Goal: Task Accomplishment & Management: Complete application form

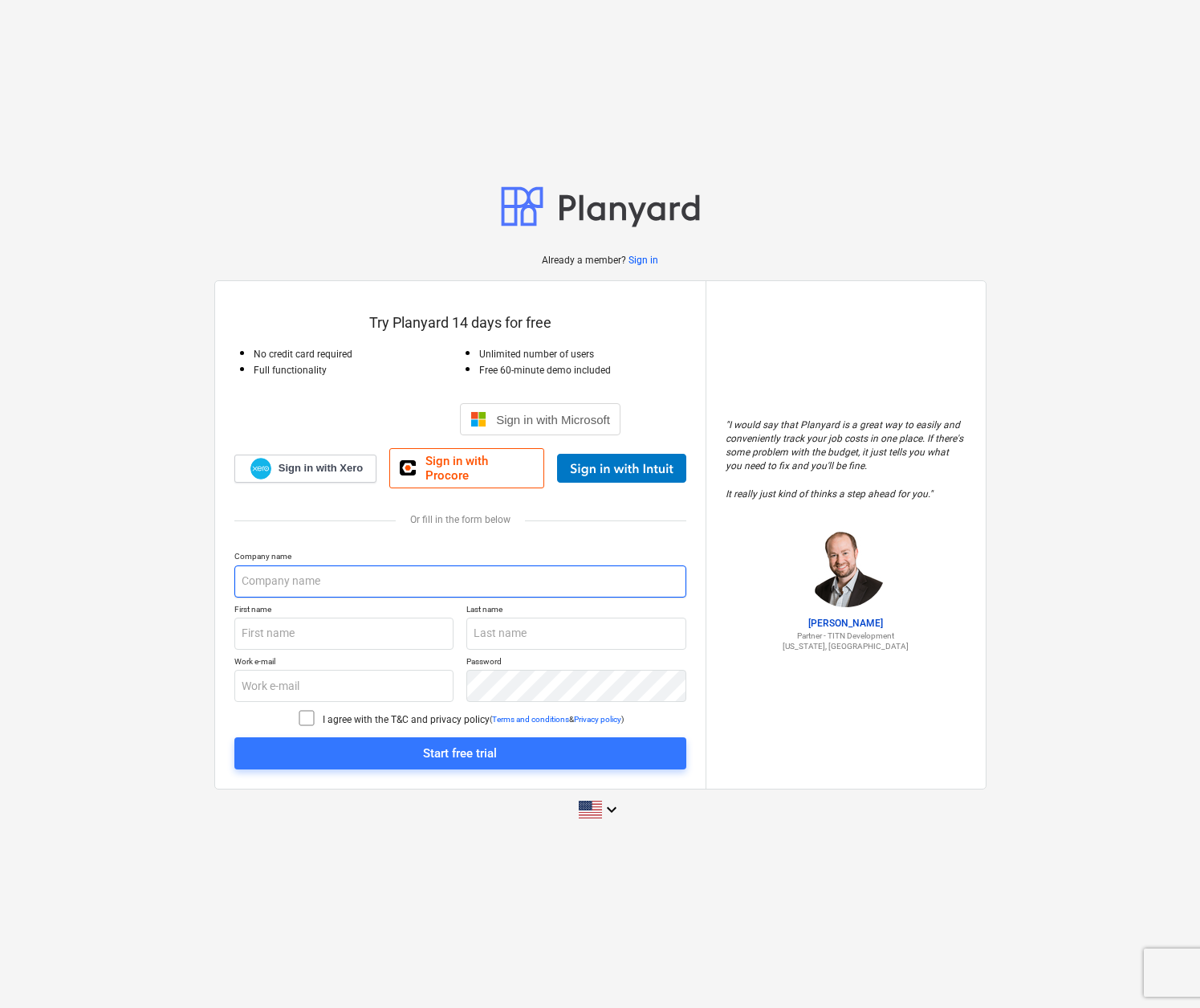
click at [295, 575] on input "text" at bounding box center [460, 581] width 452 height 32
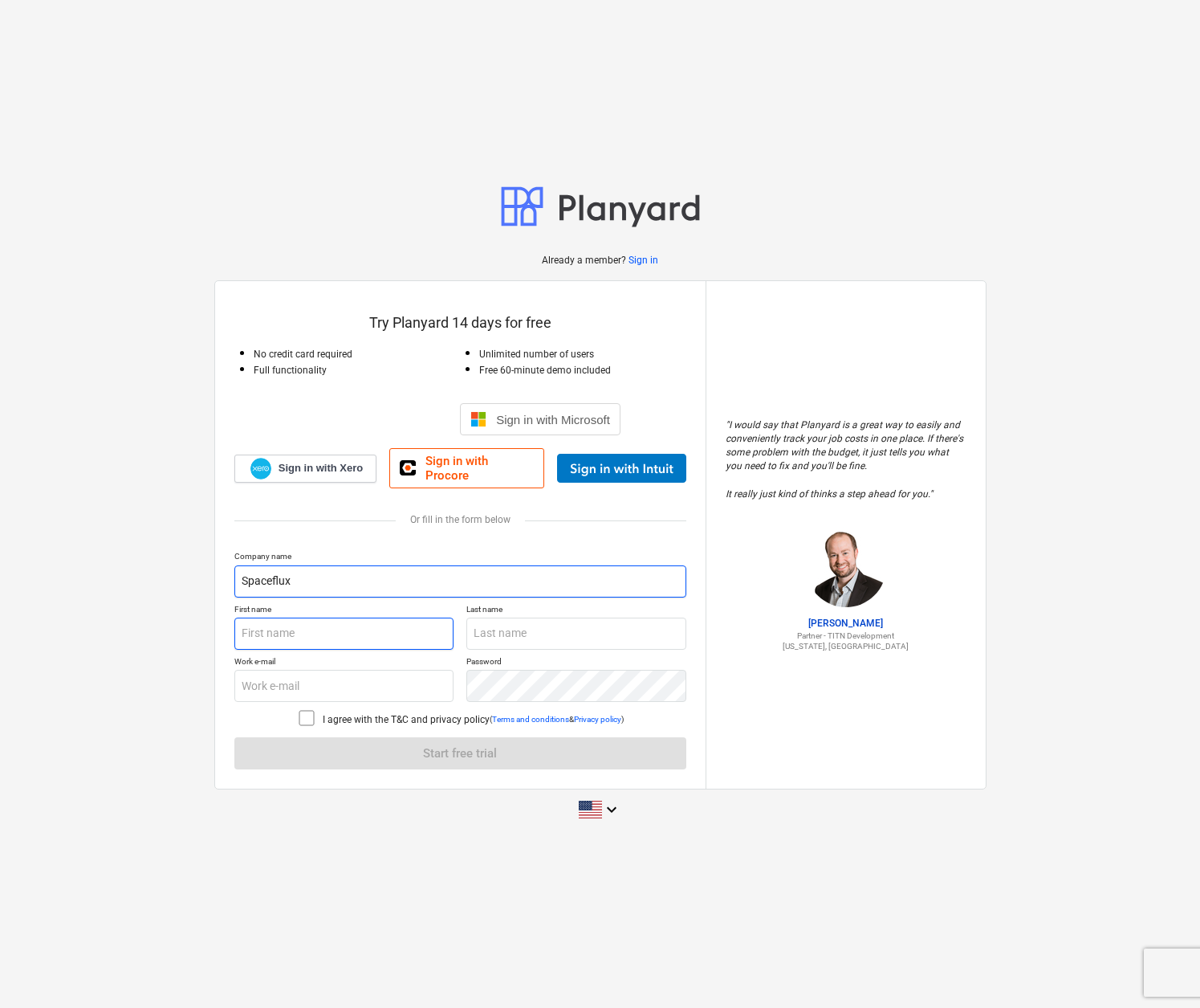
type input "Spaceflux"
click at [273, 626] on input "text" at bounding box center [344, 633] width 220 height 32
type input "[PERSON_NAME]"
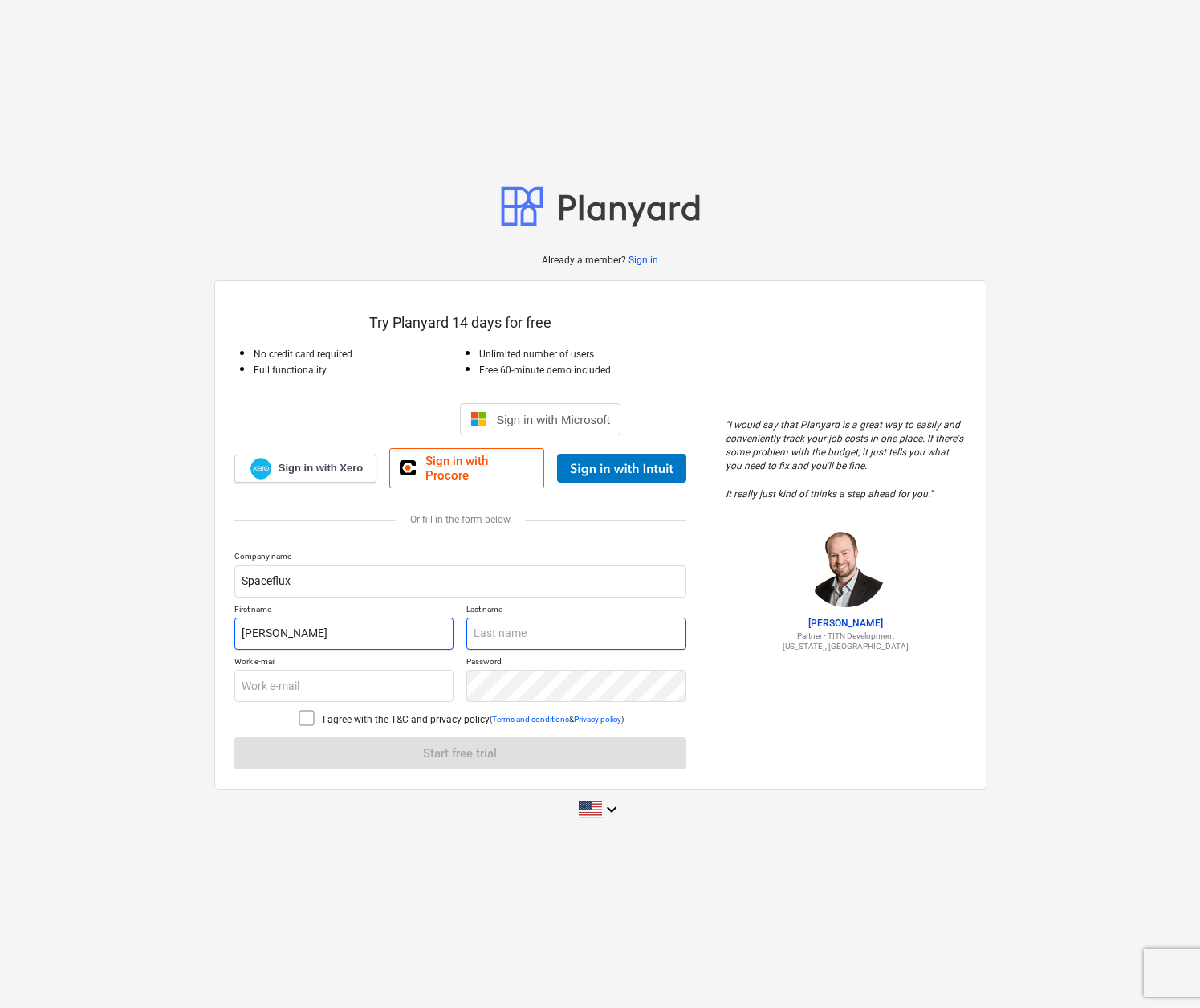
type input "Cook"
click at [278, 677] on input "text" at bounding box center [344, 685] width 220 height 32
type input "[PERSON_NAME][EMAIL_ADDRESS][PERSON_NAME][DOMAIN_NAME]"
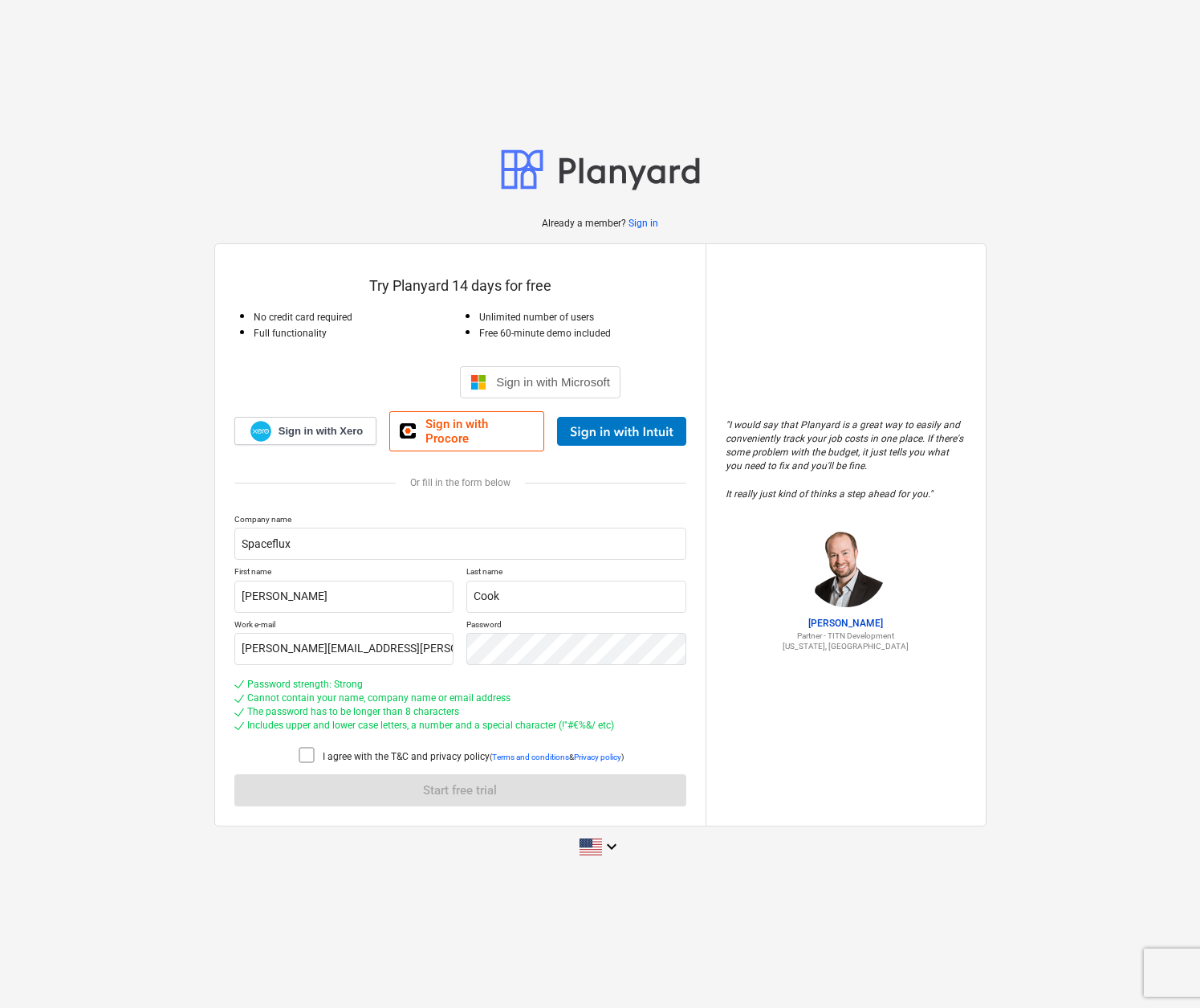
click at [301, 747] on icon at bounding box center [307, 754] width 19 height 19
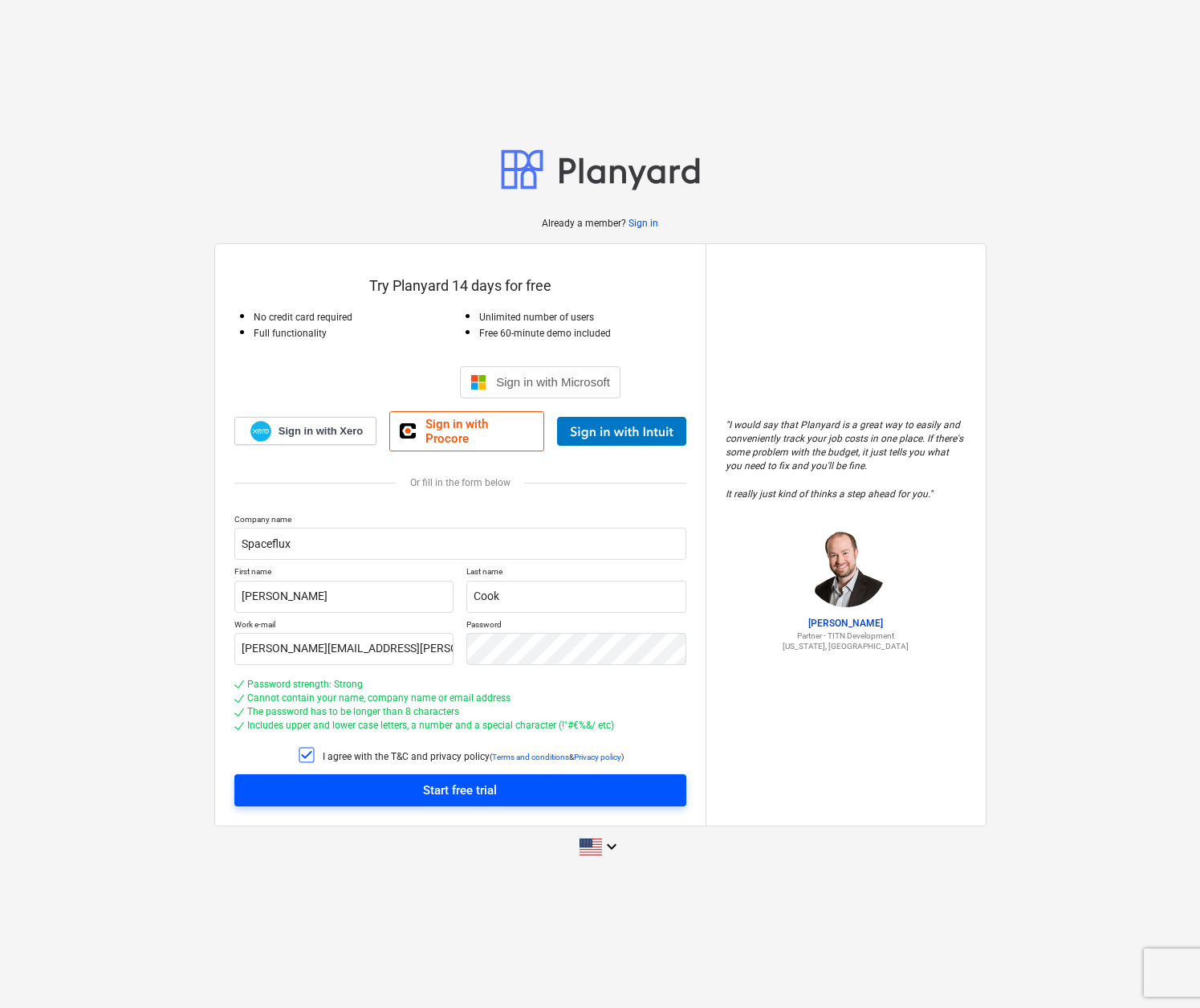
click at [453, 781] on div "Start free trial" at bounding box center [459, 790] width 74 height 21
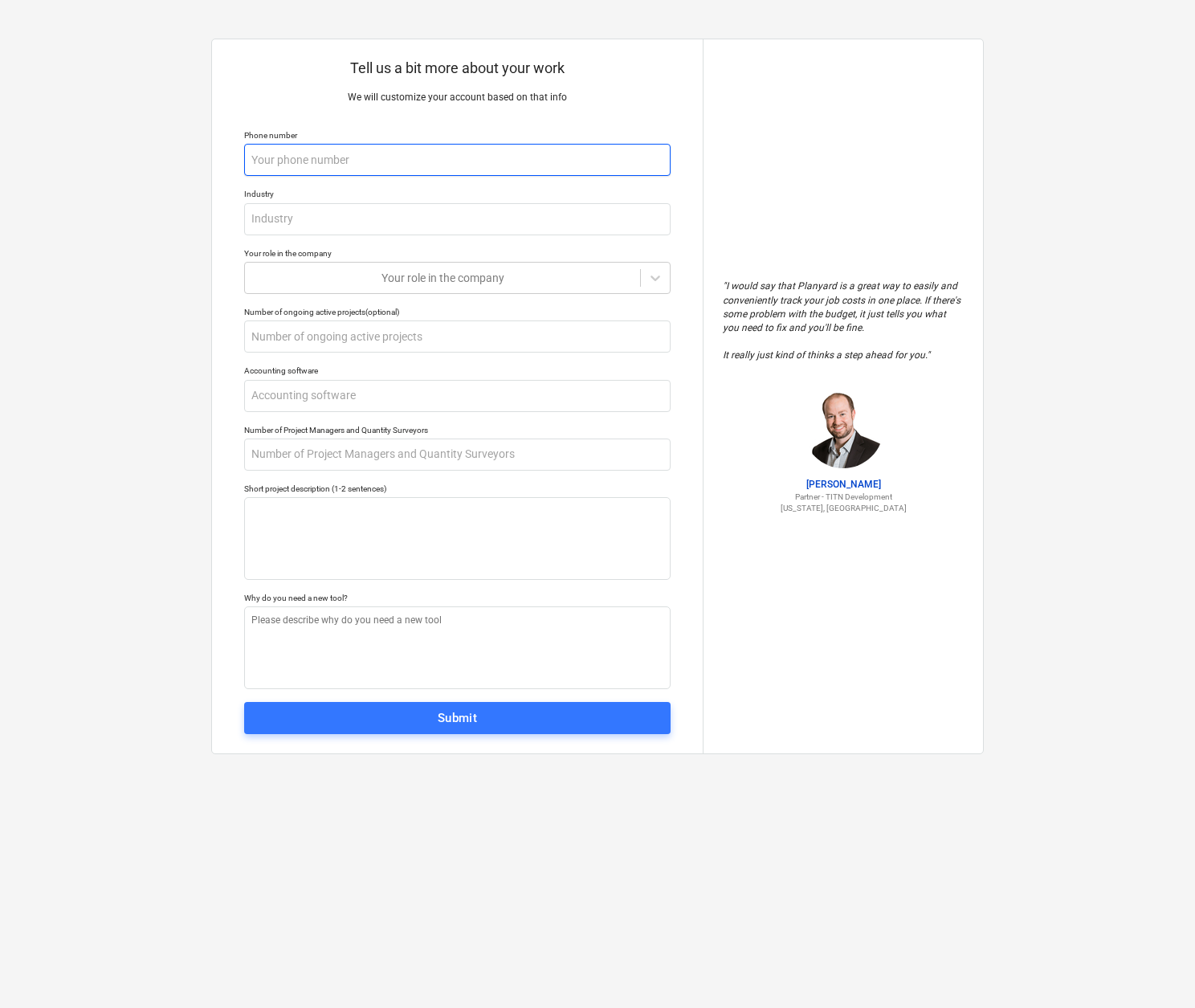
click at [282, 150] on input "text" at bounding box center [457, 160] width 426 height 32
type textarea "x"
type input "0"
type textarea "x"
type input "07"
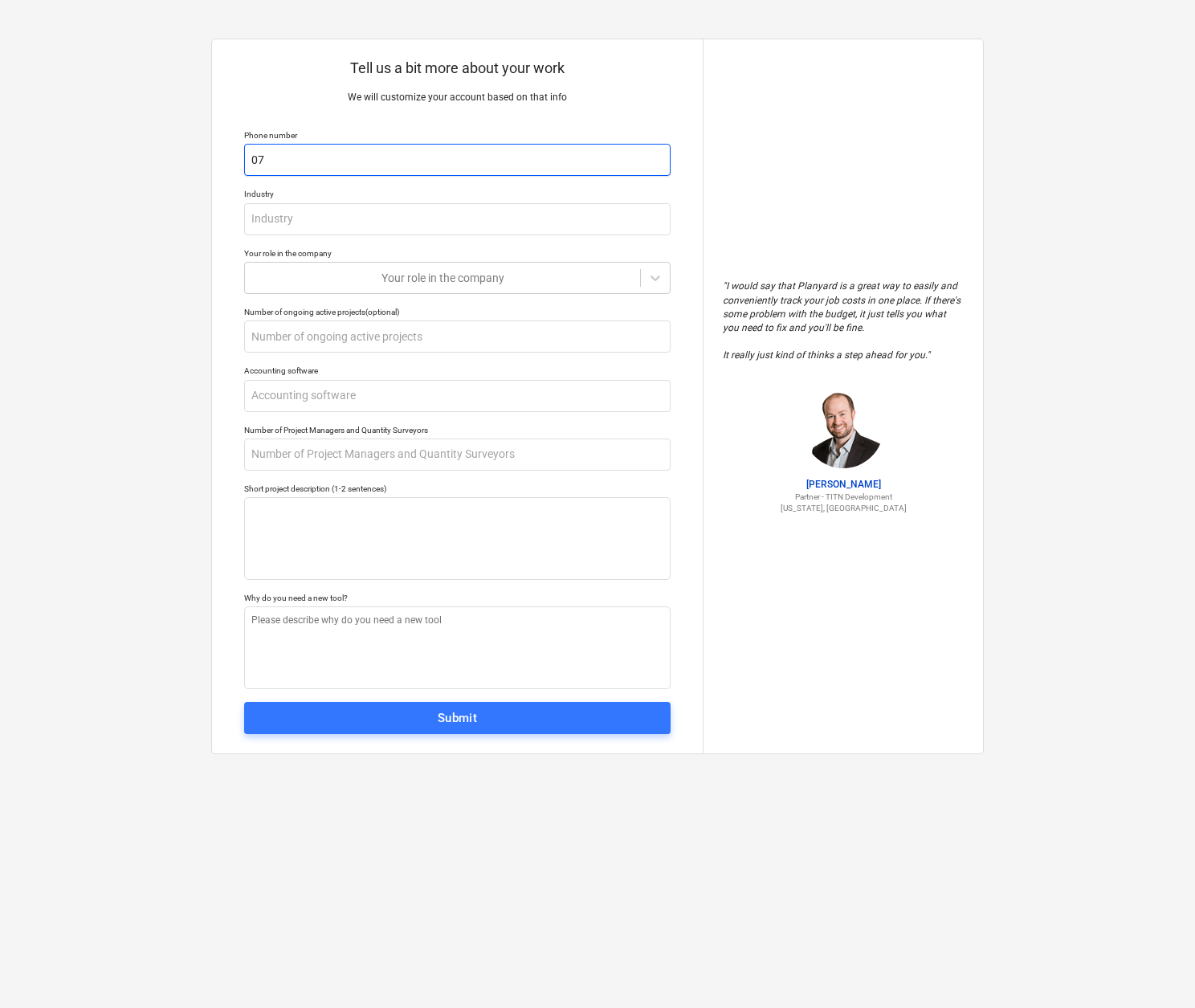
type textarea "x"
type input "077"
type textarea "x"
type input "0779"
type textarea "x"
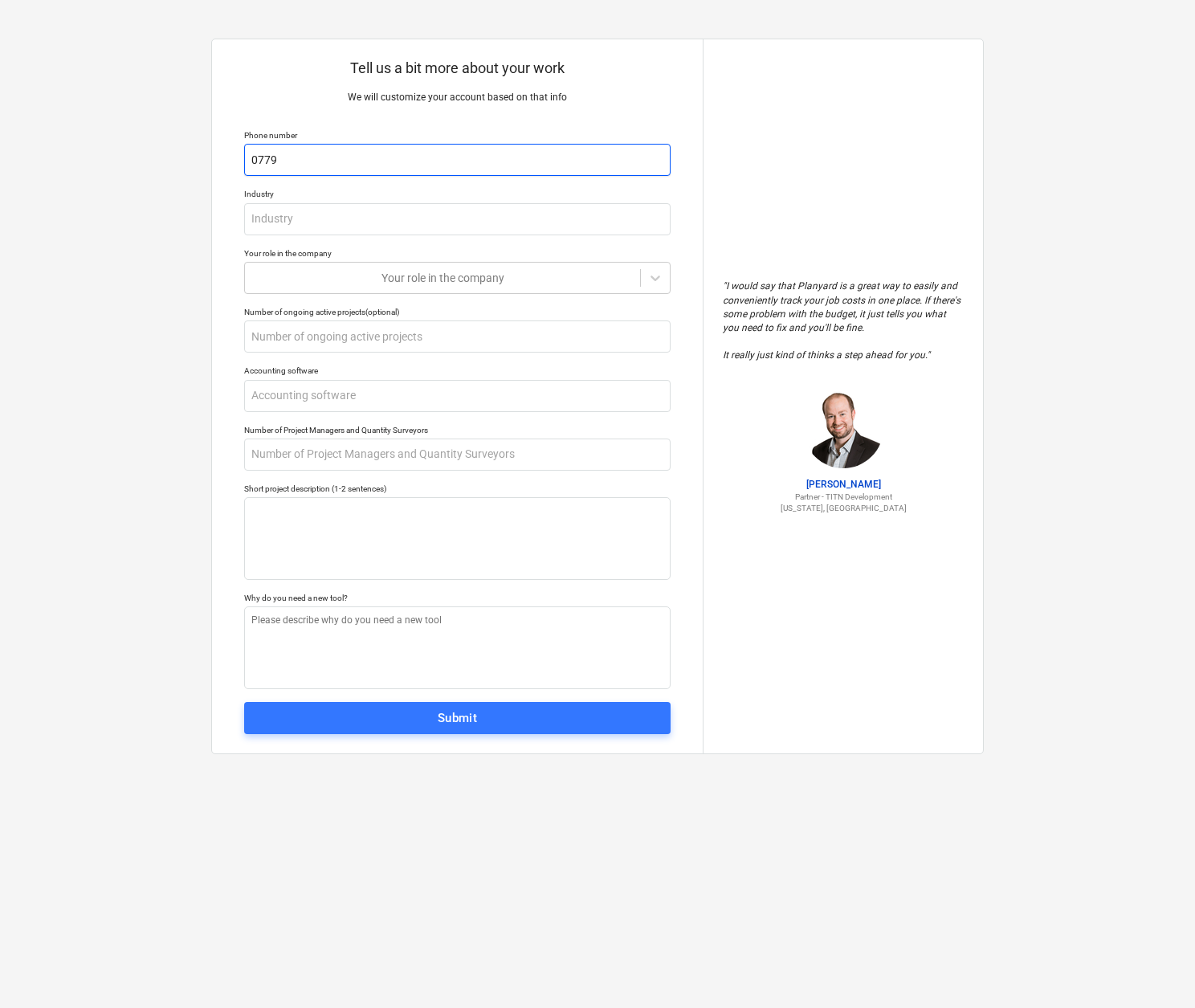
type input "07796"
type textarea "x"
type input "077961"
type textarea "x"
type input "0779617"
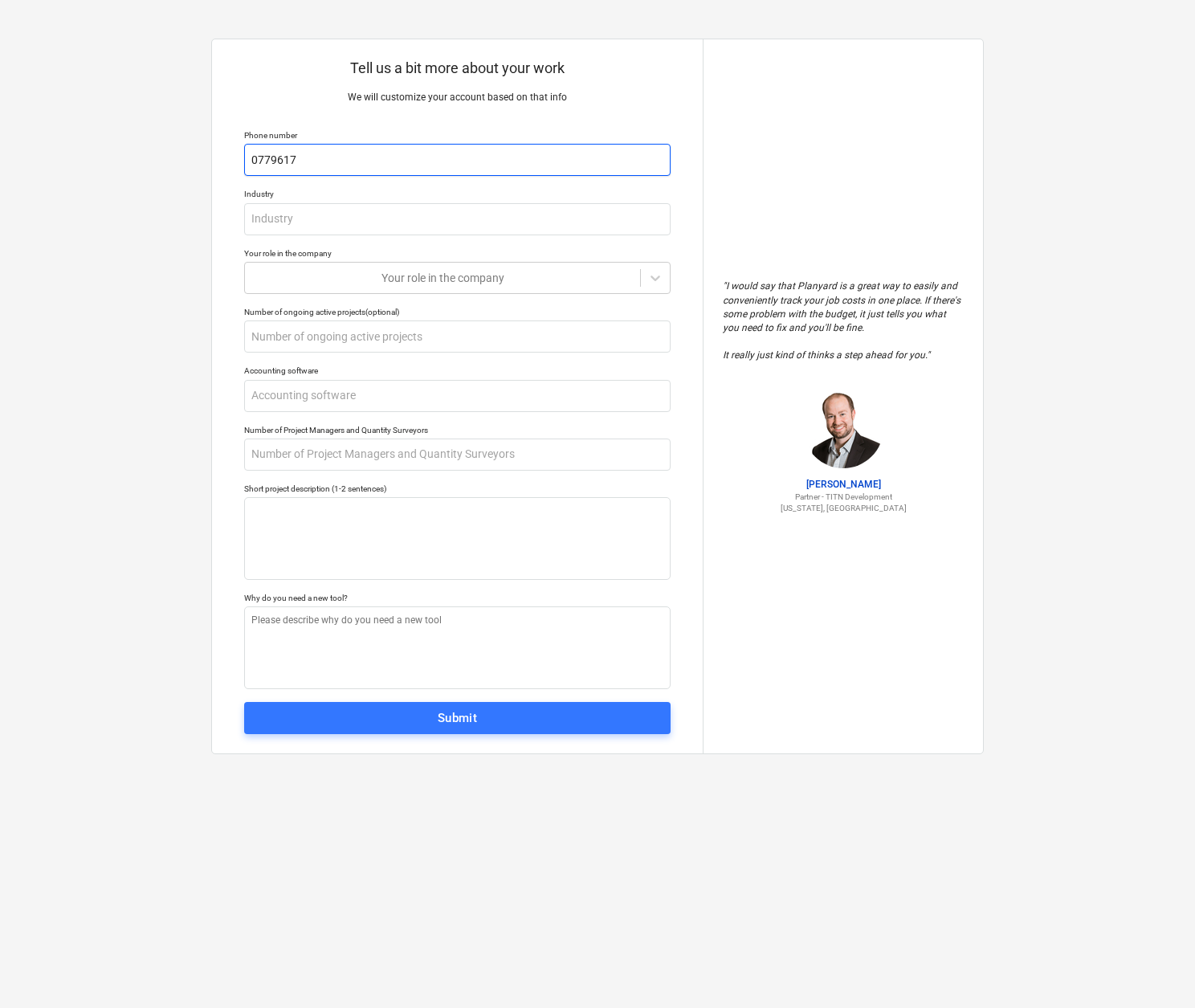
type textarea "x"
type input "07796175"
type textarea "x"
type input "077961753"
type textarea "x"
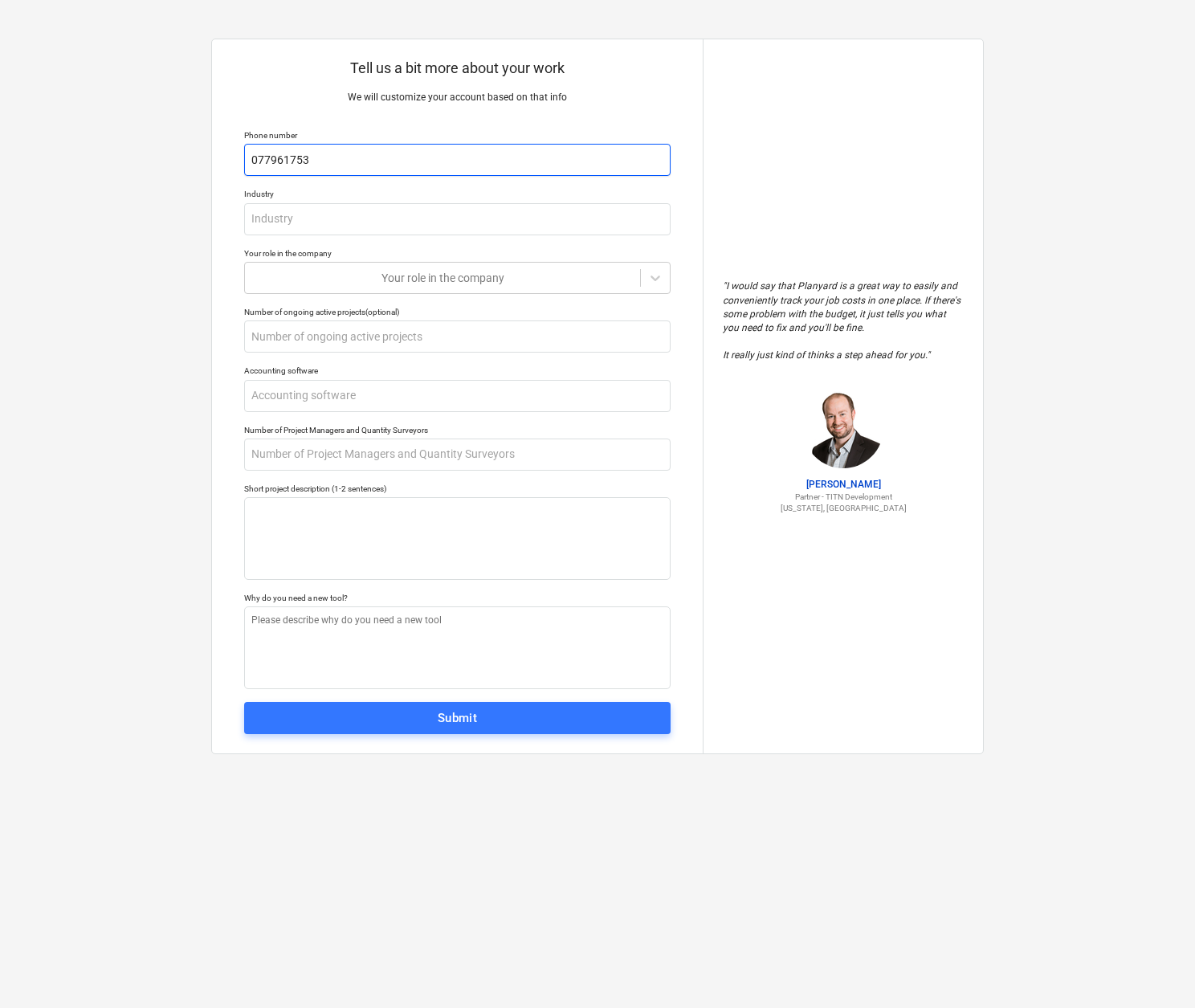
type input "0779617532"
type textarea "x"
type input "07796175320"
drag, startPoint x: 334, startPoint y: 158, endPoint x: 224, endPoint y: 156, distance: 110.0
click at [224, 156] on div "Tell us a bit more about your work We will customize your account based on that…" at bounding box center [457, 396] width 491 height 714
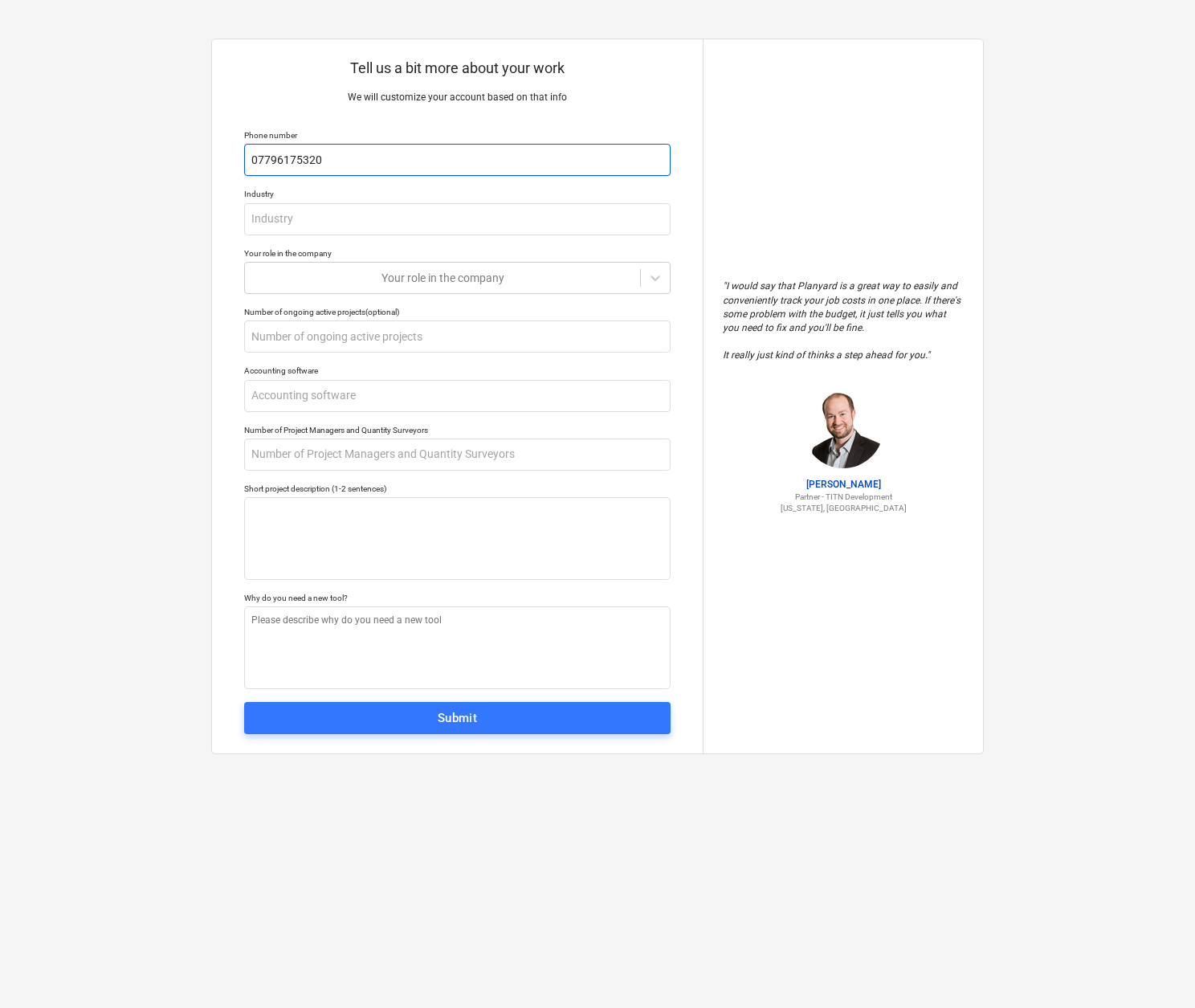
type textarea "x"
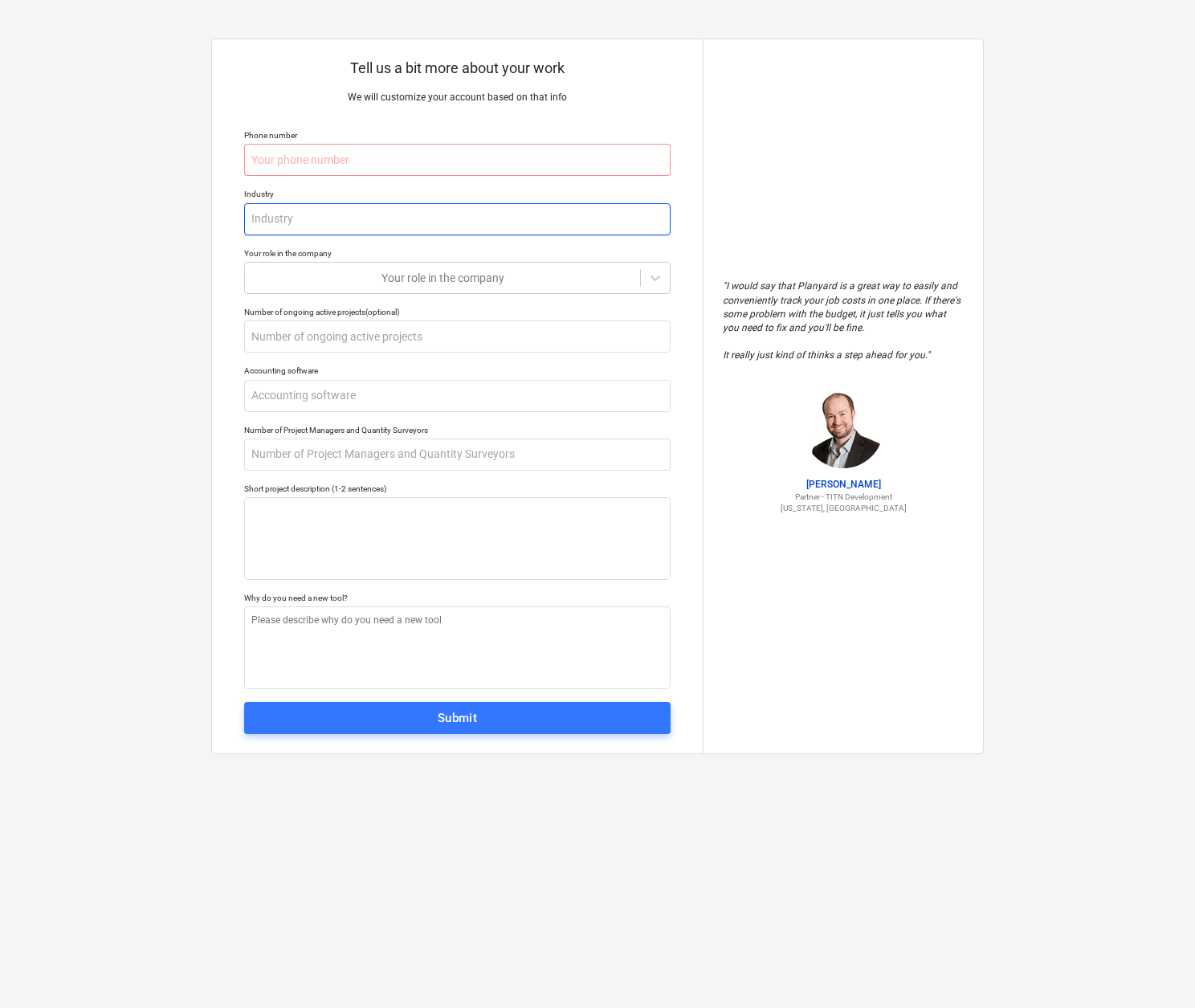
click at [256, 218] on input "text" at bounding box center [457, 219] width 426 height 32
click at [265, 158] on input "text" at bounding box center [457, 160] width 426 height 32
type textarea "x"
type input "0"
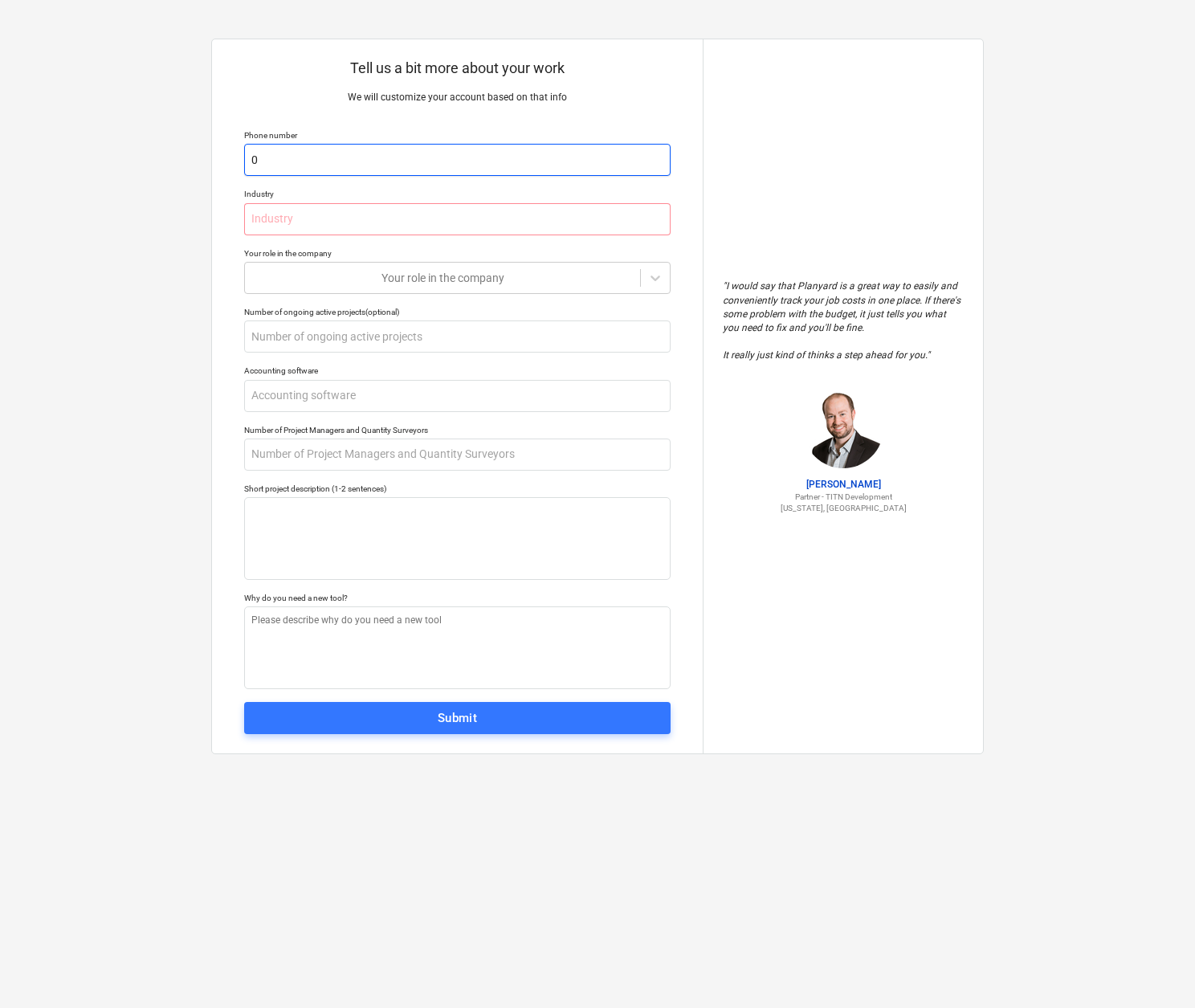
type textarea "x"
type input "07"
type textarea "x"
type input "077"
type textarea "x"
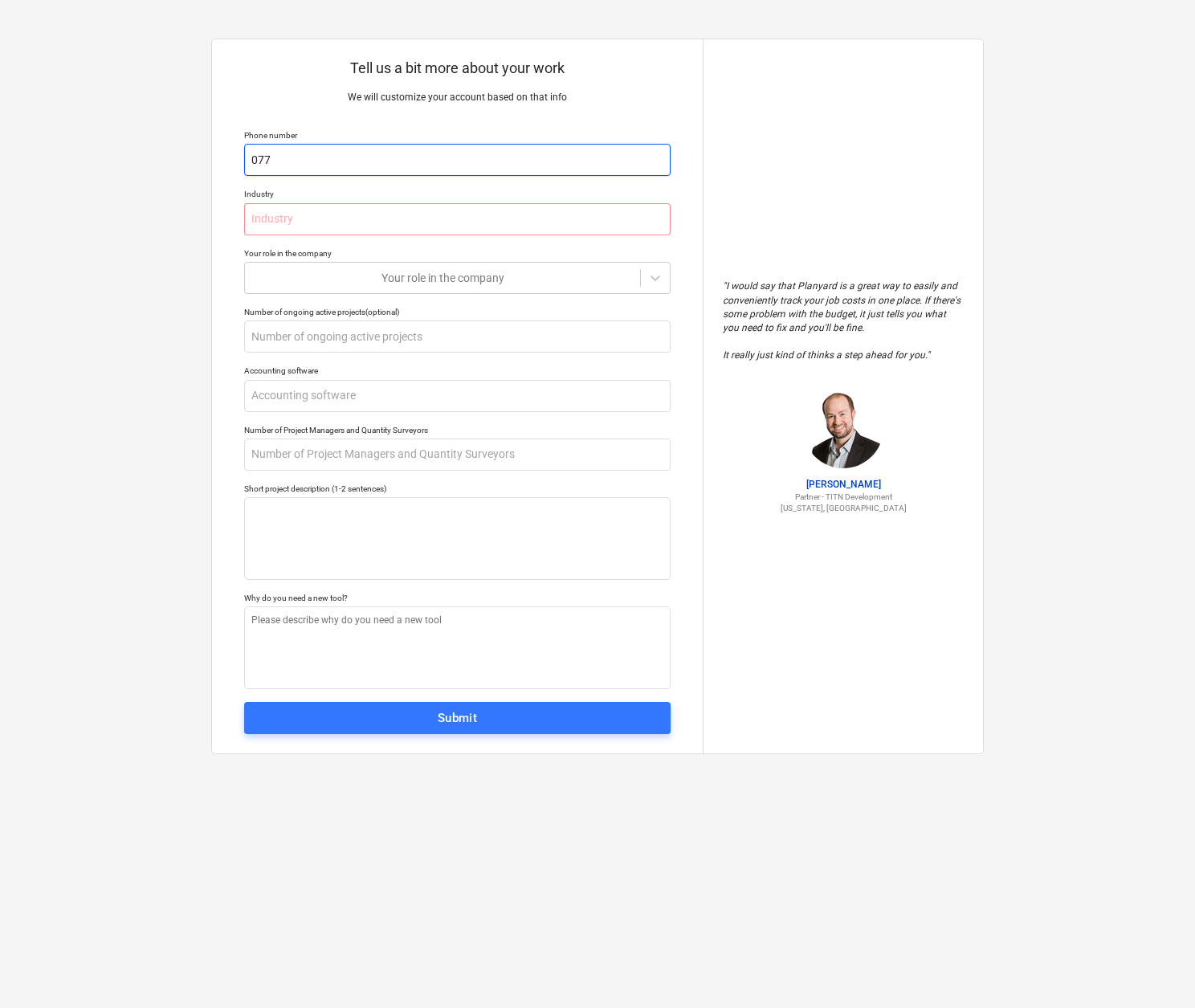
type input "0779"
type textarea "x"
type input "07796"
type textarea "x"
type input "077961"
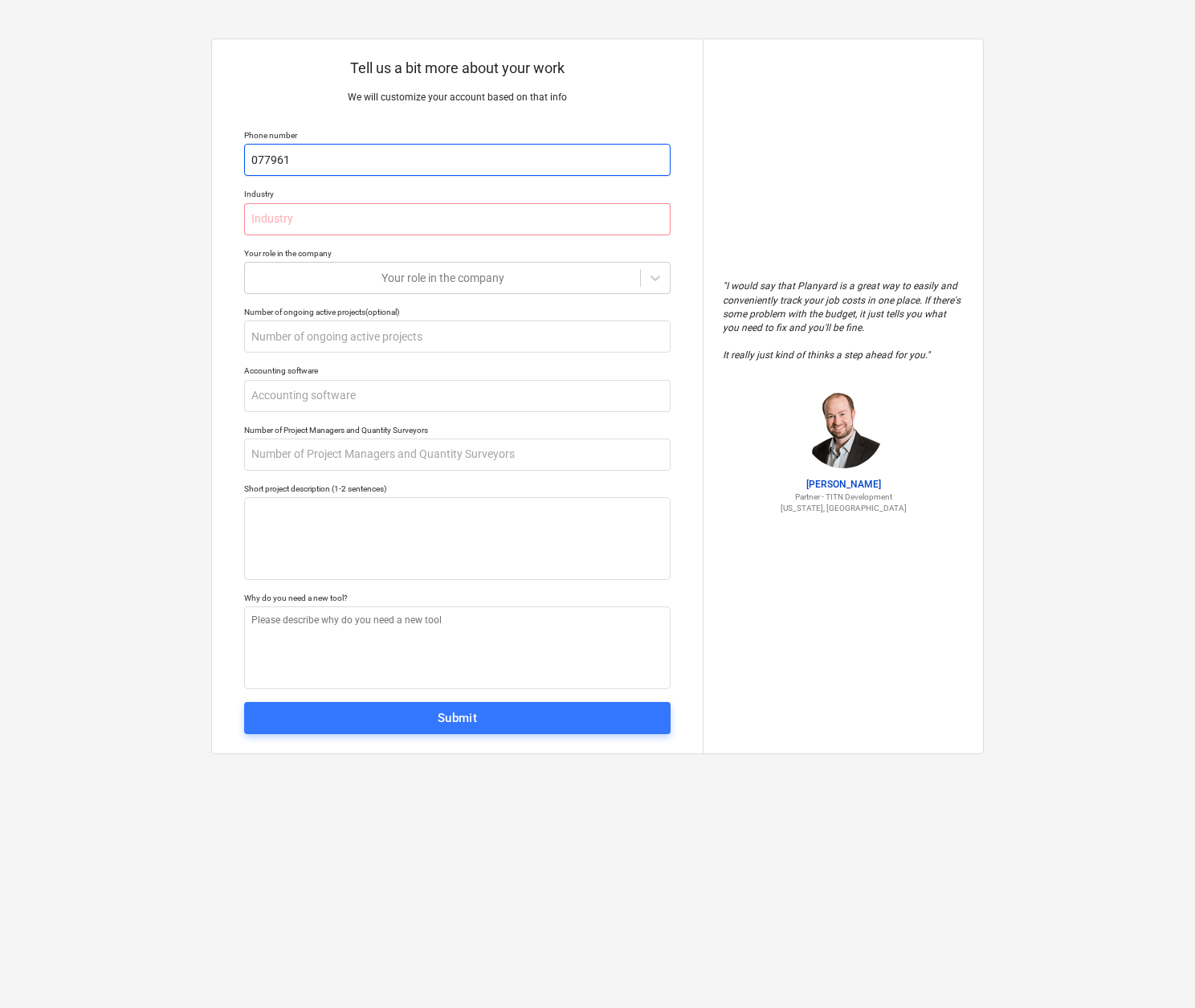
type textarea "x"
type input "0779617"
type textarea "x"
type input "07796175"
type textarea "x"
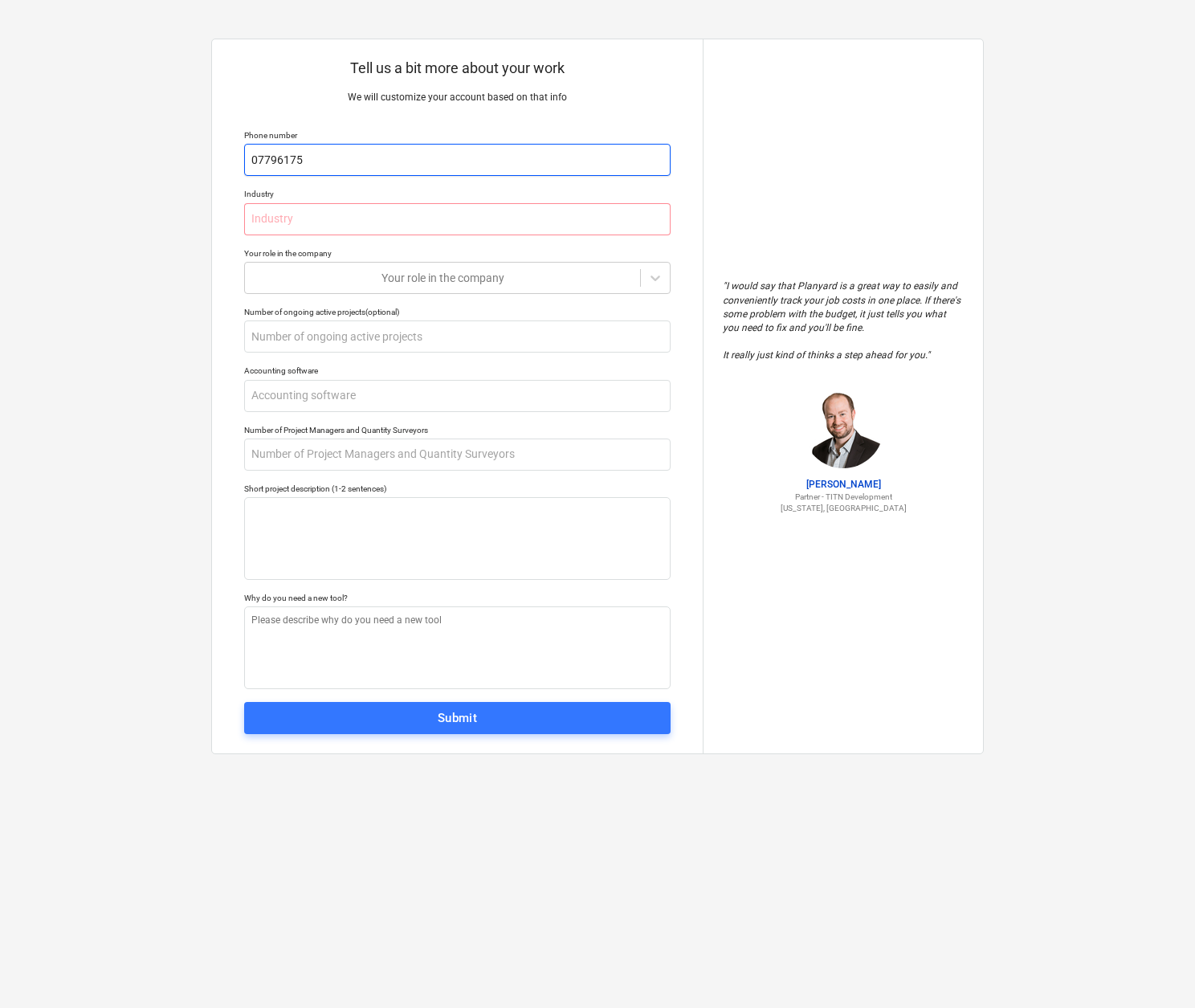
type input "077961753"
type textarea "x"
type input "0779617532"
type textarea "x"
type input "07796175320"
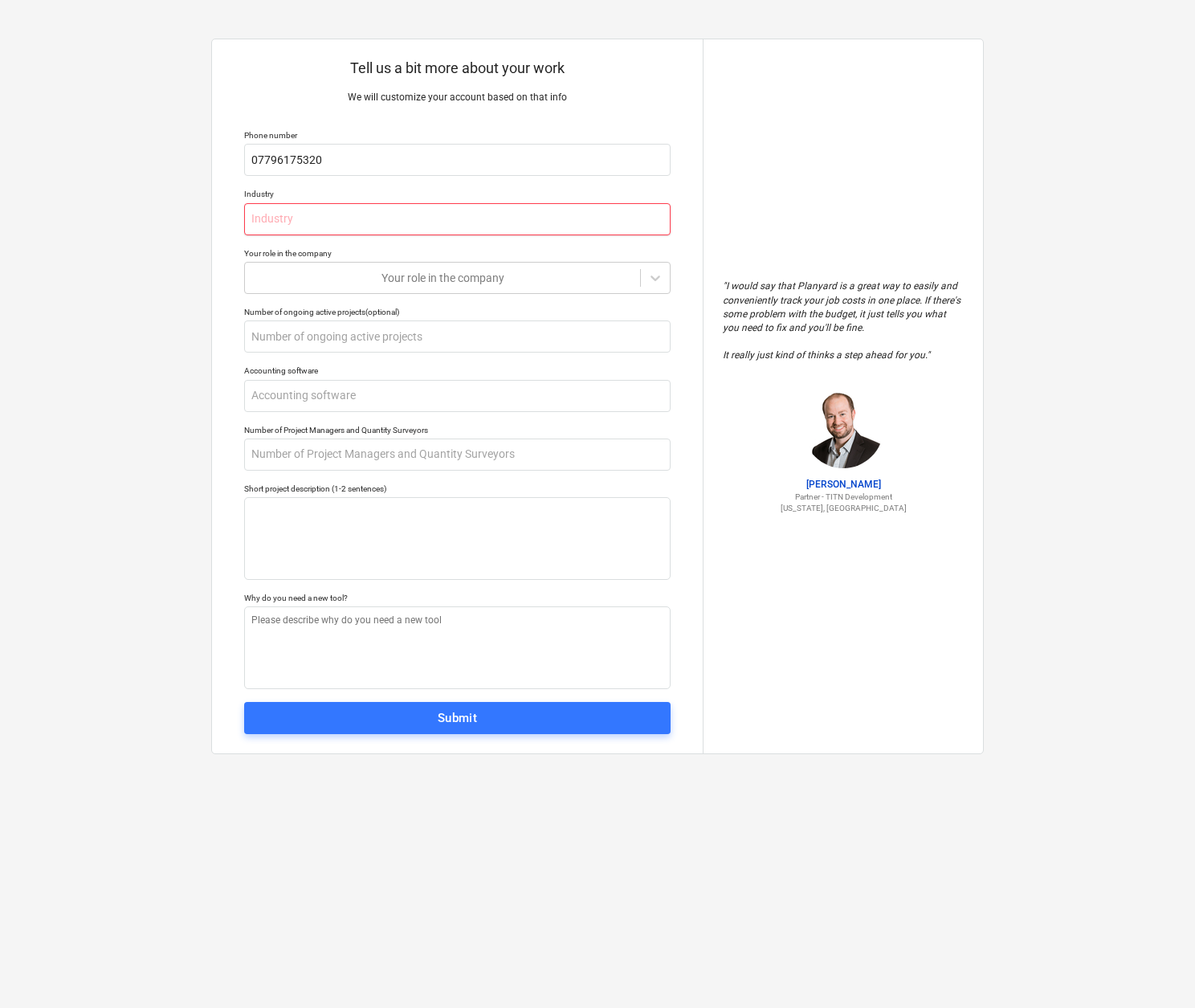
click at [254, 218] on input "text" at bounding box center [457, 219] width 426 height 32
type textarea "x"
type input "S"
type textarea "x"
type input "Sp"
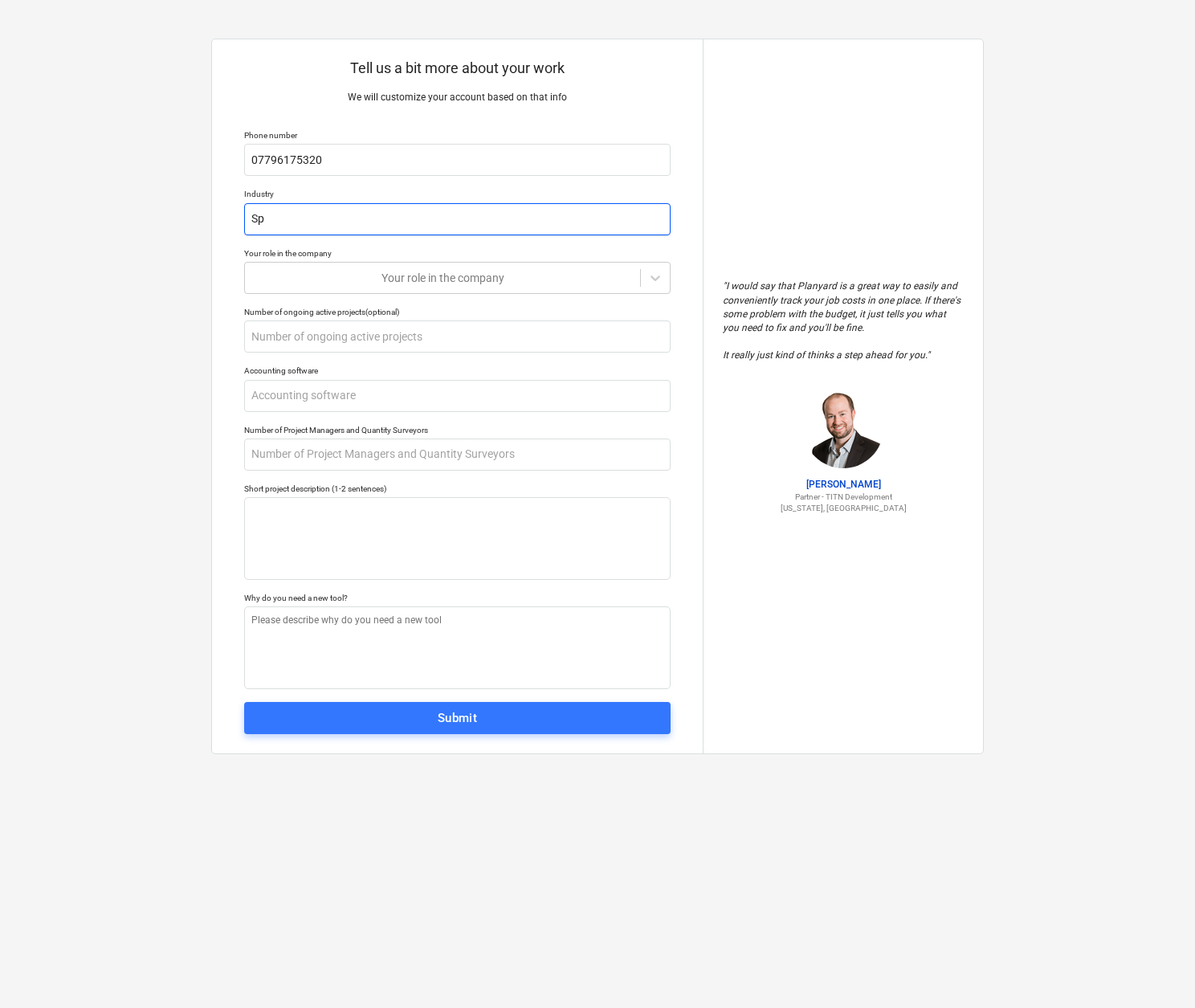
type textarea "x"
type input "S"
type textarea "x"
type input "T"
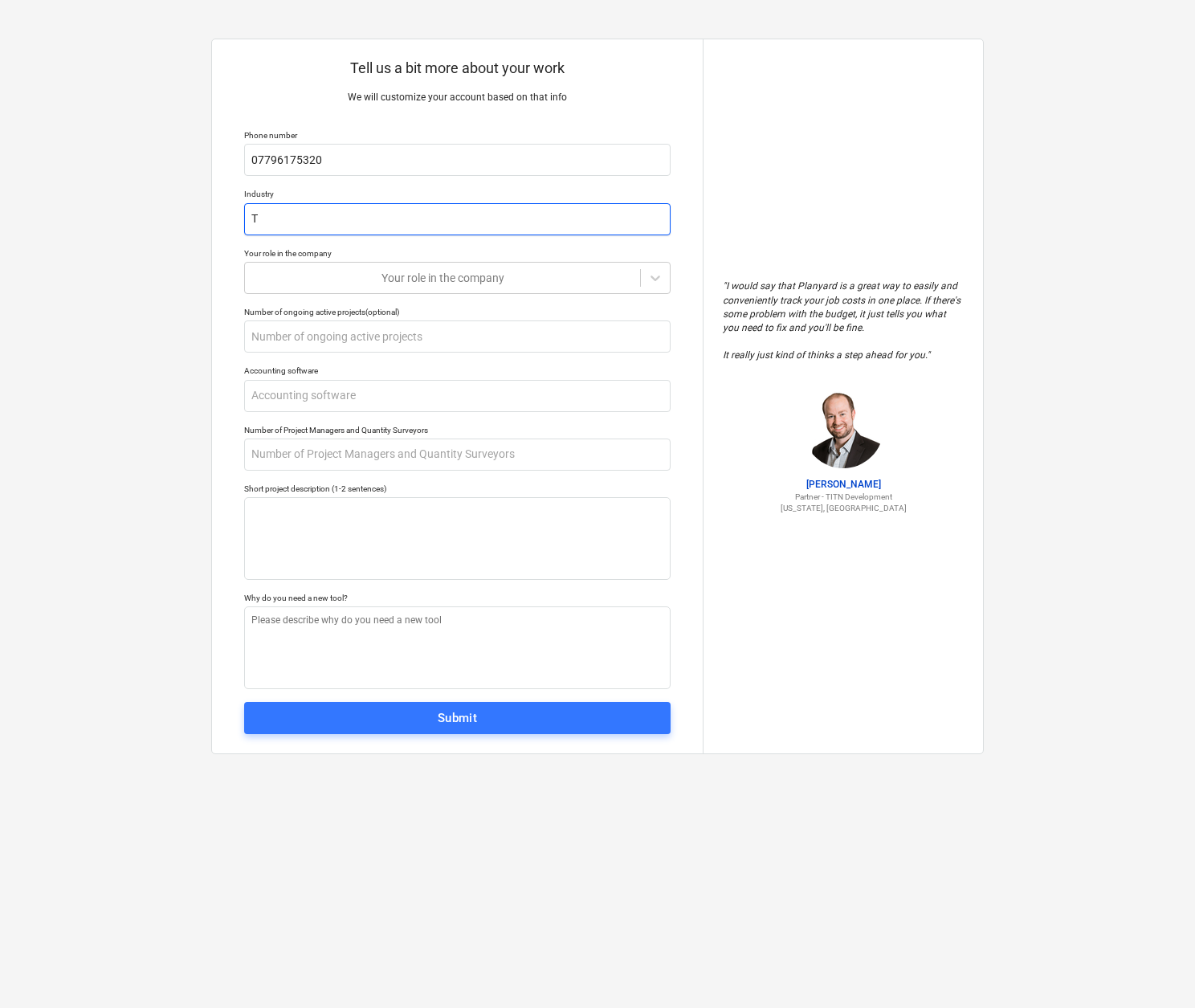
type textarea "x"
type input "Te"
type textarea "x"
type input "Tec"
type textarea "x"
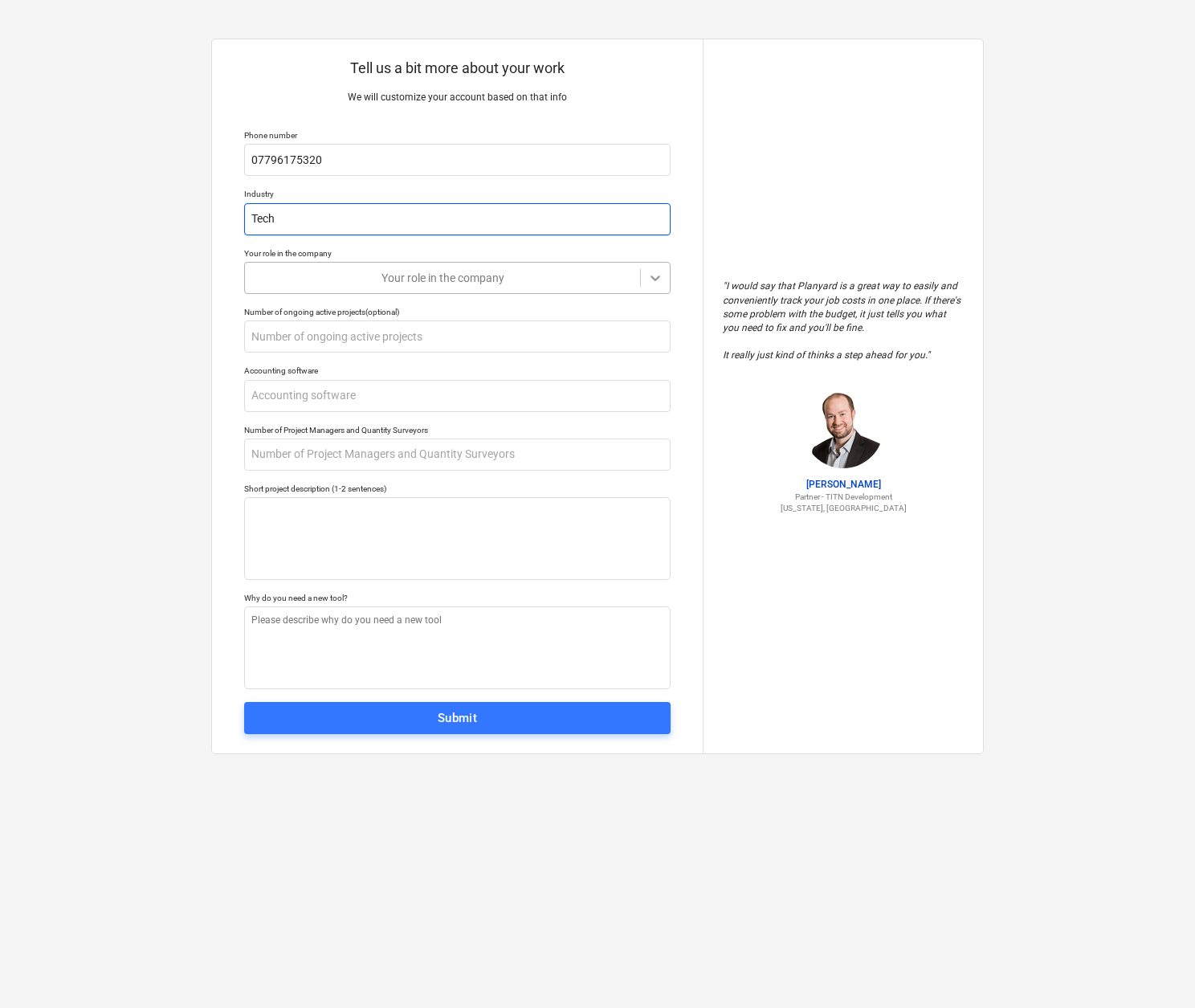
type input "Tech"
click at [662, 277] on icon at bounding box center [655, 278] width 16 height 16
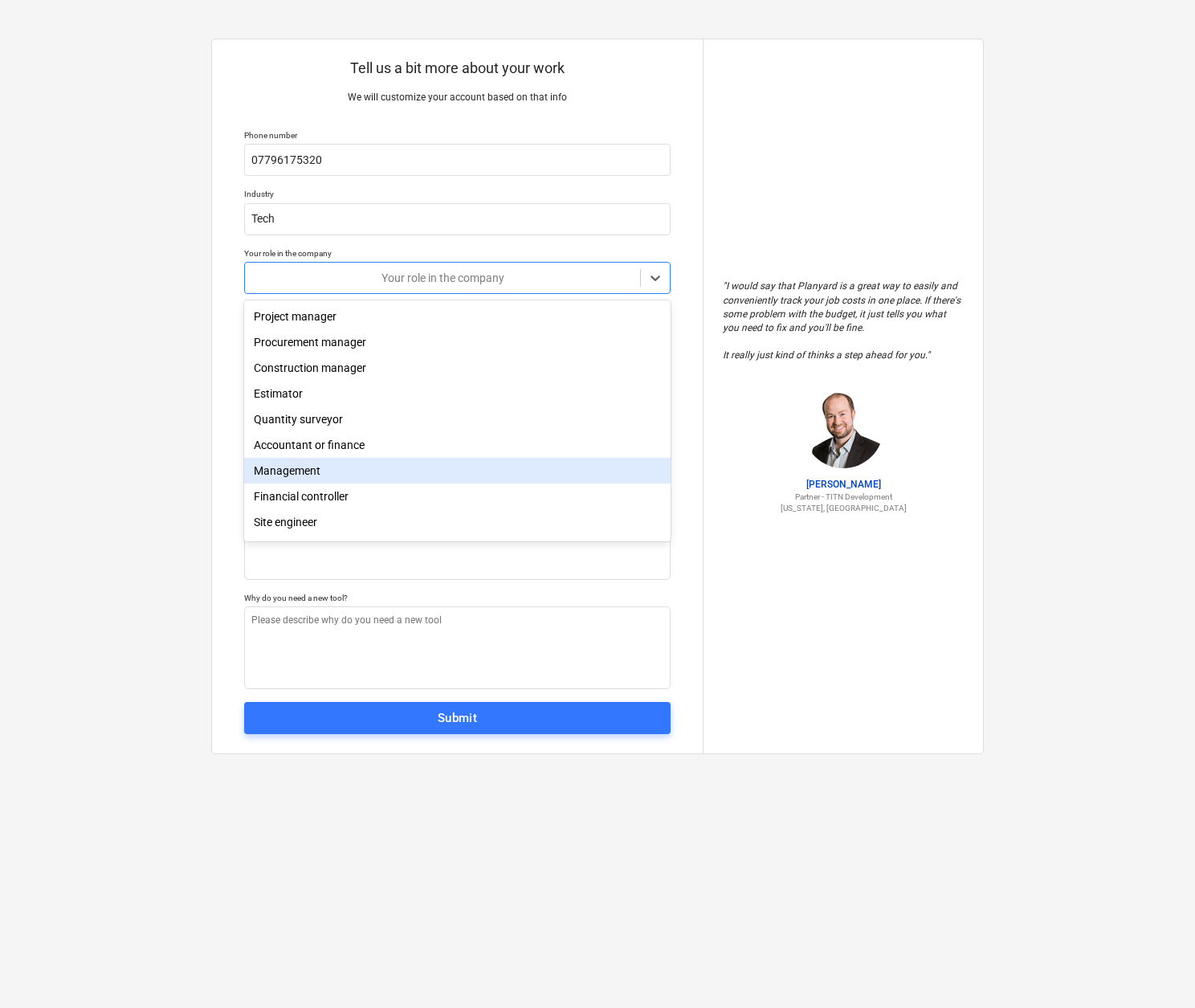
click at [463, 471] on div "Management" at bounding box center [457, 471] width 426 height 26
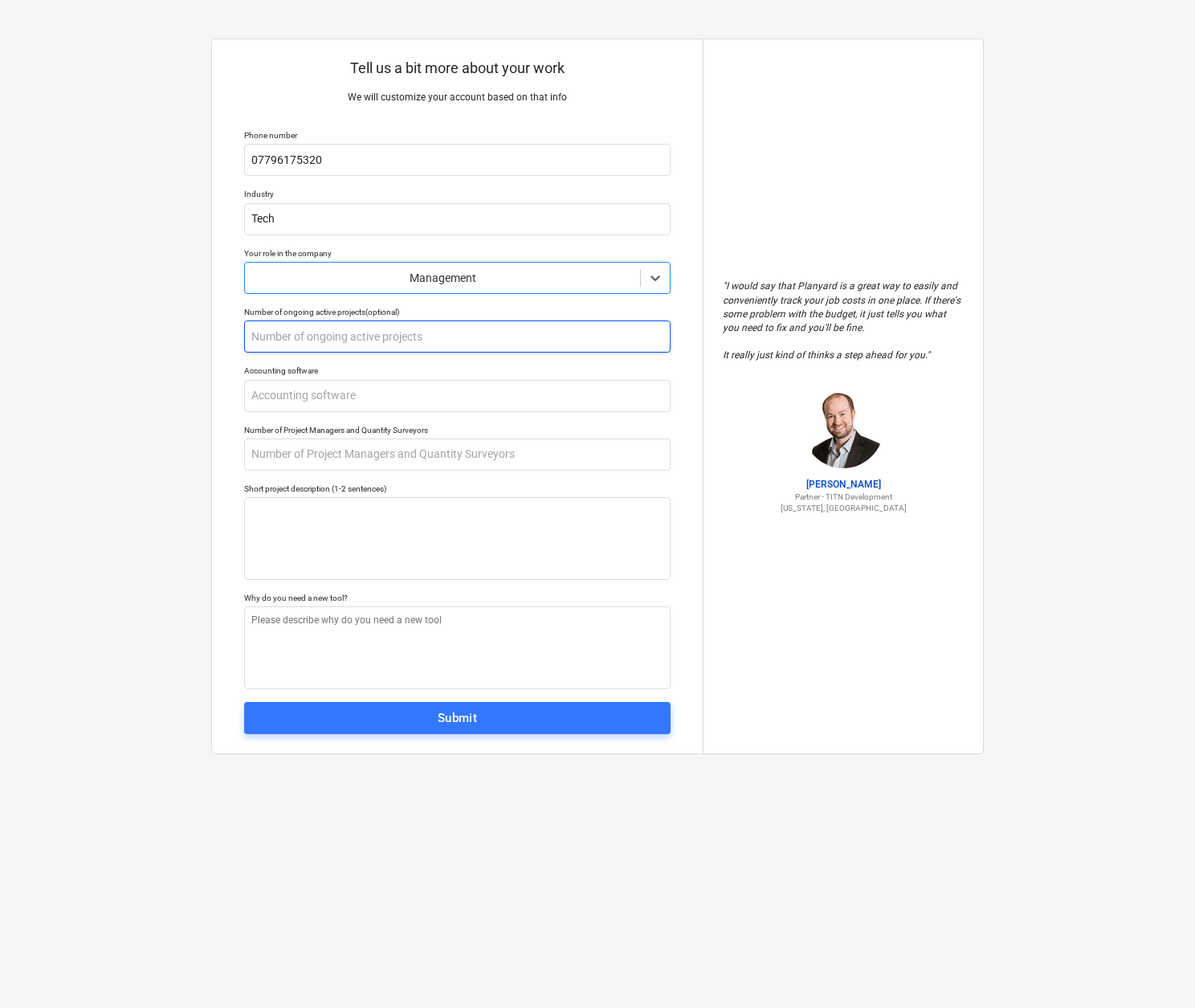
click at [294, 340] on input "text" at bounding box center [457, 336] width 426 height 32
type textarea "x"
type input "5"
type textarea "x"
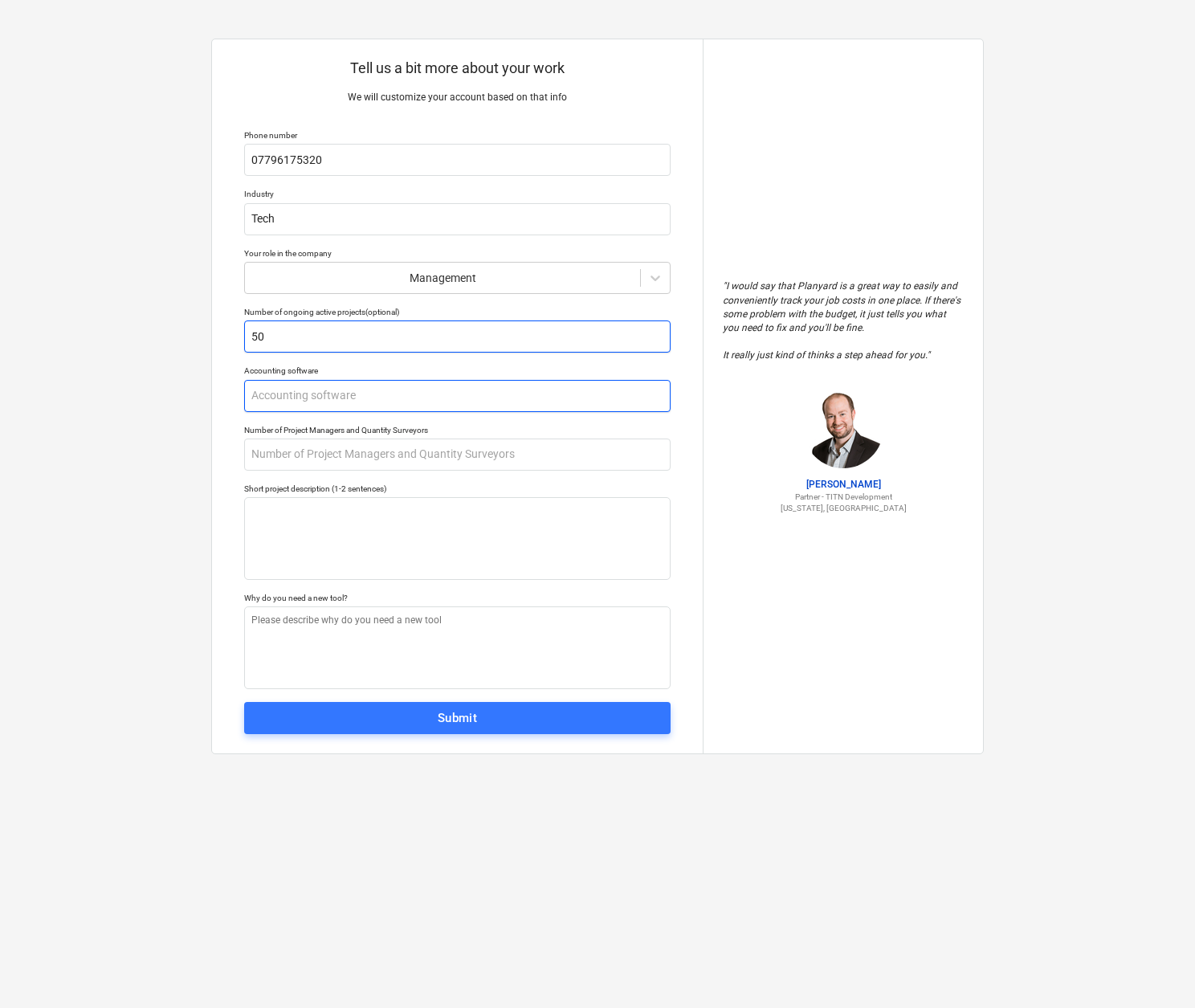
type input "50"
click at [292, 394] on input "text" at bounding box center [457, 395] width 426 height 32
type textarea "x"
type input "X"
type textarea "x"
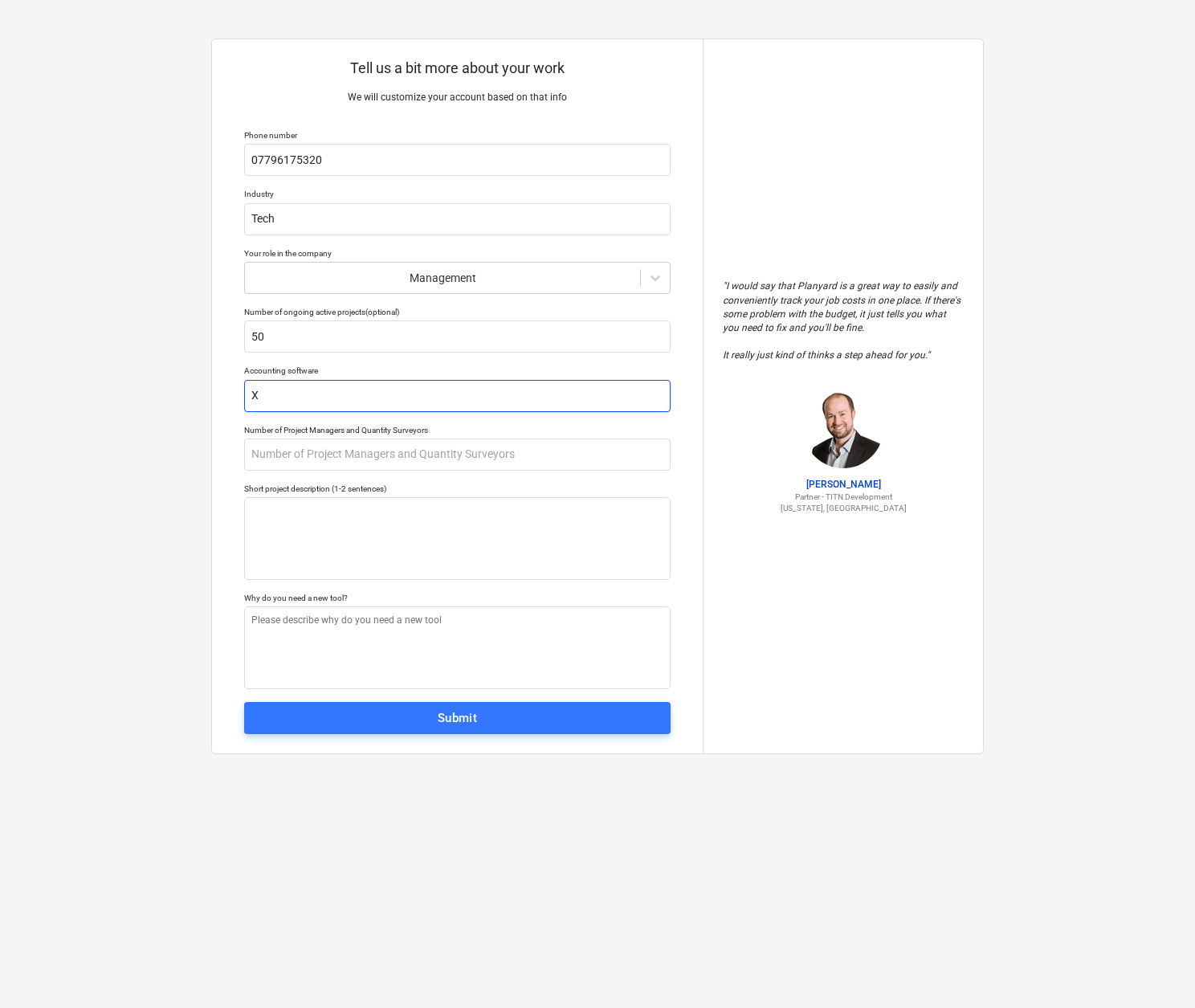
type input "Xe"
type textarea "x"
type input "Xer"
type textarea "x"
type input "Xero"
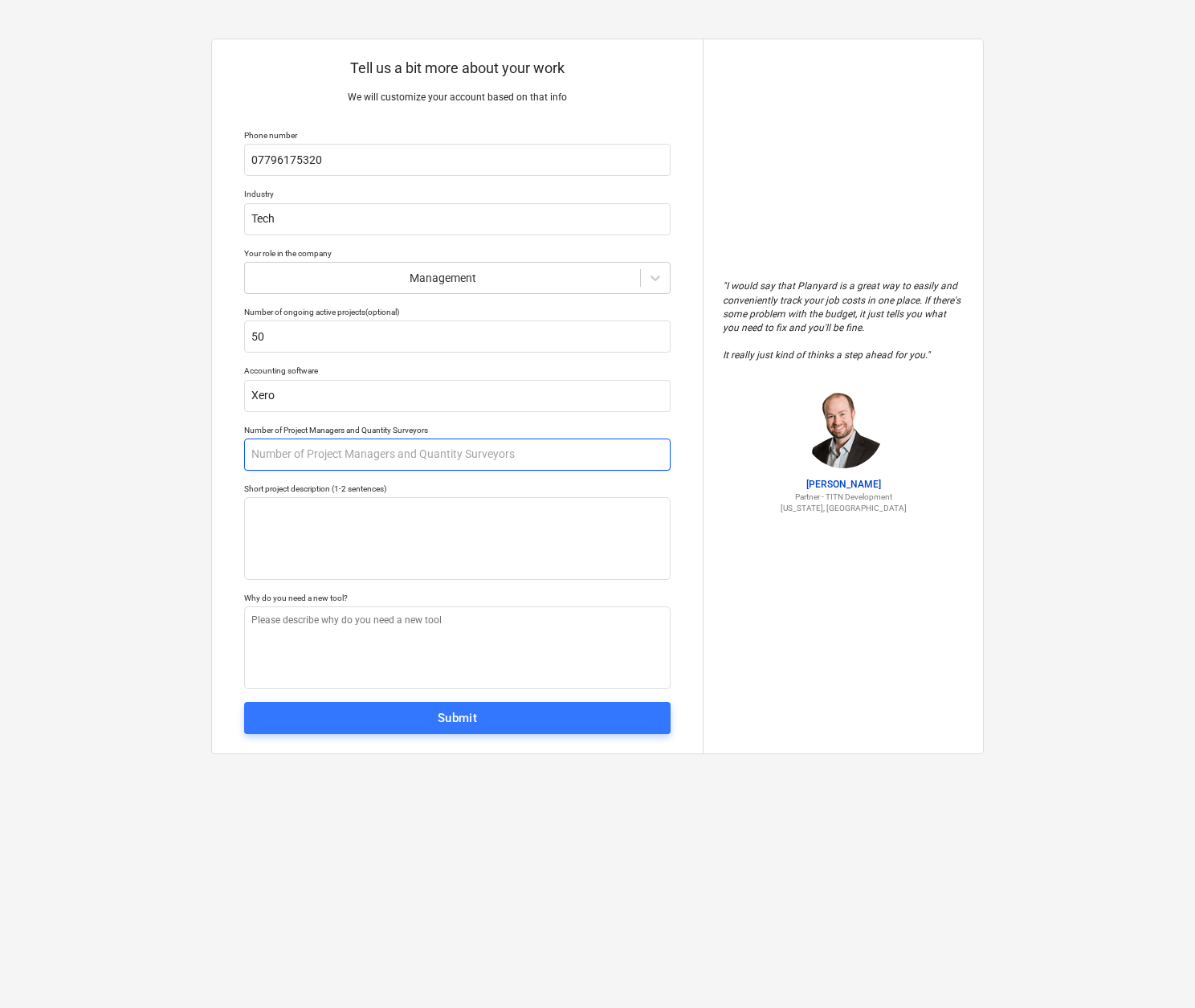
click at [286, 450] on input "text" at bounding box center [457, 454] width 426 height 32
type textarea "x"
type input "5"
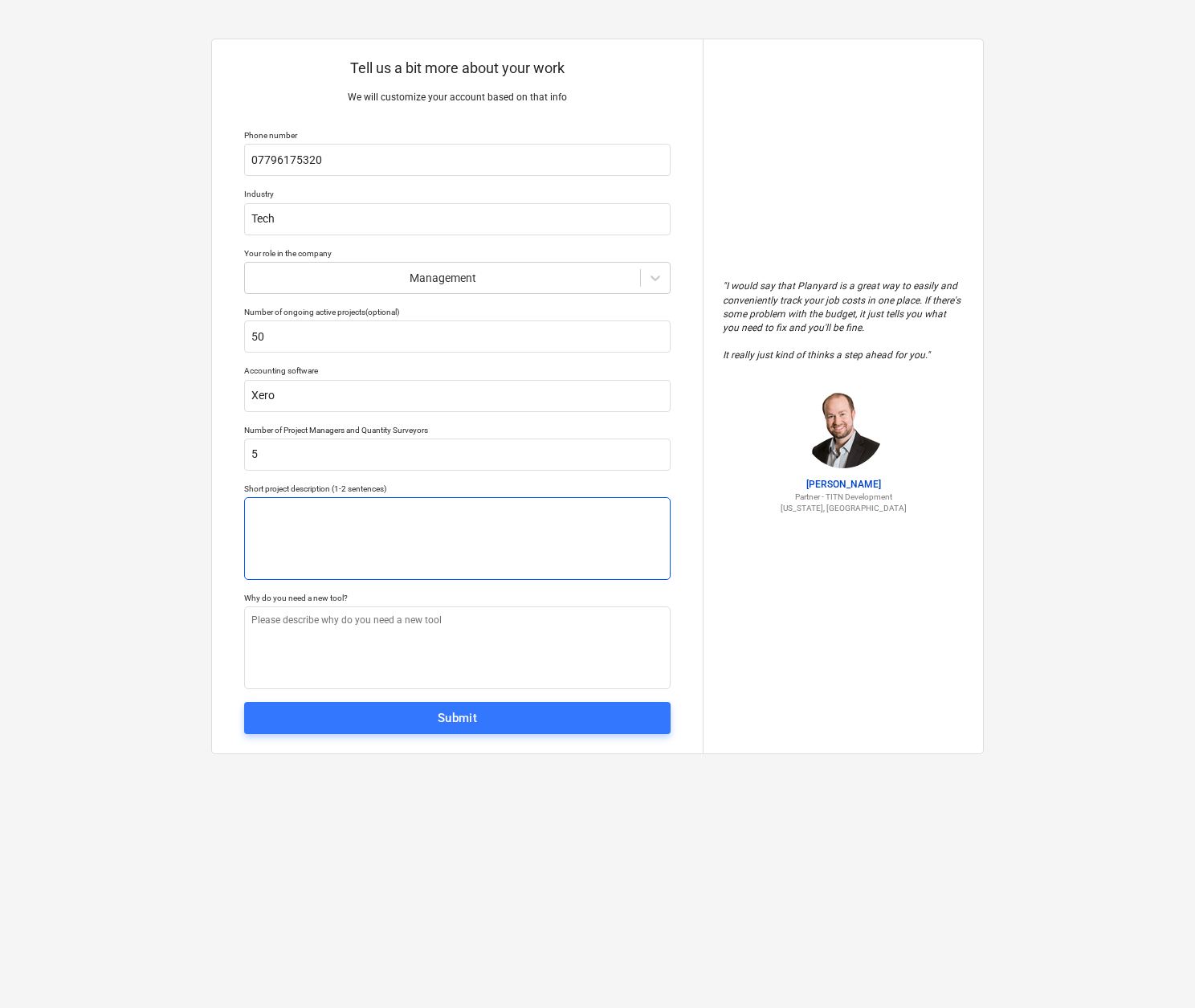
click at [268, 507] on textarea at bounding box center [457, 537] width 426 height 82
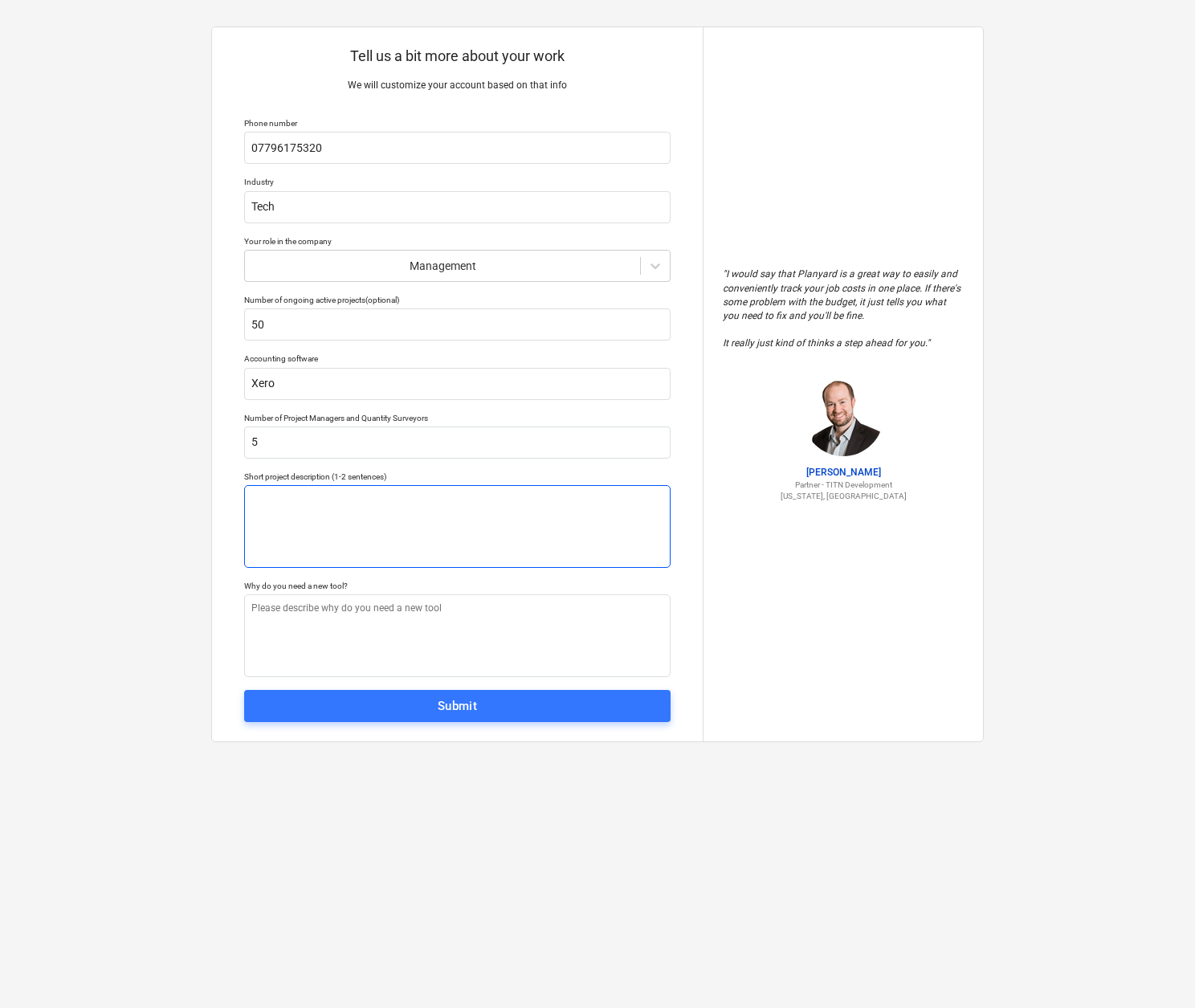
scroll to position [16, 0]
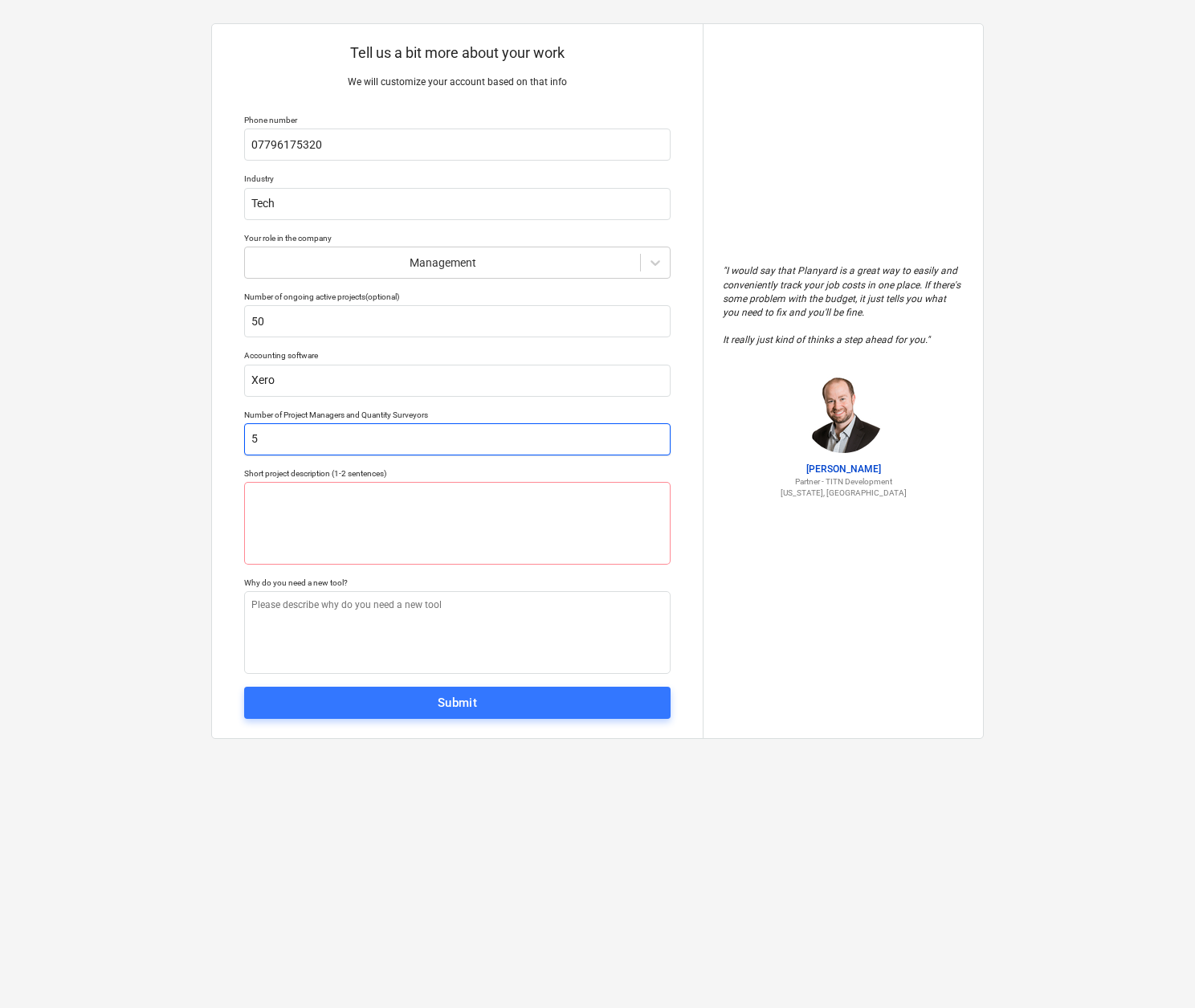
drag, startPoint x: 269, startPoint y: 438, endPoint x: 247, endPoint y: 432, distance: 22.8
click at [247, 432] on input "5" at bounding box center [457, 438] width 426 height 32
type textarea "x"
type input "1"
type textarea "x"
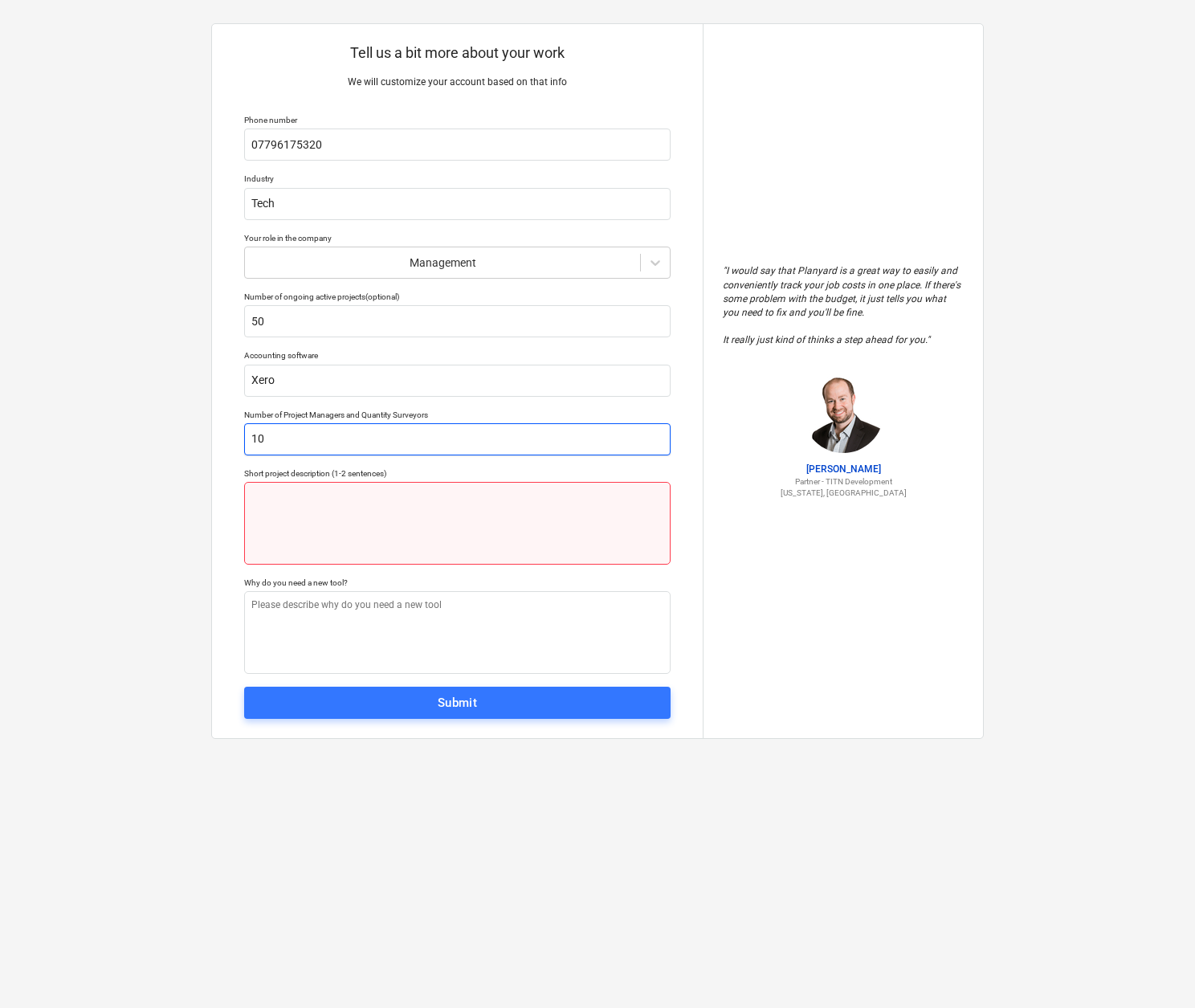
type input "10"
click at [258, 490] on textarea at bounding box center [457, 523] width 426 height 82
type textarea "x"
type textarea "T"
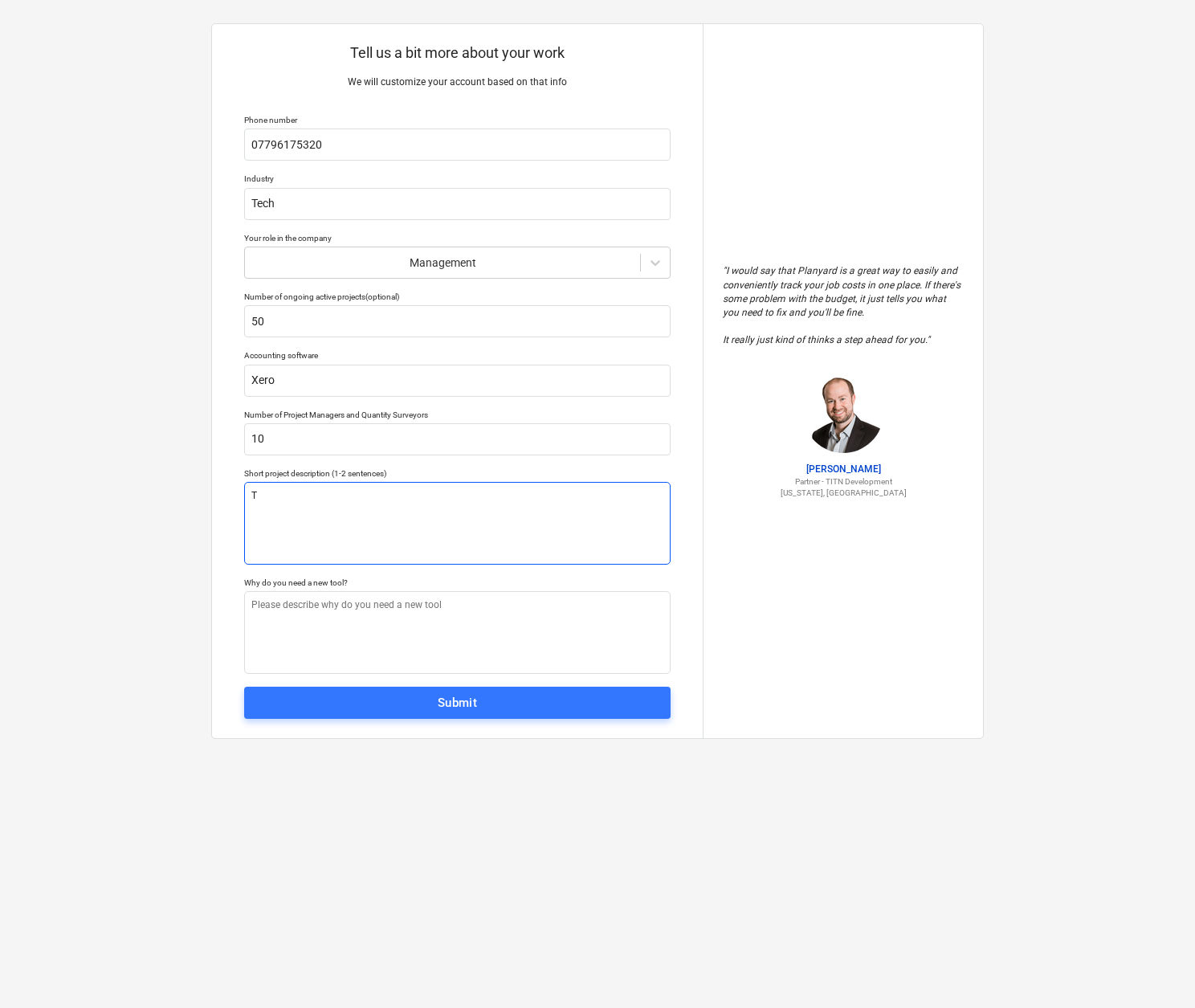
type textarea "x"
type textarea "Ti"
type textarea "x"
type textarea "[PERSON_NAME]"
type textarea "x"
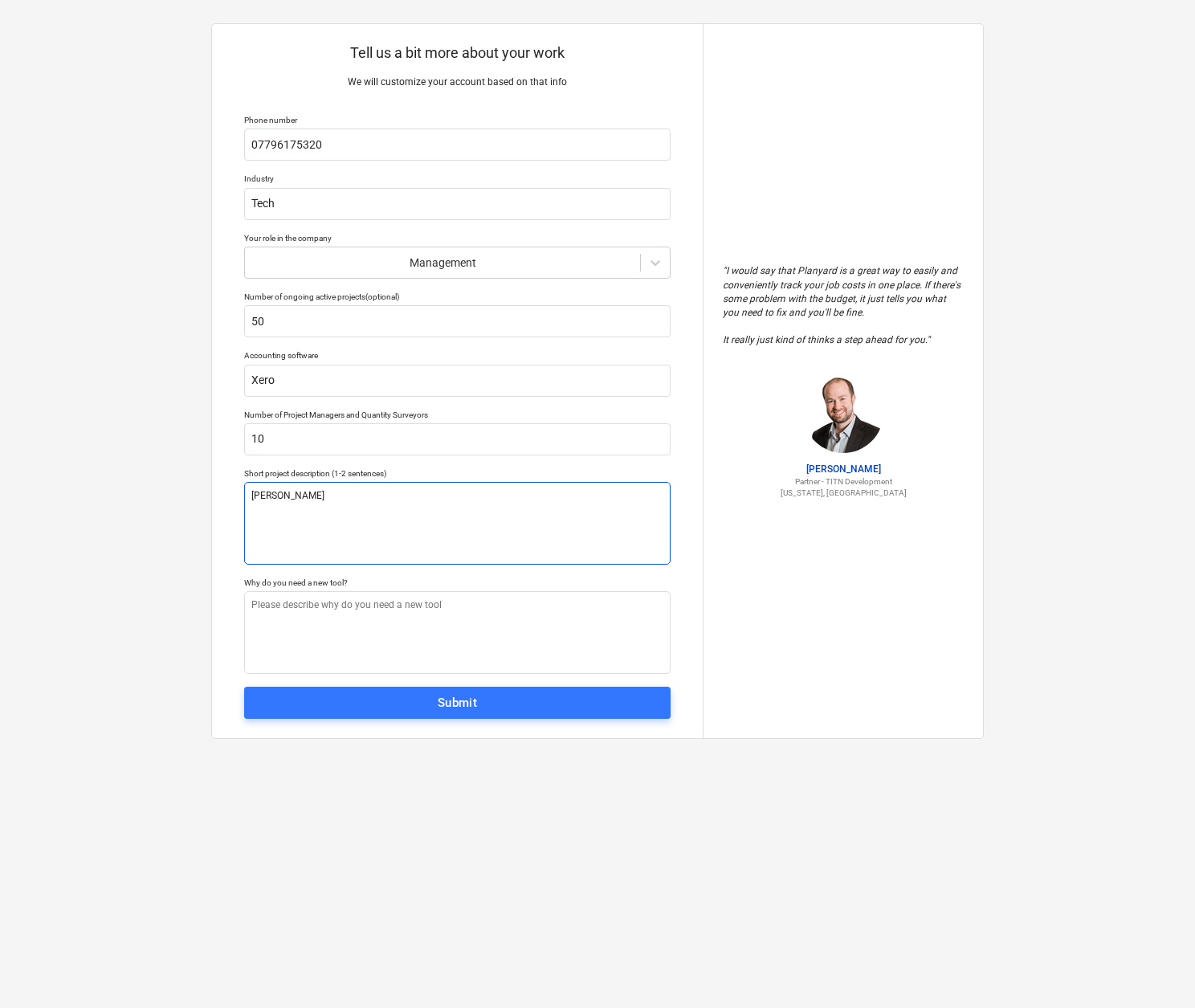
type textarea "Time"
type textarea "x"
type textarea "Time"
type textarea "x"
type textarea "Time a"
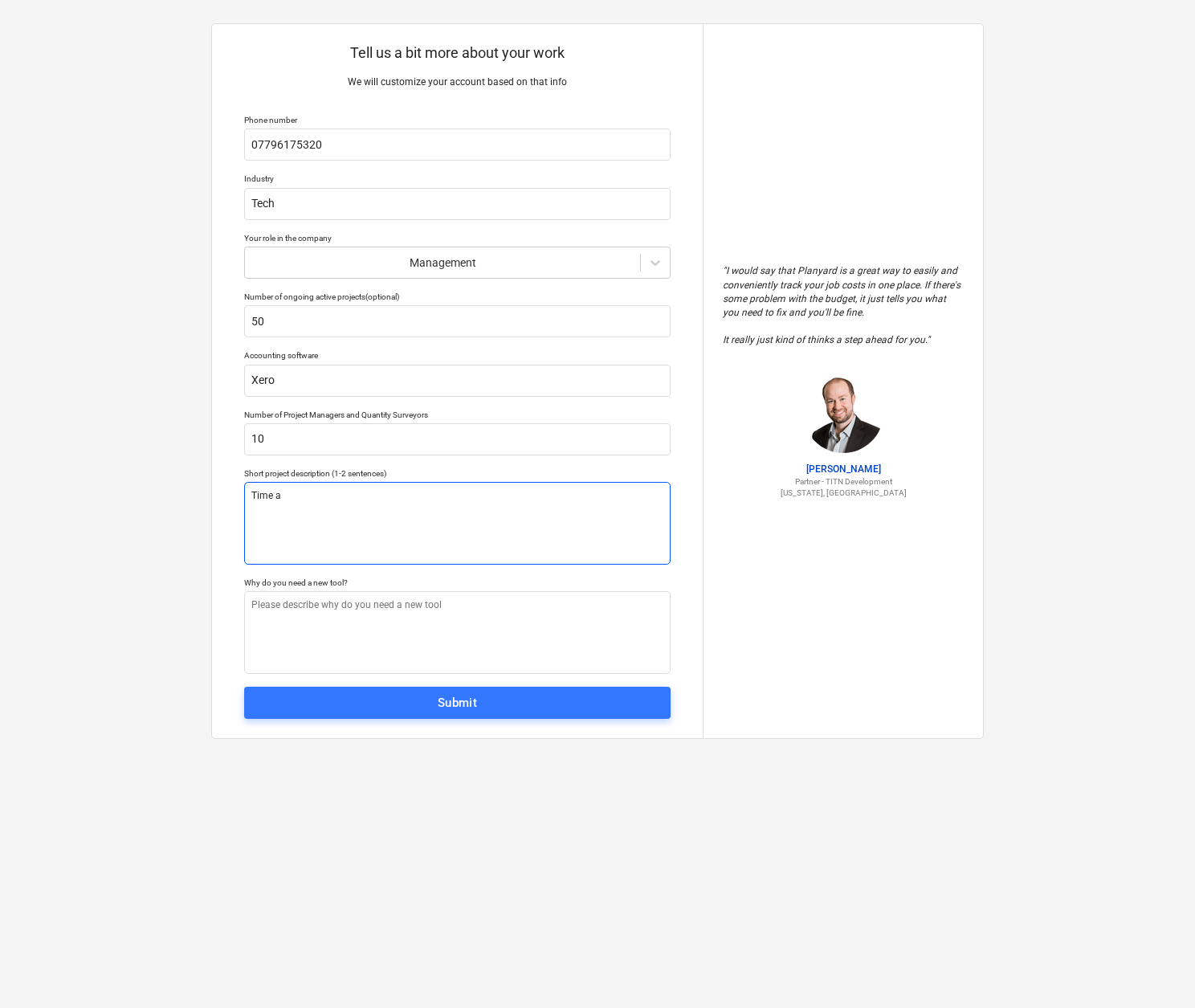
type textarea "x"
type textarea "Time an"
type textarea "x"
type textarea "Time and"
type textarea "x"
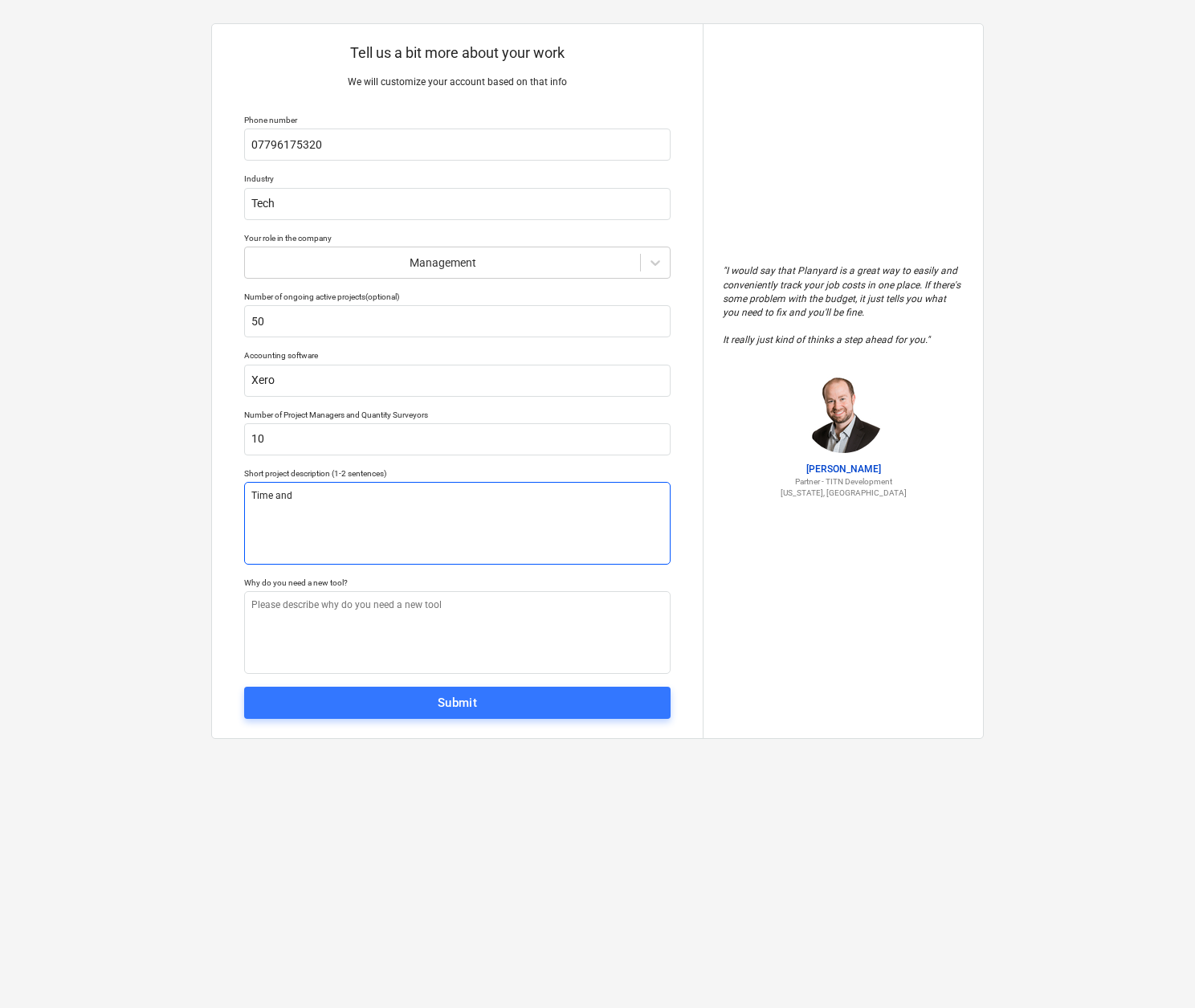
type textarea "Time and"
type textarea "x"
type textarea "Time and"
type textarea "x"
type textarea "Time an"
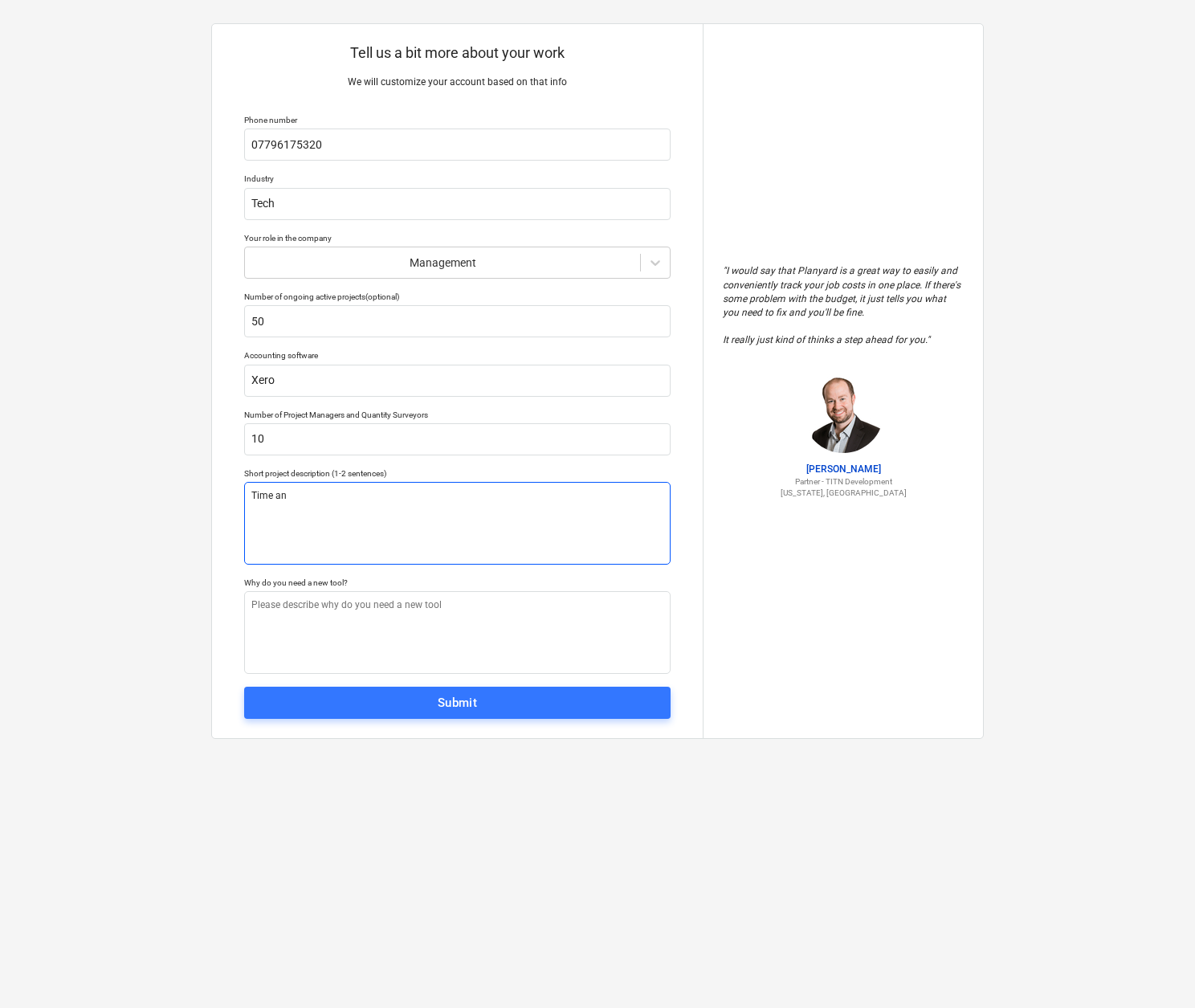
type textarea "x"
type textarea "Time a"
type textarea "x"
type textarea "Time"
type textarea "x"
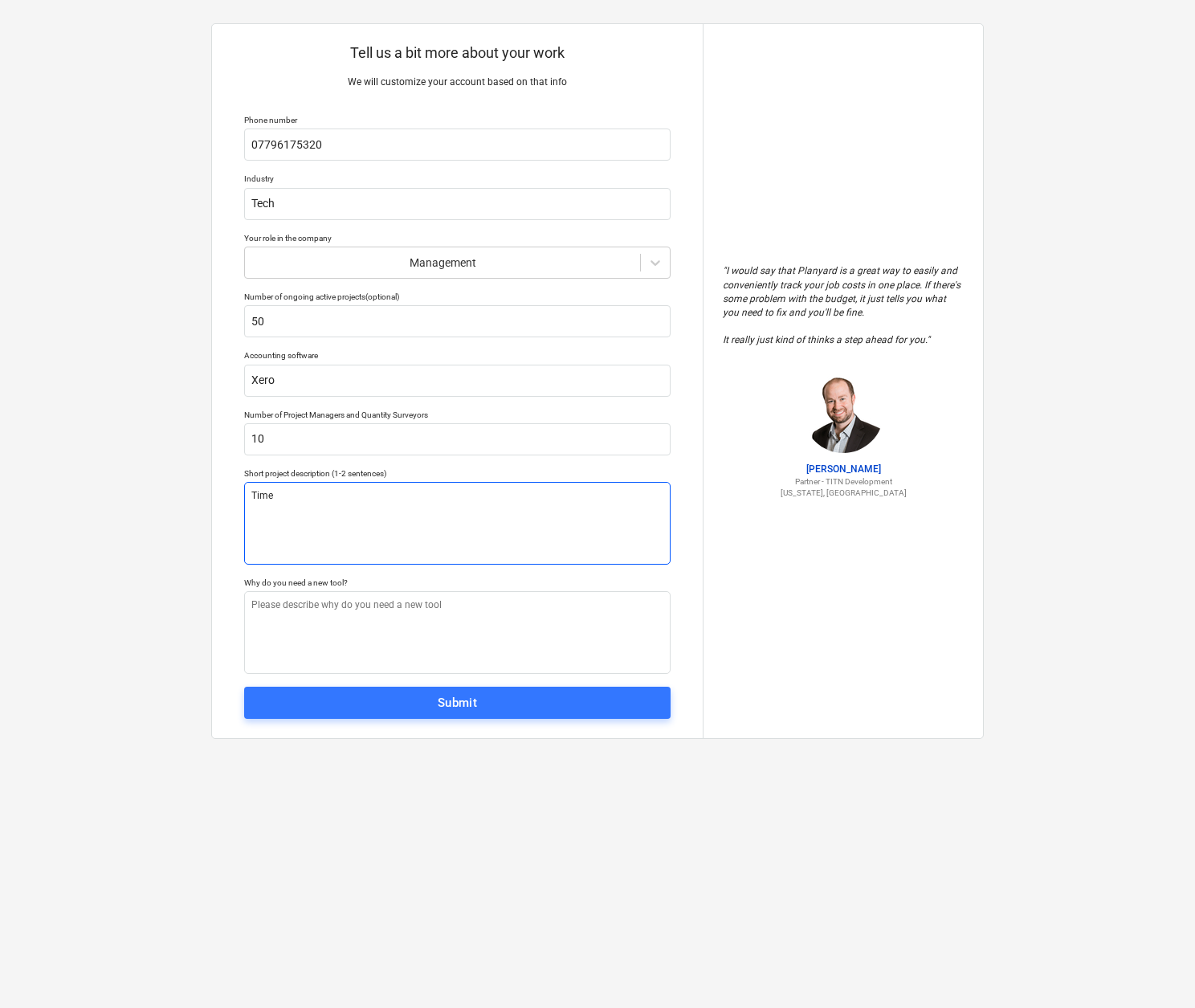
type textarea "Time m"
type textarea "x"
type textarea "Time ma"
type textarea "x"
type textarea "Time mat"
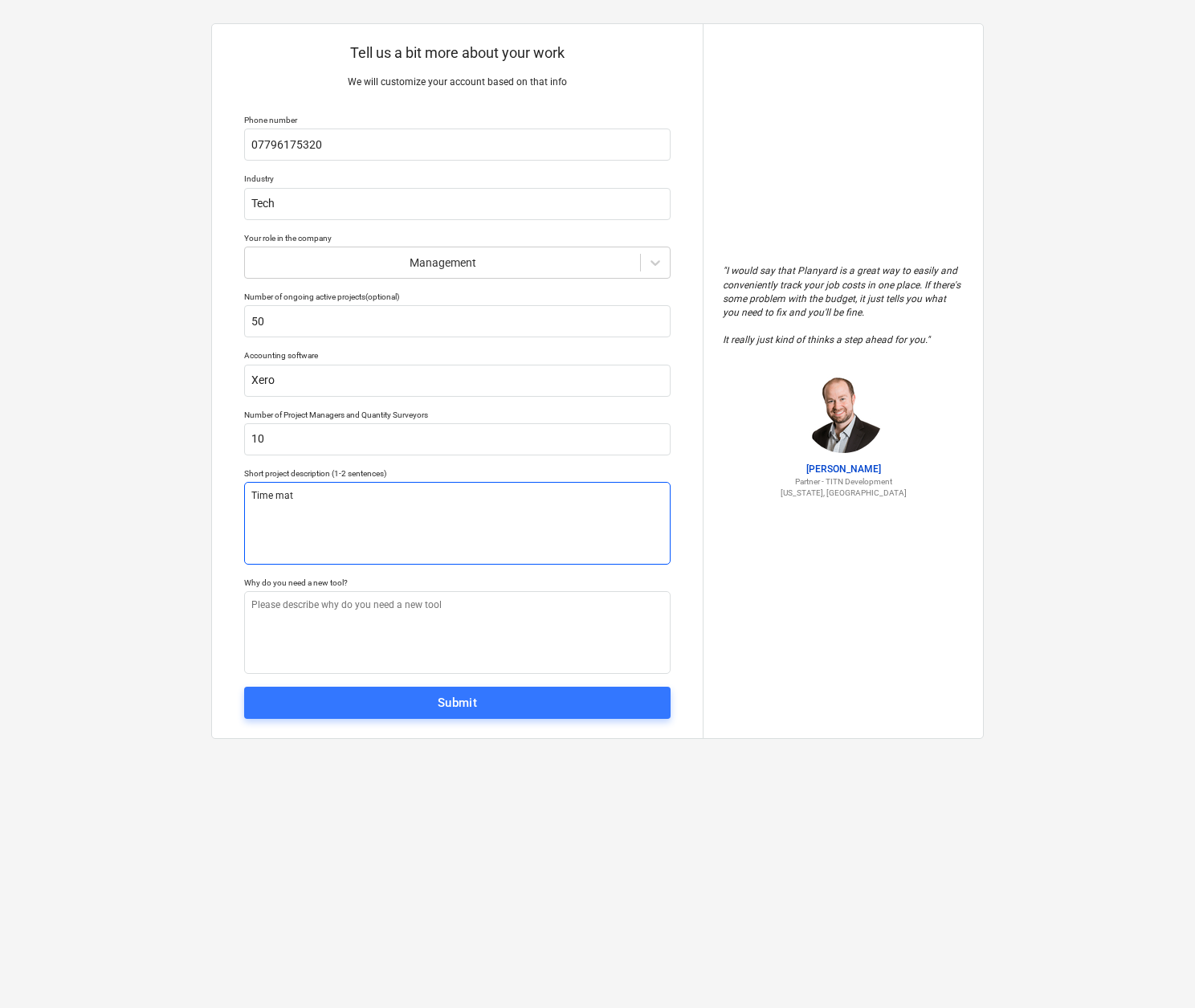
type textarea "x"
type textarea "Time mate"
type textarea "x"
type textarea "Time mater"
type textarea "x"
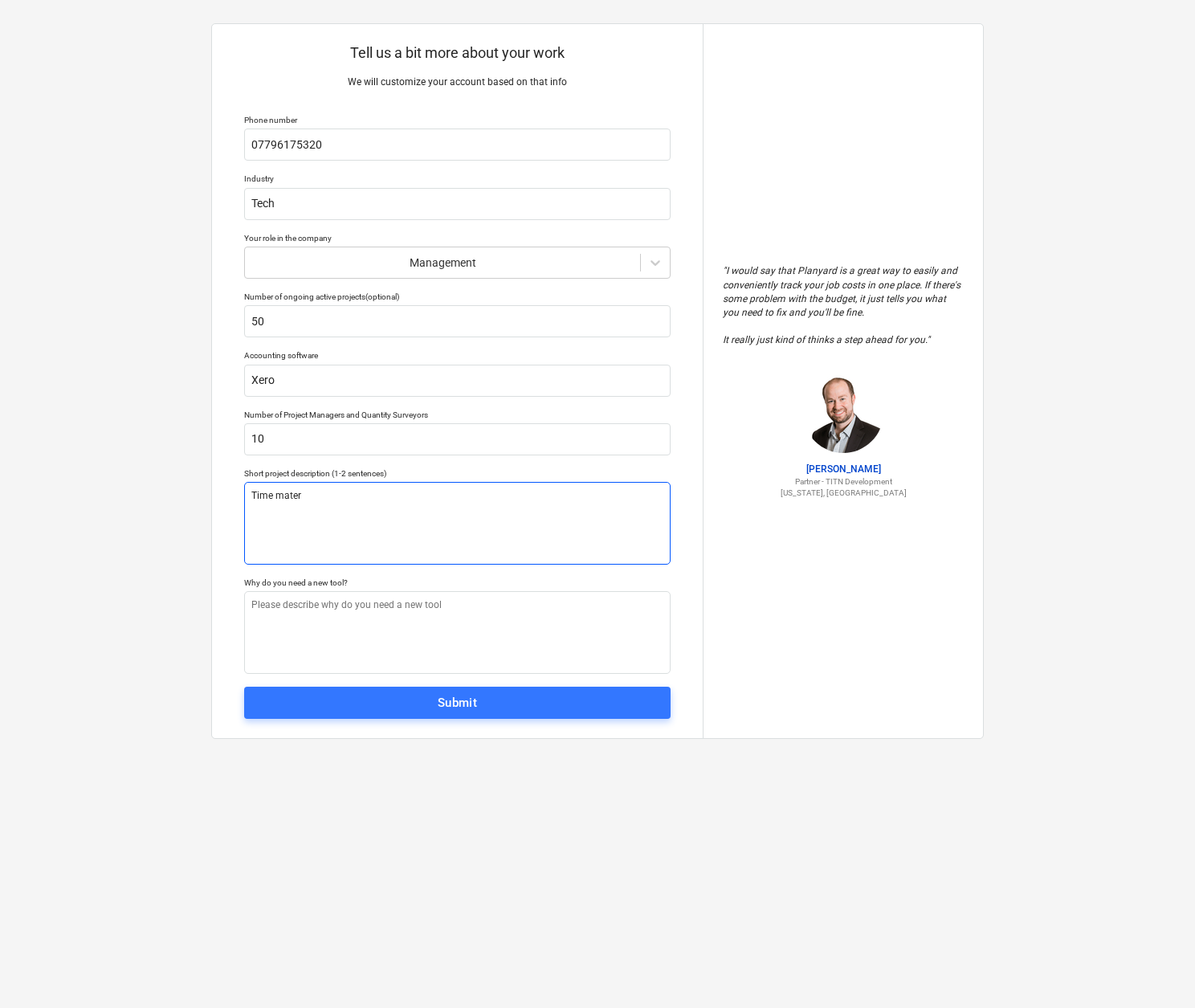
type textarea "Time materi"
type textarea "x"
type textarea "Time materia"
type textarea "x"
type textarea "Time material"
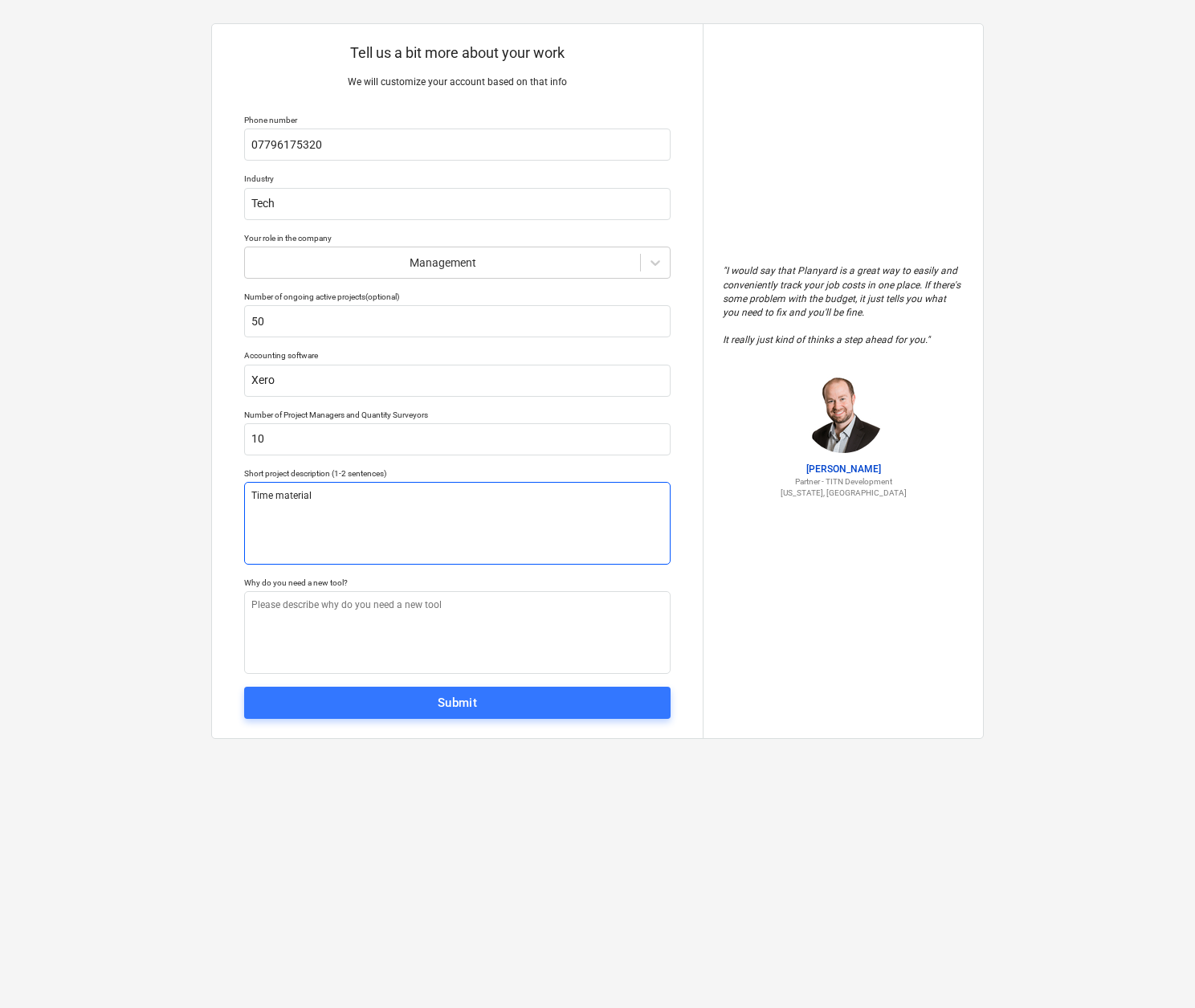
type textarea "x"
type textarea "Time materials"
type textarea "x"
type textarea "Time materials"
type textarea "x"
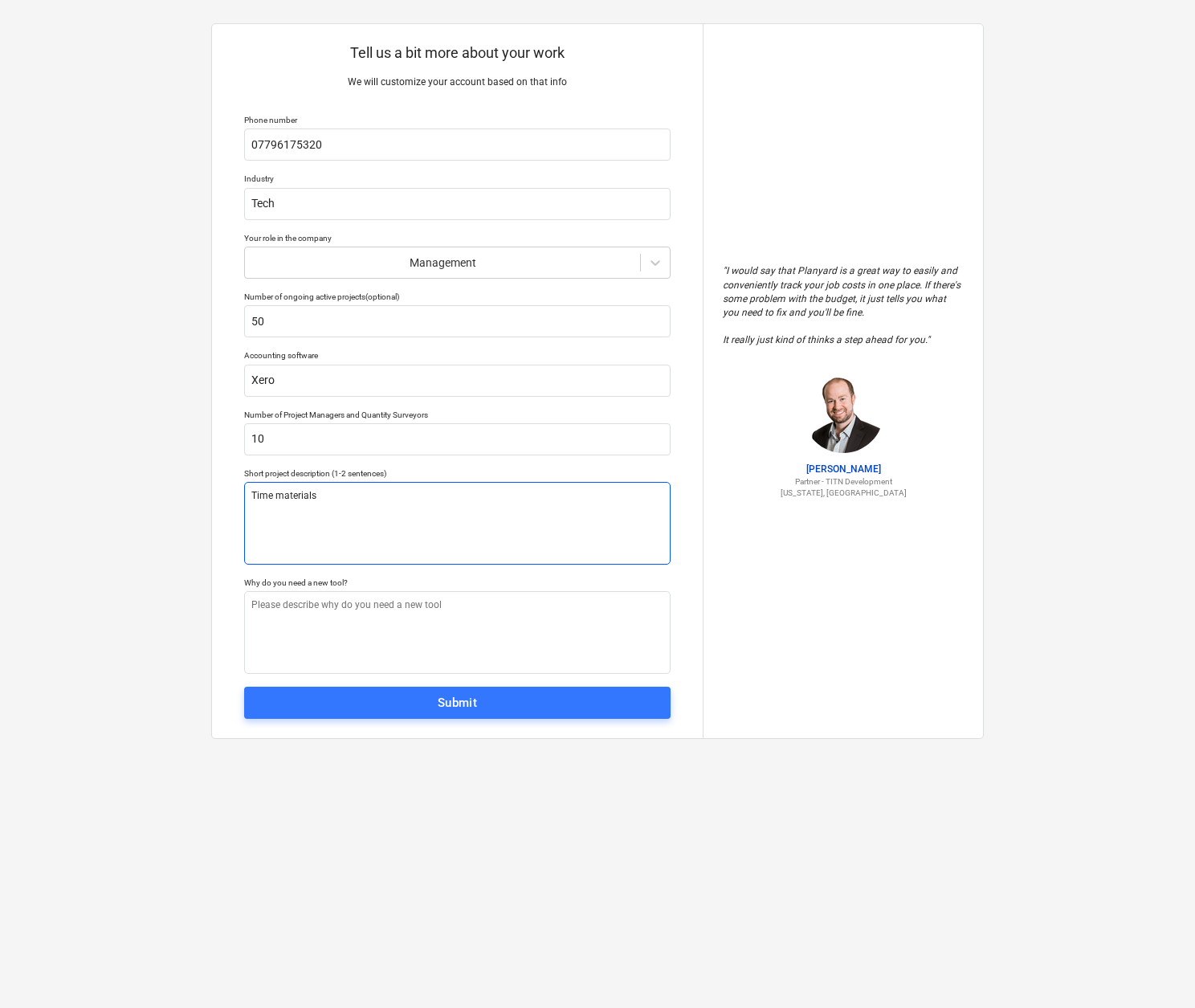
type textarea "Time materials n"
type textarea "x"
type textarea "Time materials nd"
type textarea "x"
type textarea "Time materials nd"
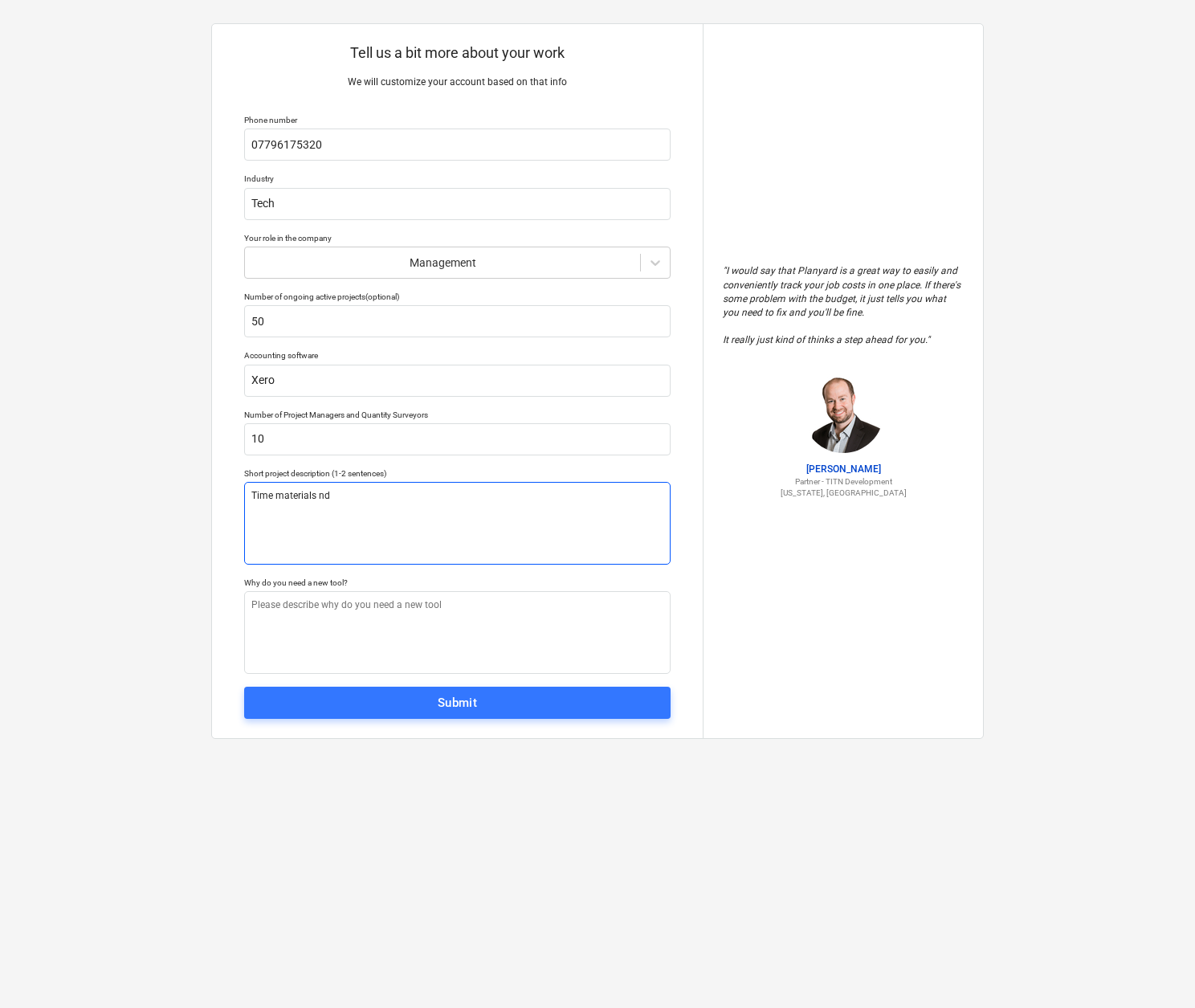
type textarea "x"
type textarea "Time materials nd e"
type textarea "x"
type textarea "Time materials nd ex"
type textarea "x"
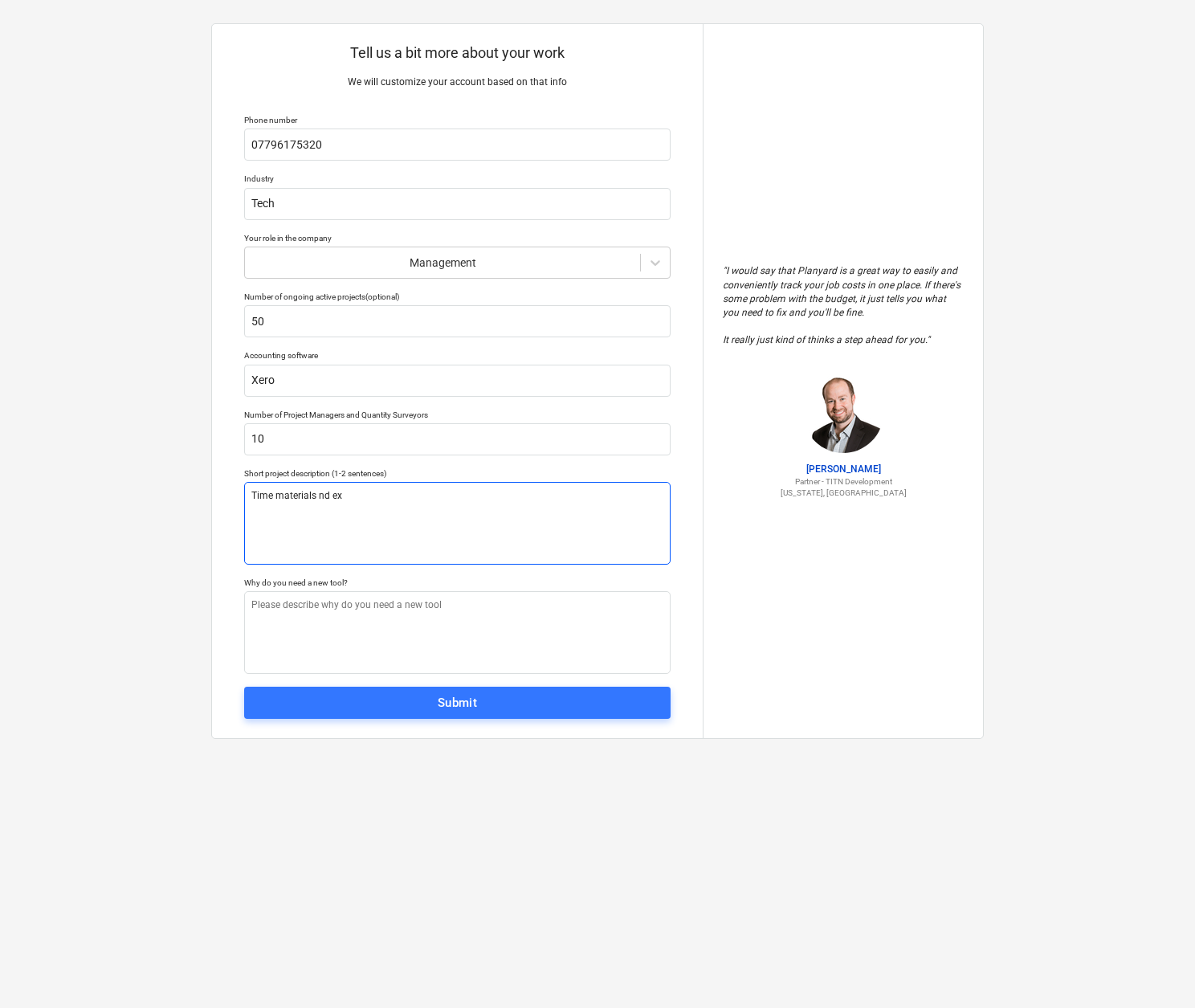
type textarea "Time materials nd exp"
type textarea "x"
type textarea "Time materials nd expe"
type textarea "x"
type textarea "Time materials nd expen"
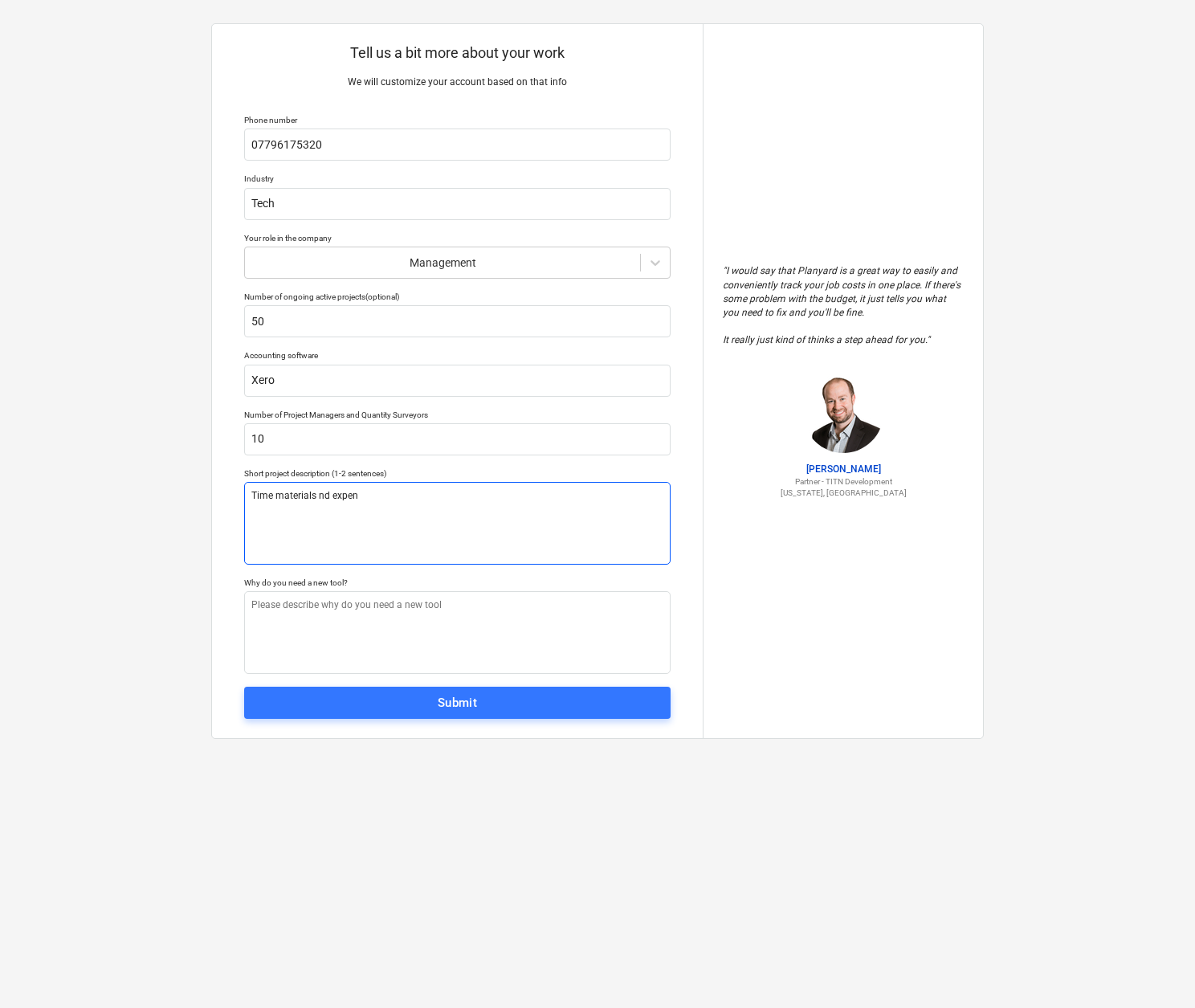
type textarea "x"
type textarea "Time materials nd expenc"
type textarea "x"
type textarea "Time materials nd expen"
type textarea "x"
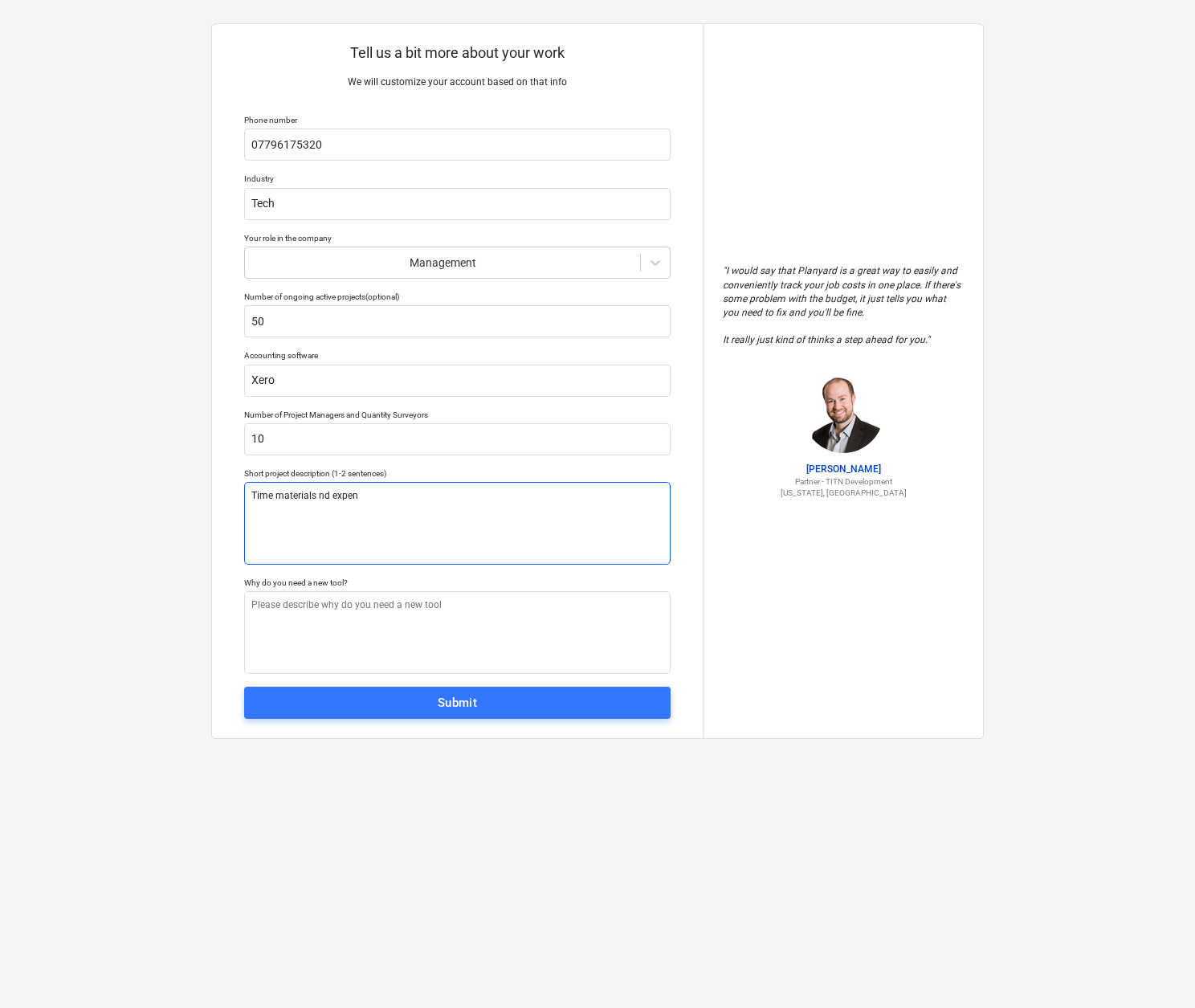
type textarea "Time materials nd expens"
type textarea "x"
type textarea "Time materials nd expense"
type textarea "x"
type textarea "Time materials nd expensed"
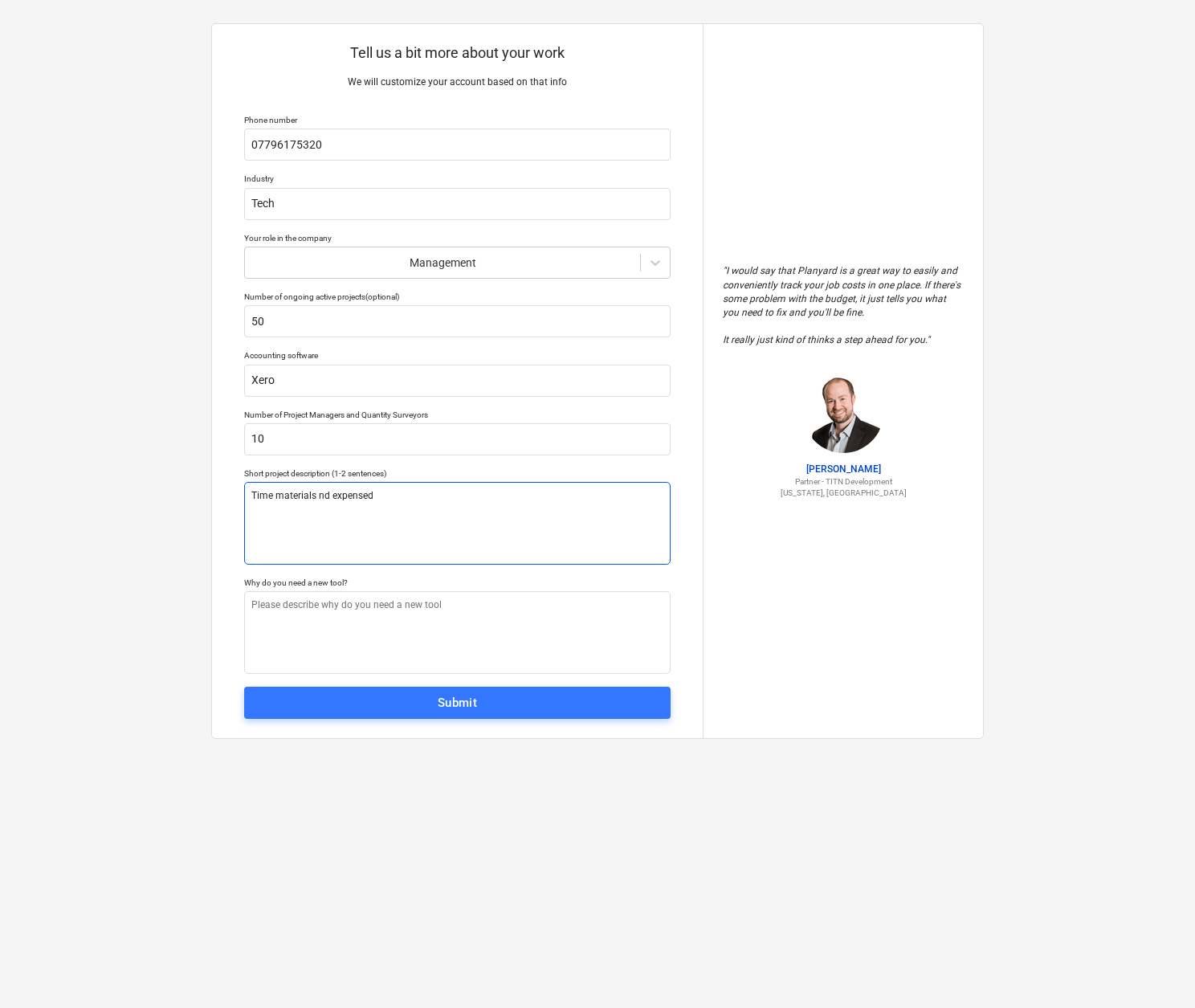
type textarea "x"
type textarea "Time materials nd expense"
type textarea "x"
type textarea "Time materials nd expenses"
type textarea "x"
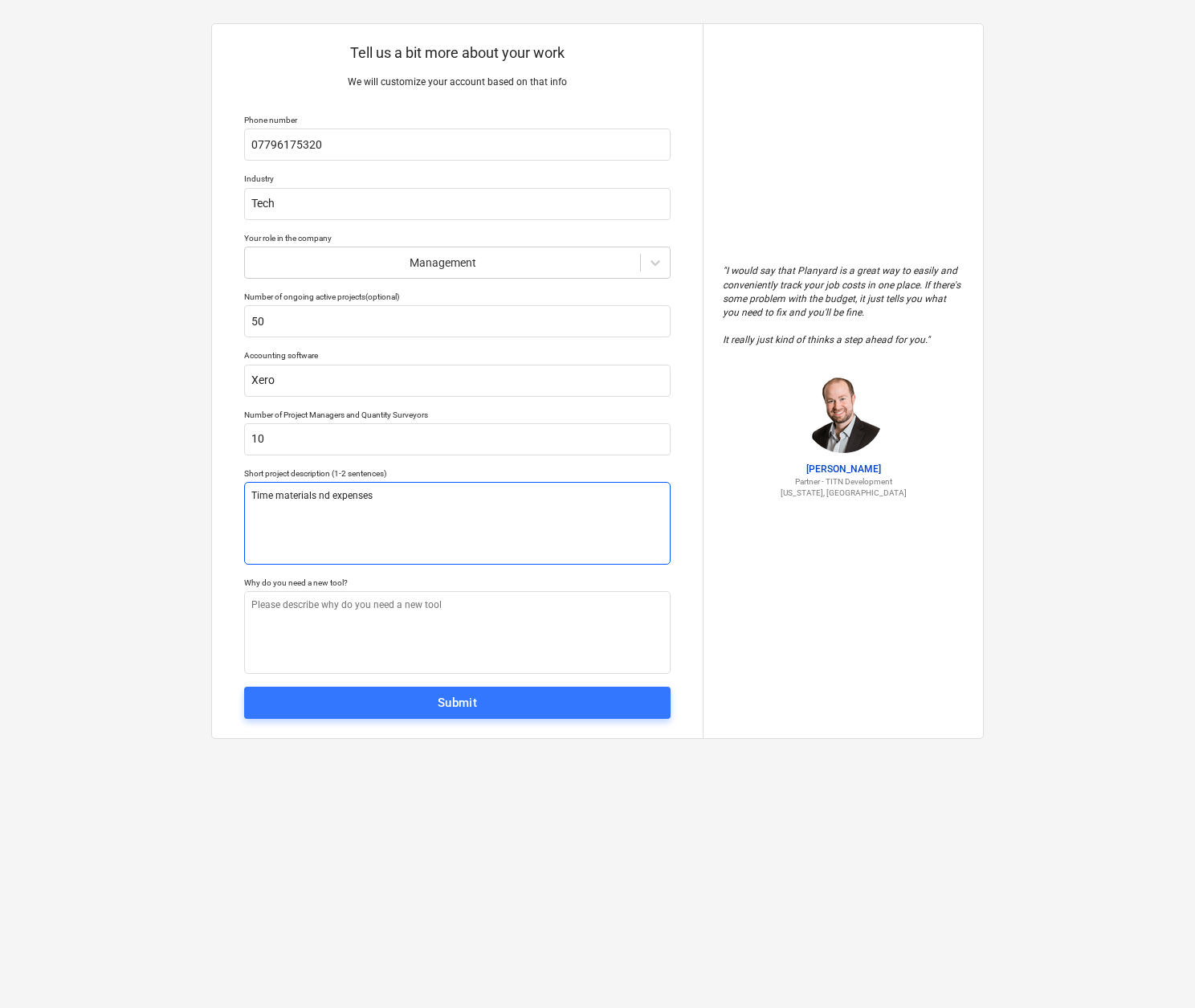
type textarea "Time materials nd expenses"
click at [317, 497] on textarea "Time materials nd expenses" at bounding box center [457, 523] width 426 height 82
type textarea "x"
type textarea "Time materials and expenses"
click at [401, 492] on textarea "Time materials and expenses" at bounding box center [457, 523] width 426 height 82
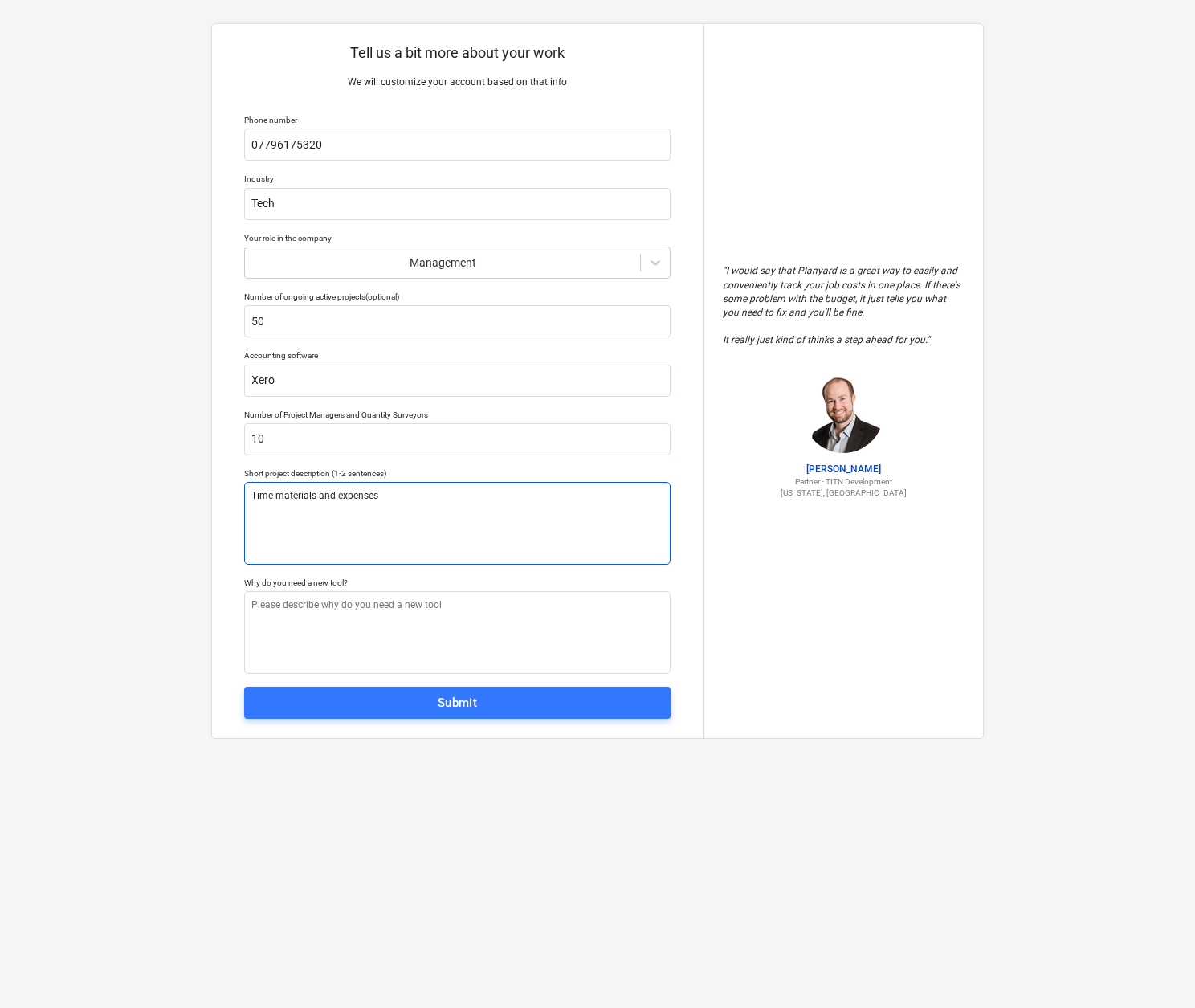
type textarea "x"
type textarea "Time materials and expenses a"
type textarea "x"
type textarea "Time materials and expenses ac"
type textarea "x"
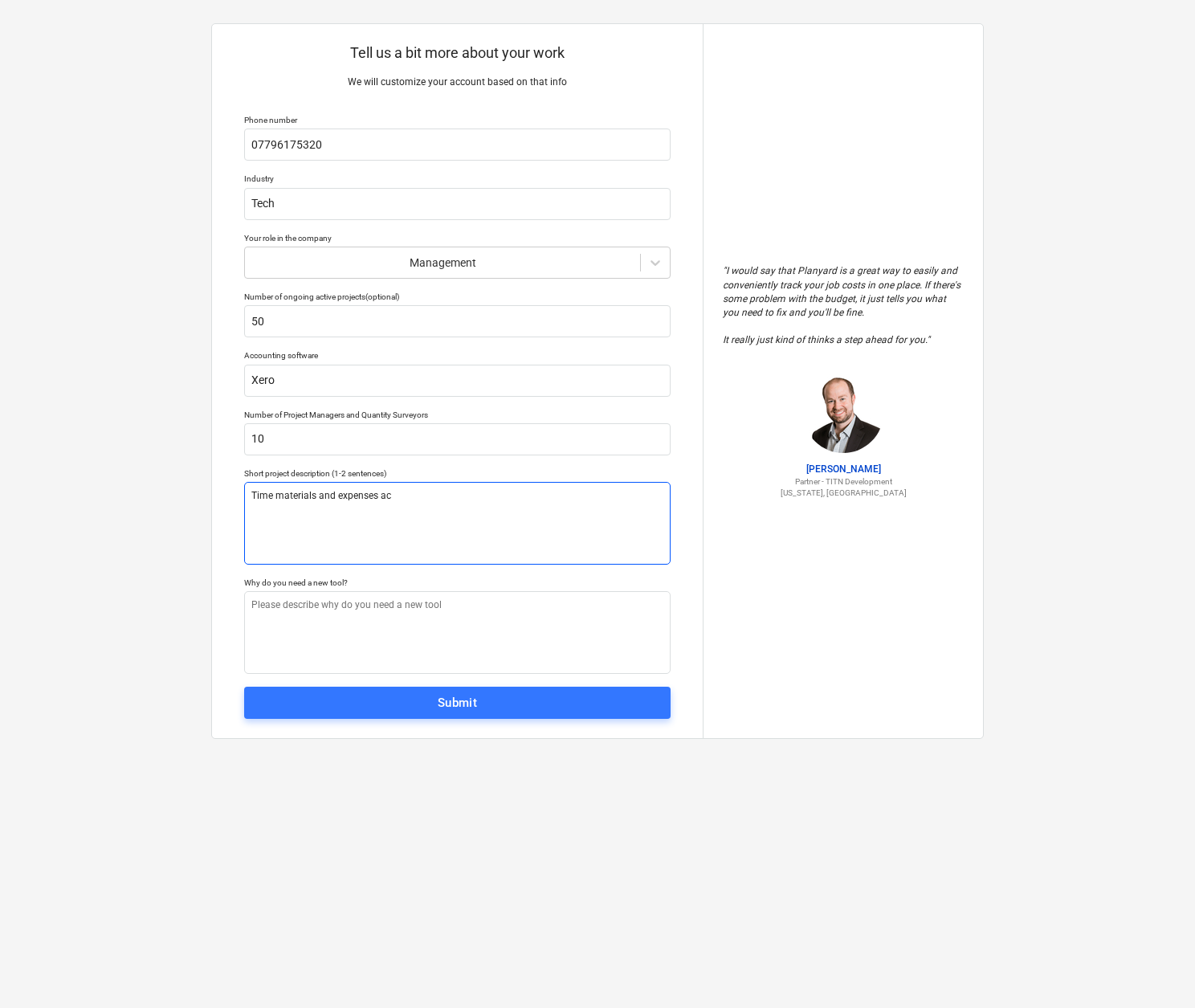
type textarea "Time materials and expenses acr"
type textarea "x"
type textarea "Time materials and expenses acro"
type textarea "x"
type textarea "Time materials and expenses acros"
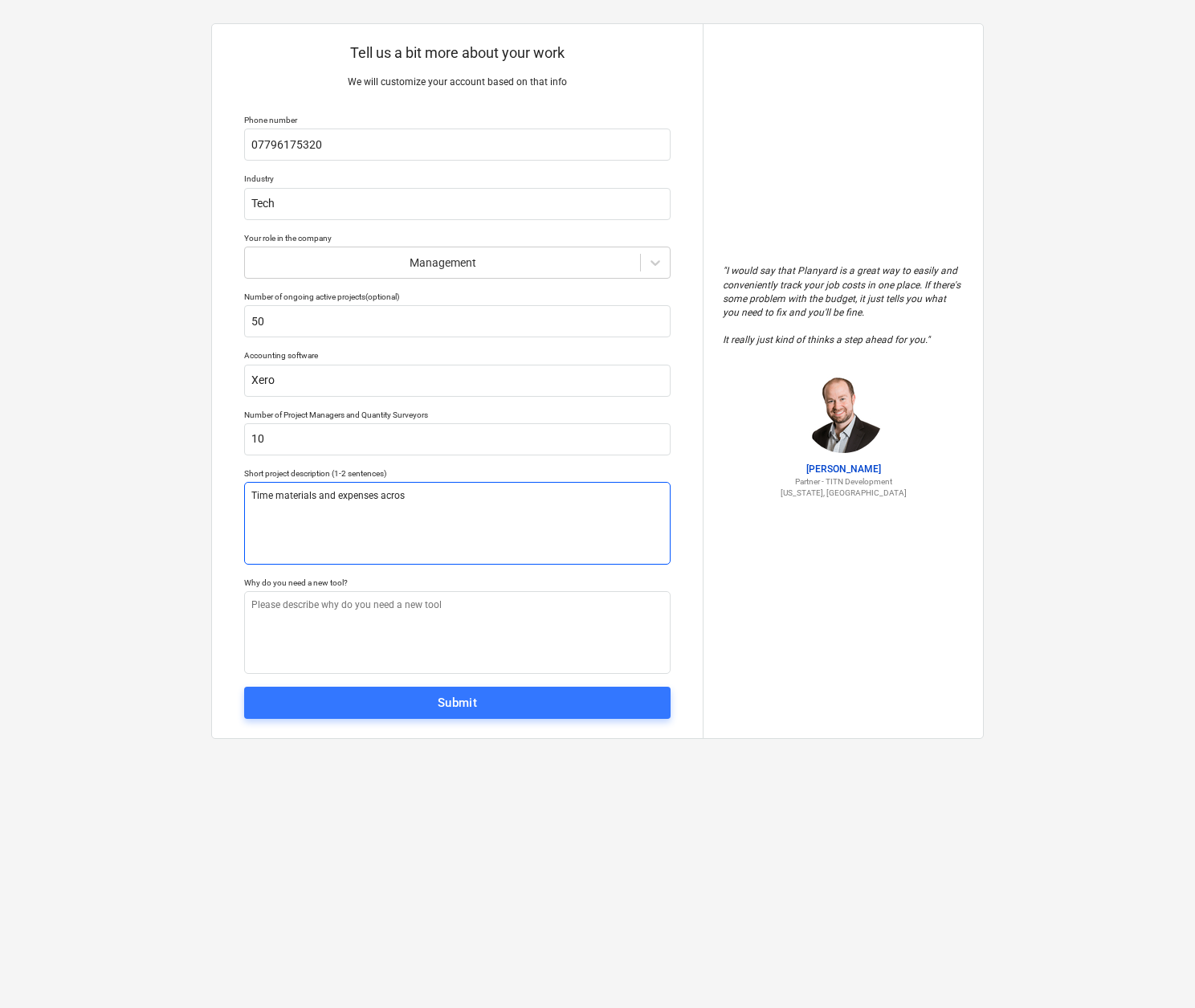
type textarea "x"
type textarea "Time materials and expenses across"
type textarea "x"
type textarea "Time materials and expenses across"
type textarea "x"
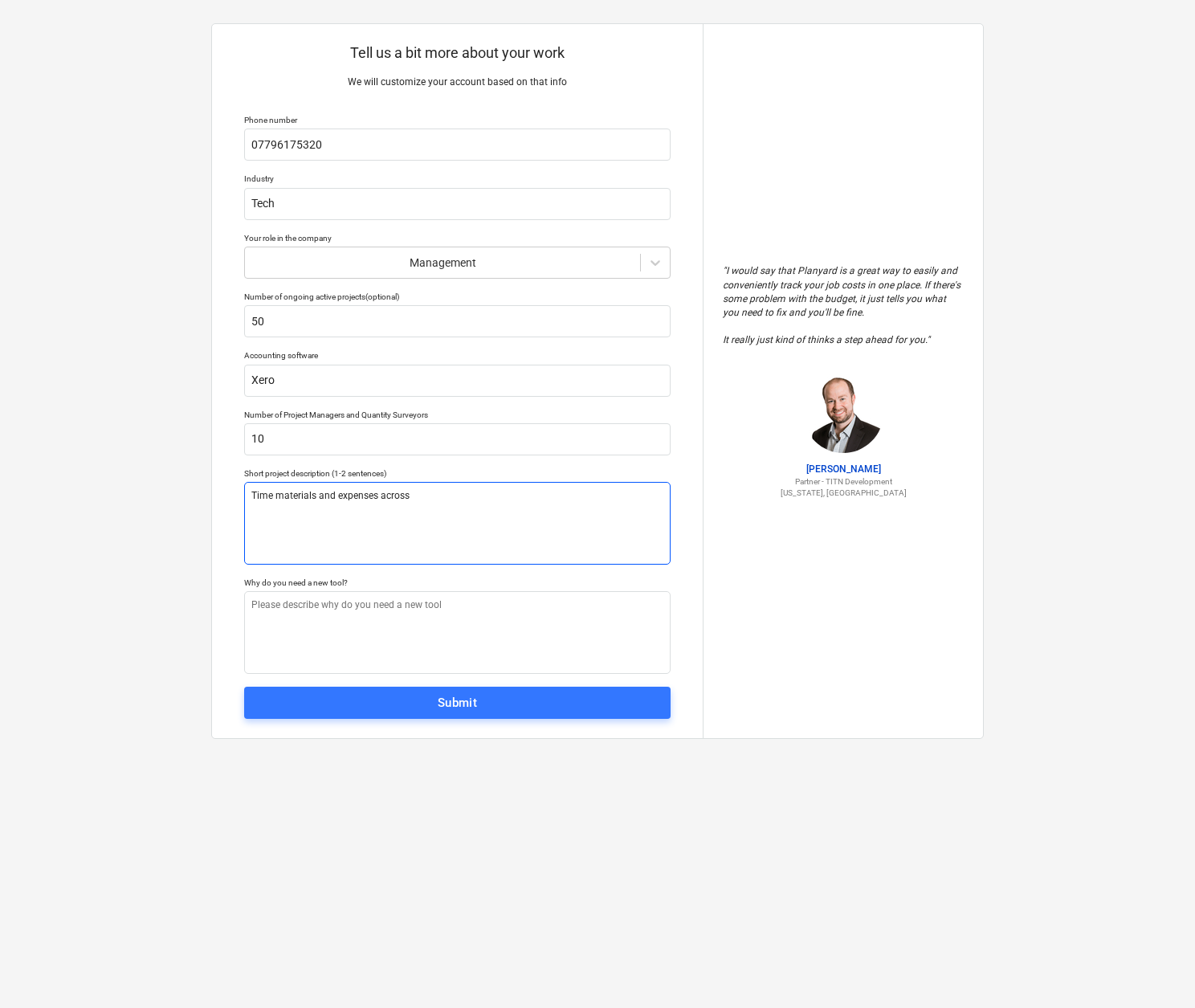
type textarea "Time materials and expenses across m"
type textarea "x"
type textarea "Time materials and expenses across mu"
type textarea "x"
type textarea "Time materials and expenses across mul"
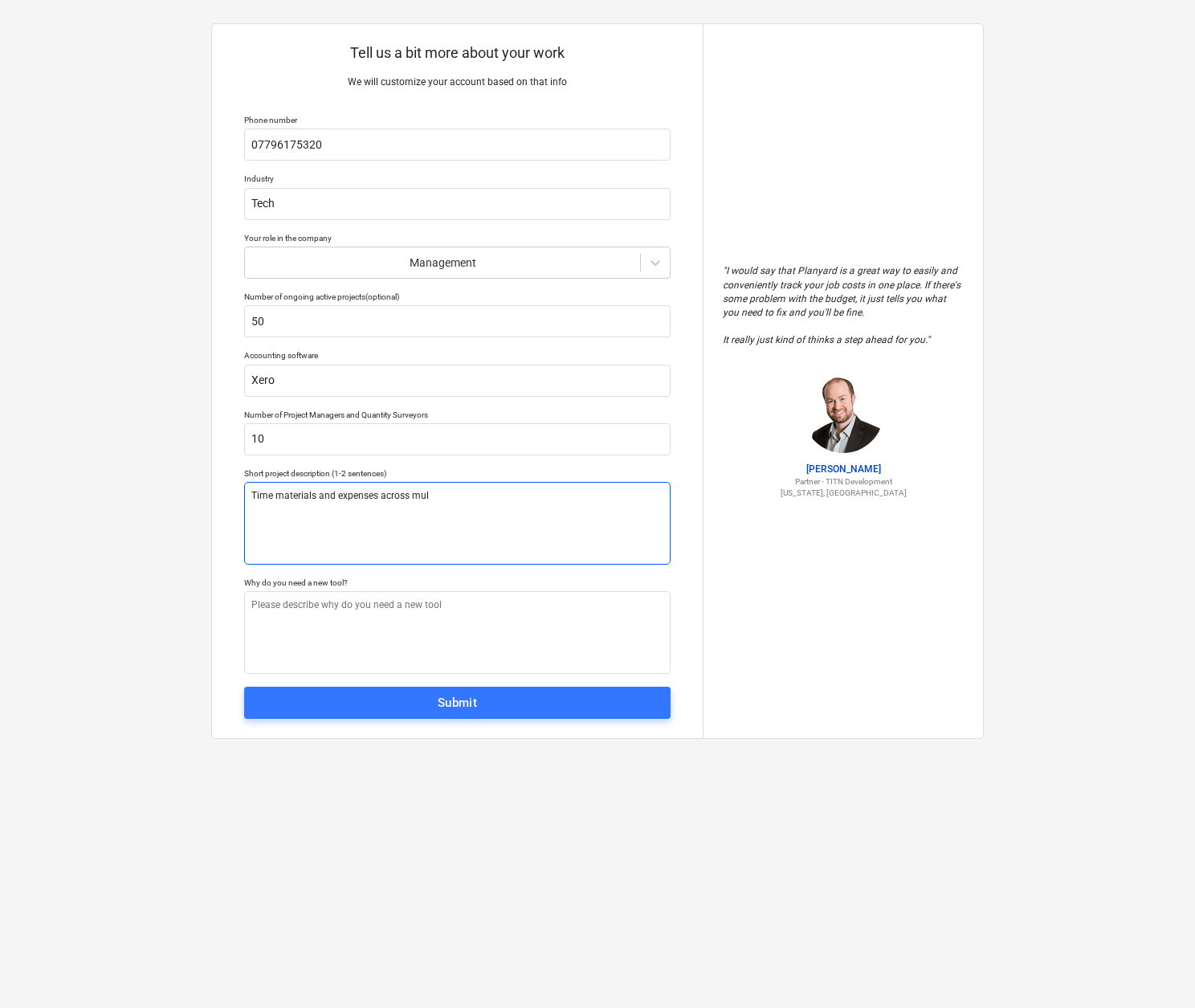
type textarea "x"
type textarea "Time materials and expenses across mult"
type textarea "x"
type textarea "Time materials and expenses across multp"
type textarea "x"
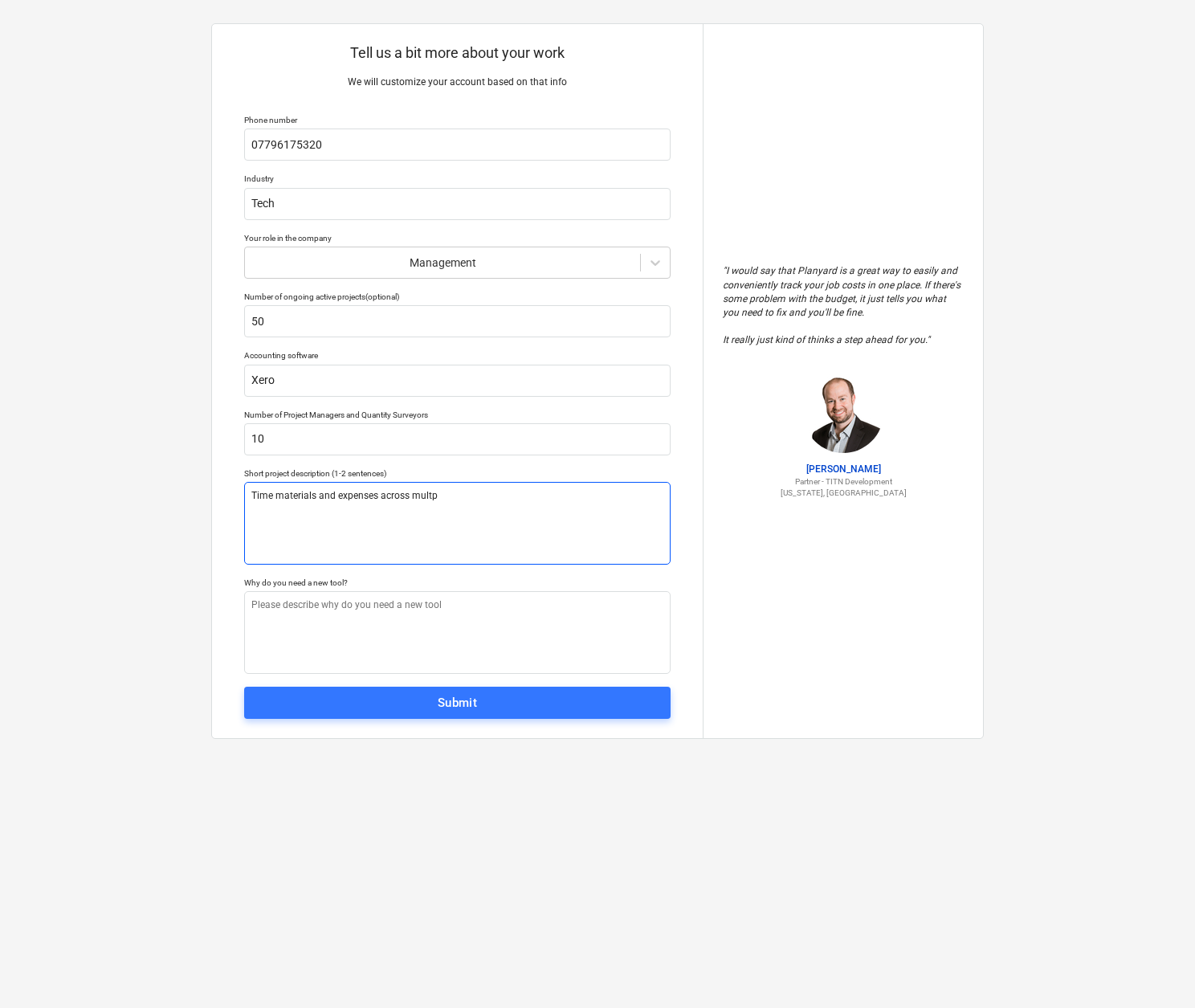
type textarea "Time materials and expenses across multpl"
type textarea "x"
type textarea "Time materials and expenses across multple"
type textarea "x"
type textarea "Time materials and expenses across multple"
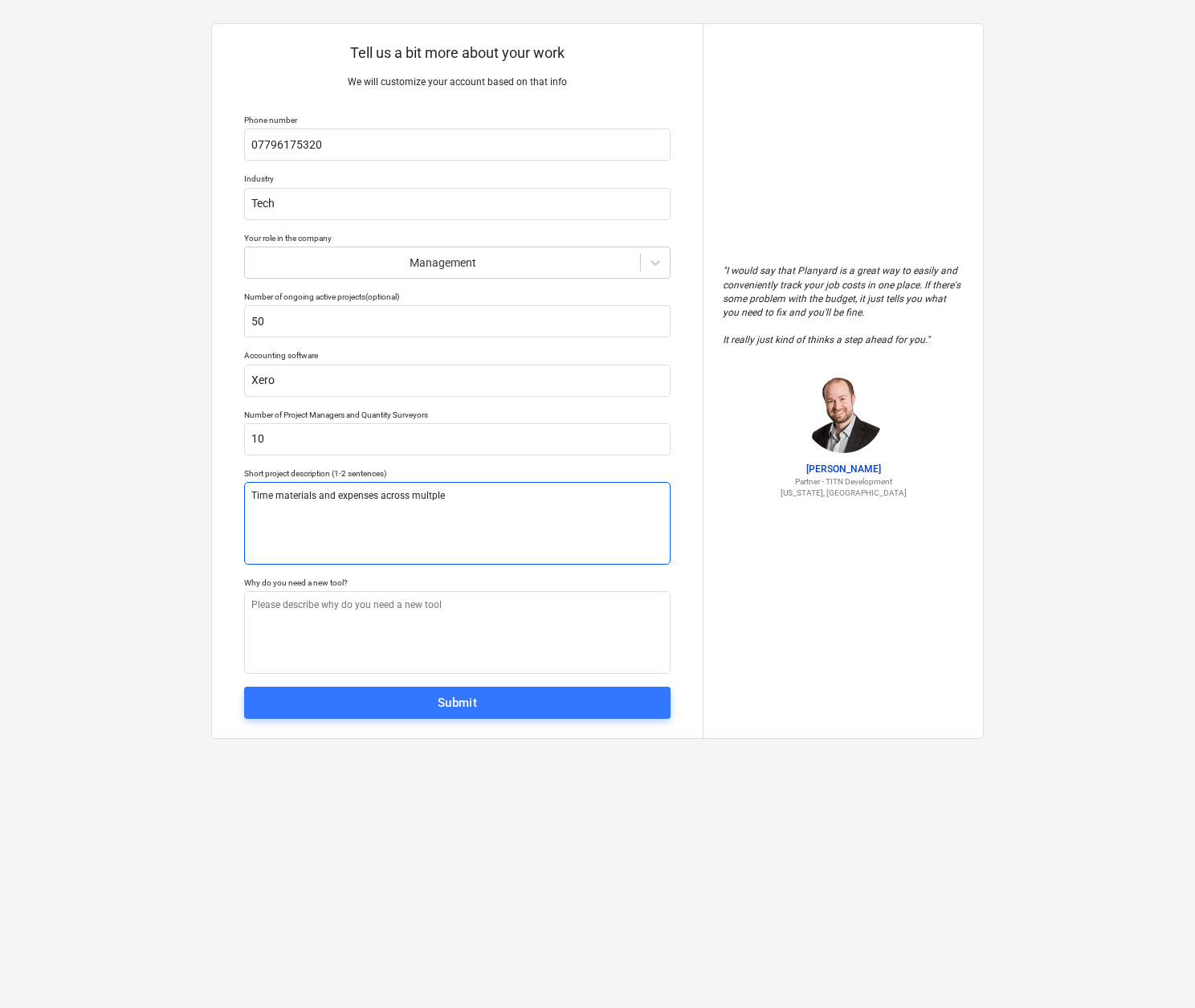
type textarea "x"
type textarea "Time materials and expenses across multple"
type textarea "x"
type textarea "Time materials and expenses across multpl"
type textarea "x"
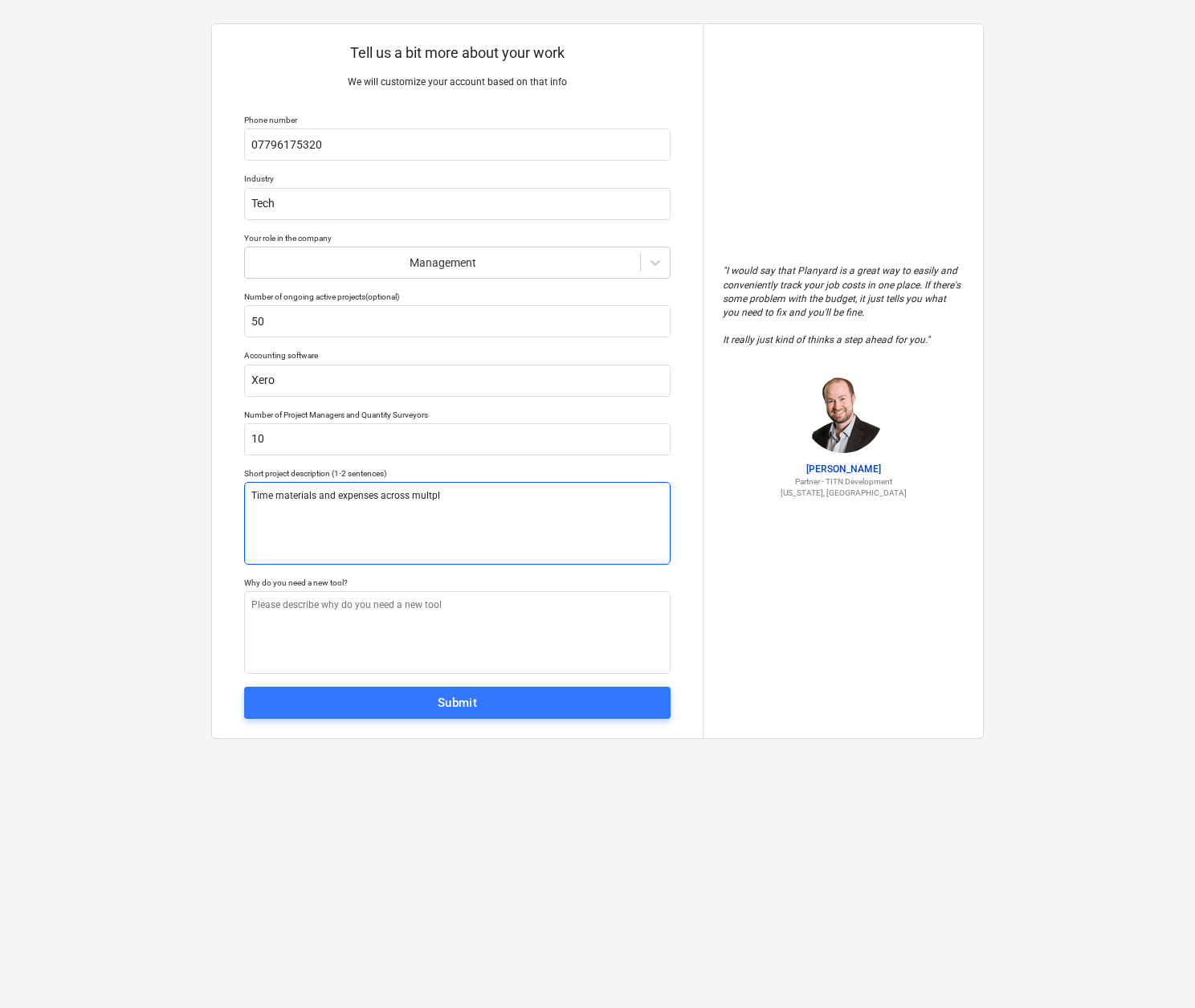
type textarea "Time materials and expenses across multp"
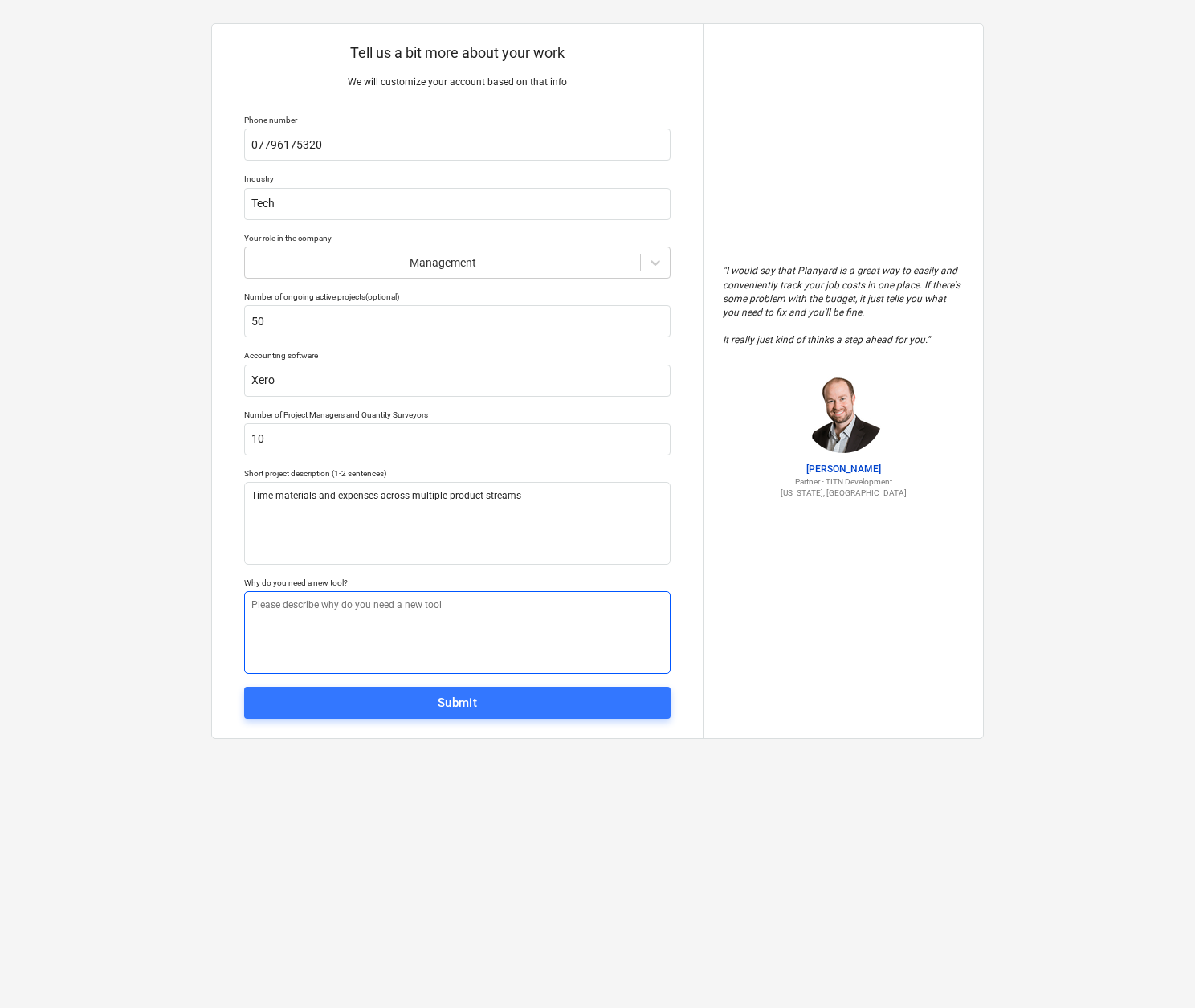
click at [270, 607] on textarea at bounding box center [457, 632] width 426 height 82
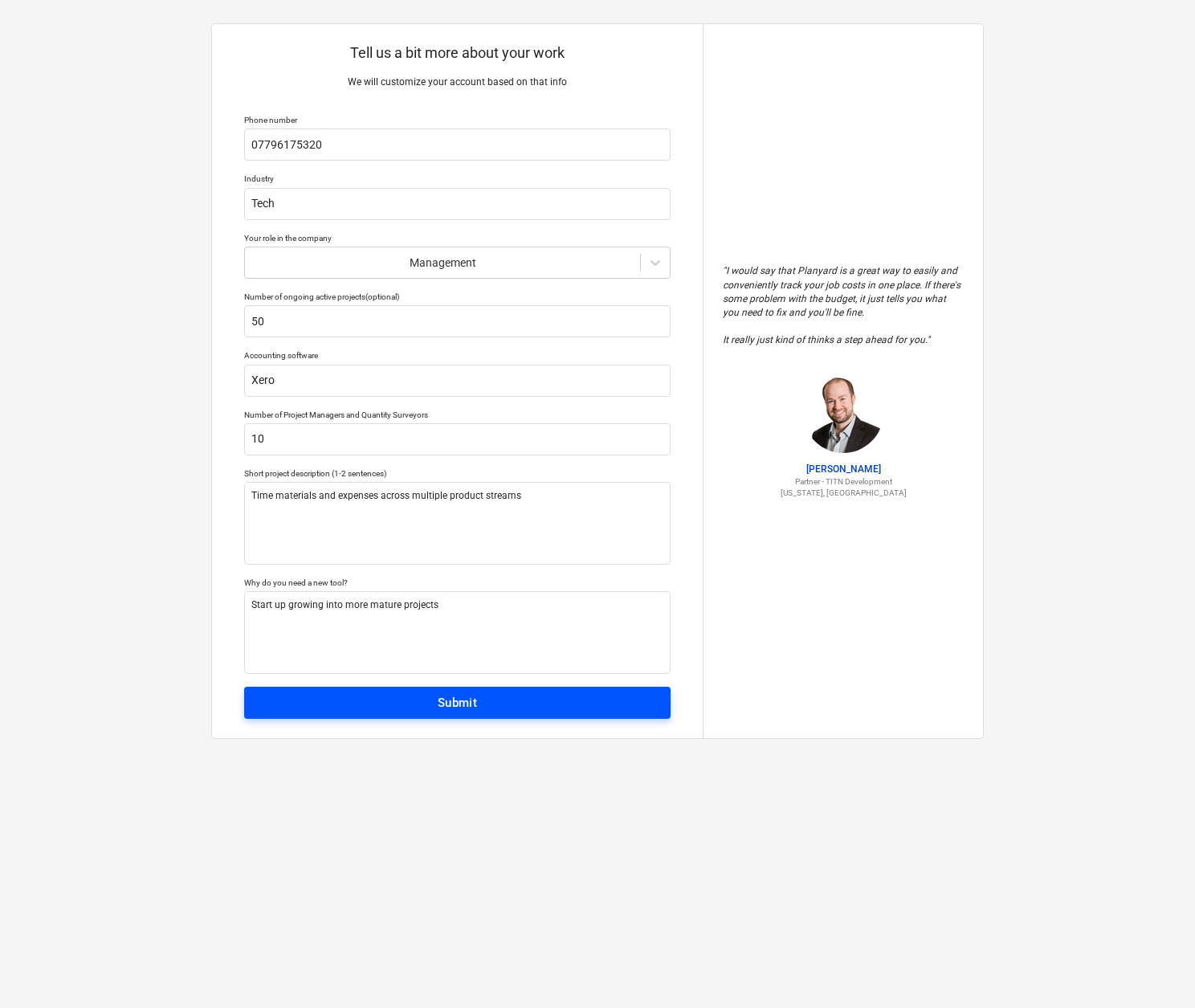
click at [477, 696] on div "Submit" at bounding box center [458, 702] width 40 height 21
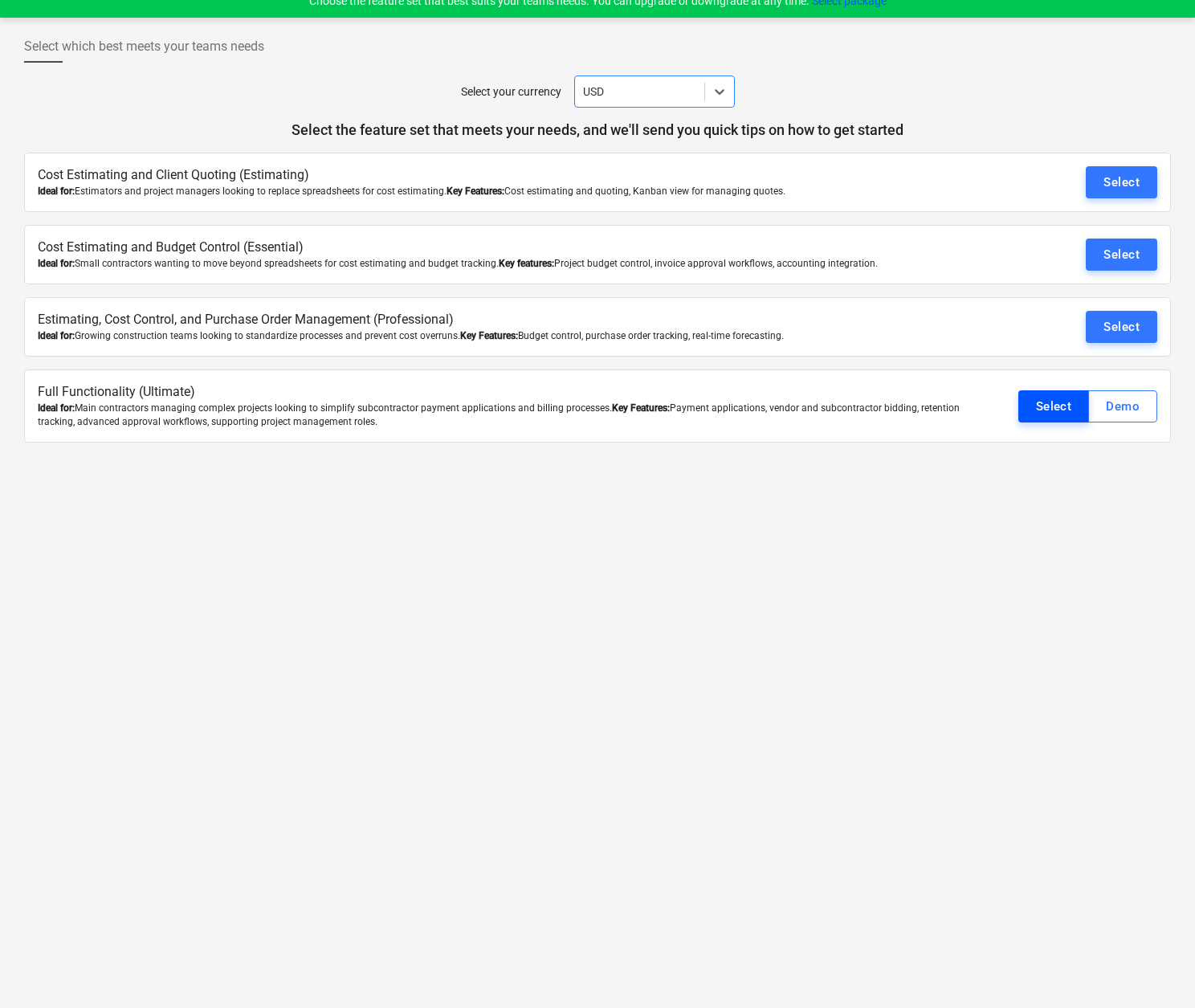
click at [1064, 407] on div "Select" at bounding box center [1054, 406] width 36 height 21
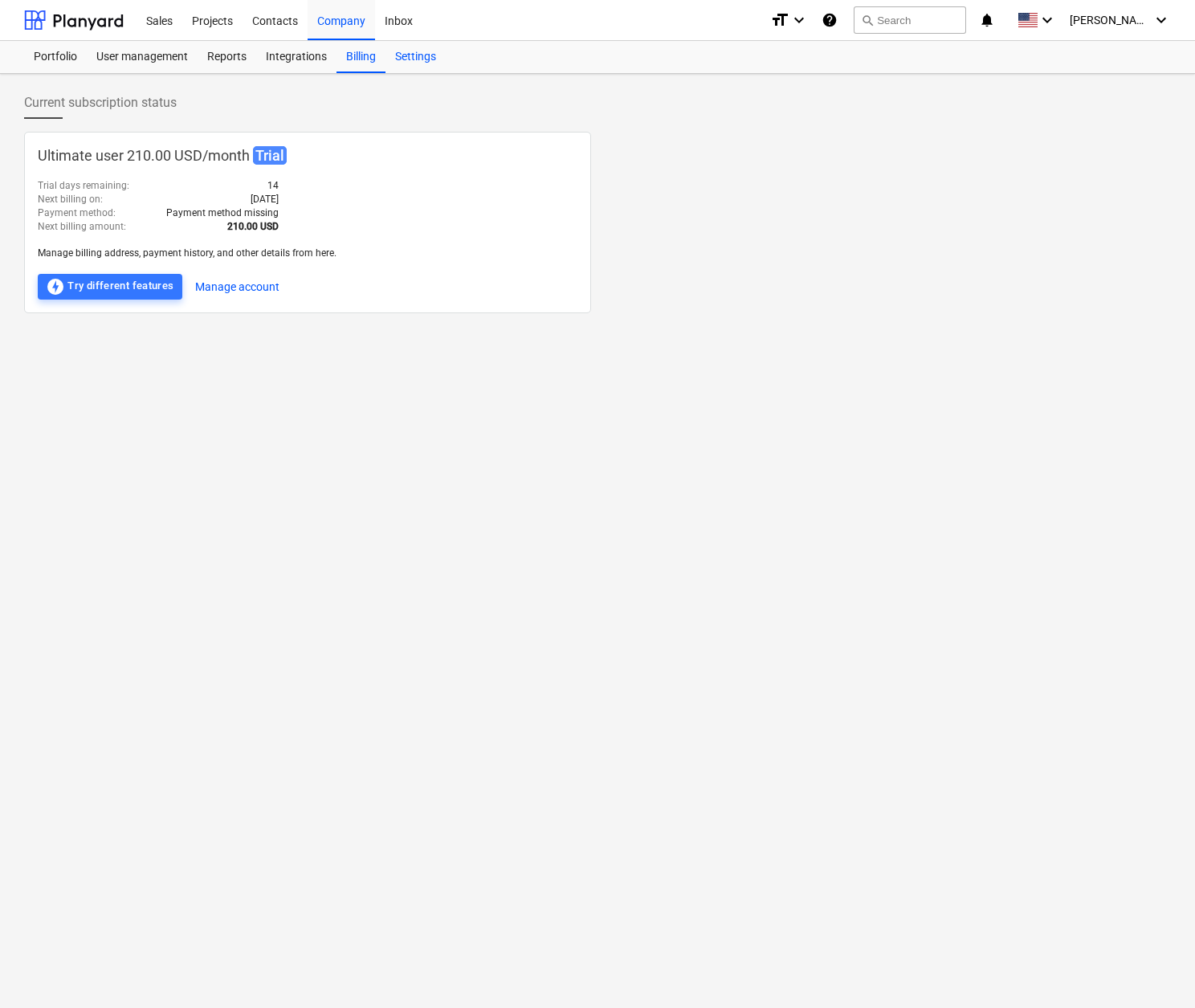
click at [419, 54] on div "Settings" at bounding box center [415, 56] width 60 height 32
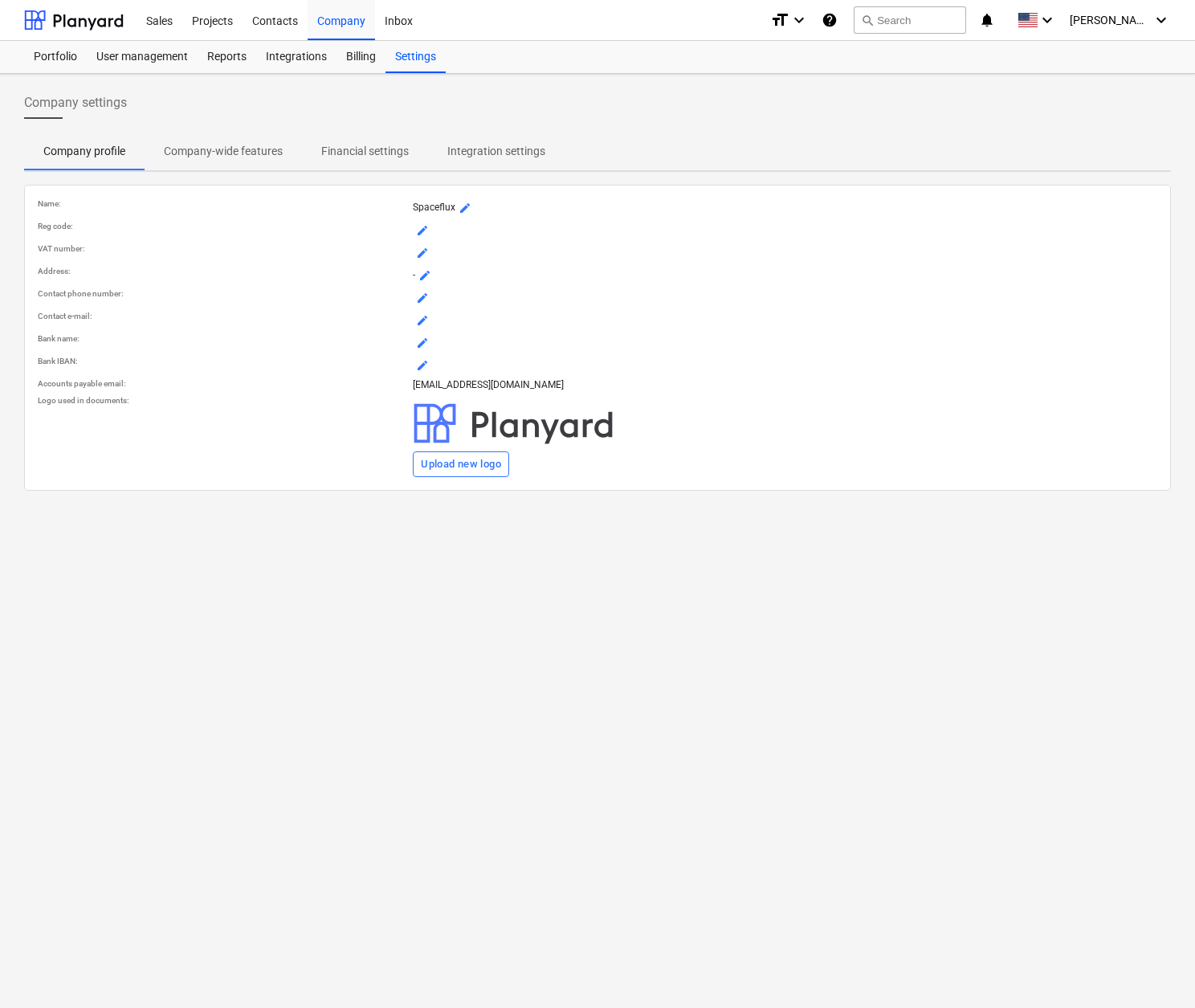
click at [363, 150] on p "Financial settings" at bounding box center [365, 151] width 88 height 16
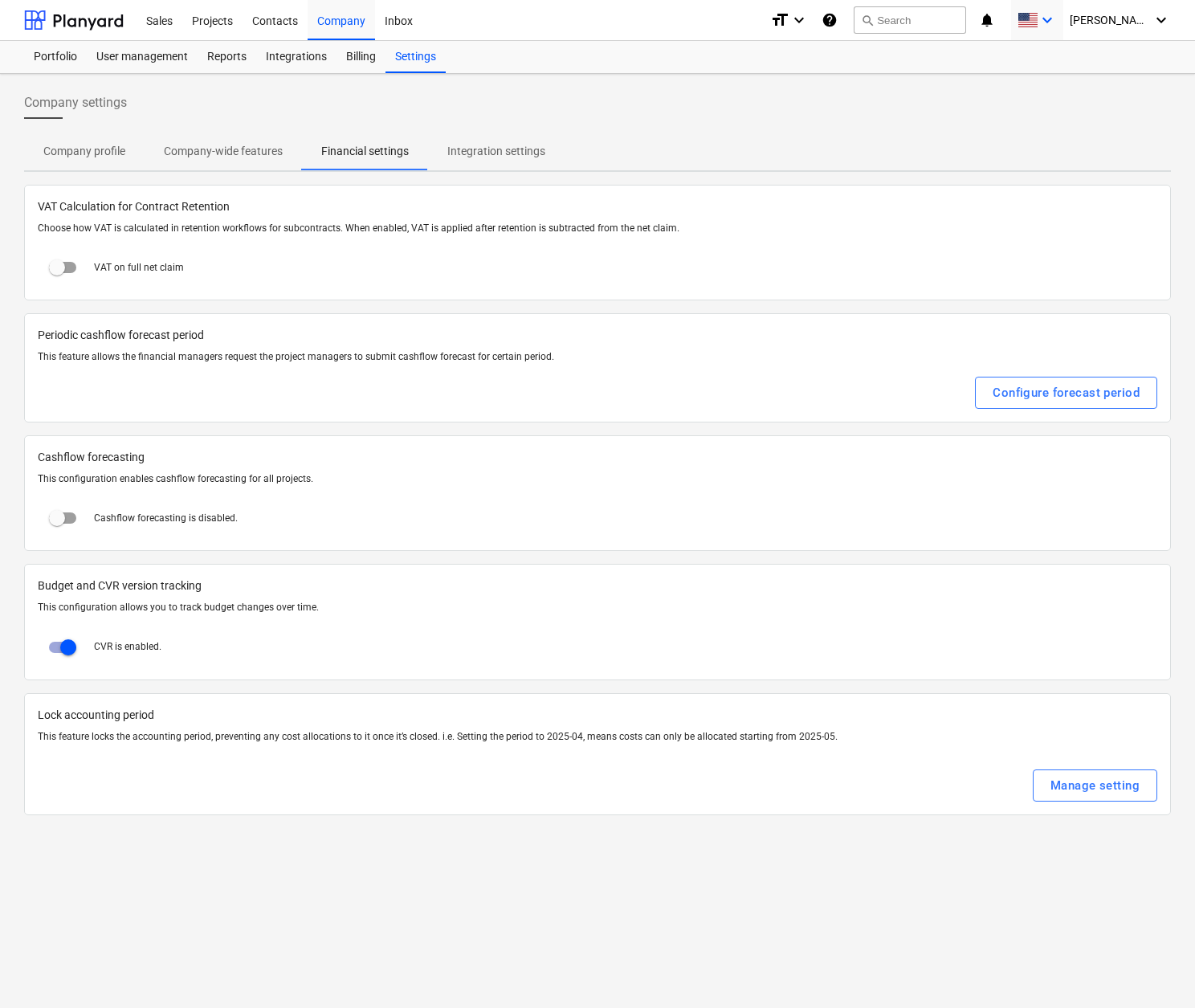
click at [1057, 16] on icon "keyboard_arrow_down" at bounding box center [1047, 20] width 19 height 19
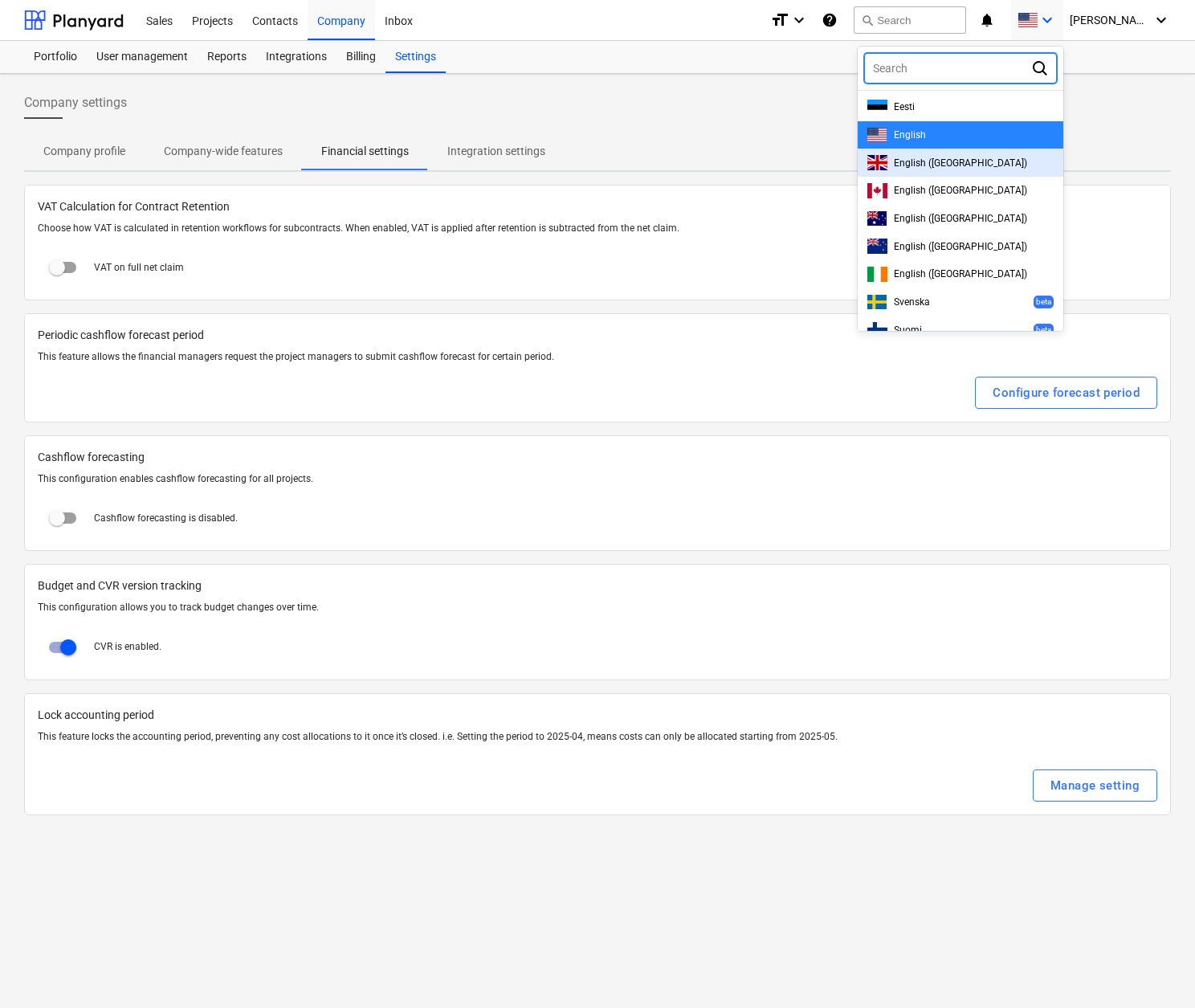
click at [975, 160] on span "English ([GEOGRAPHIC_DATA])" at bounding box center [961, 162] width 134 height 11
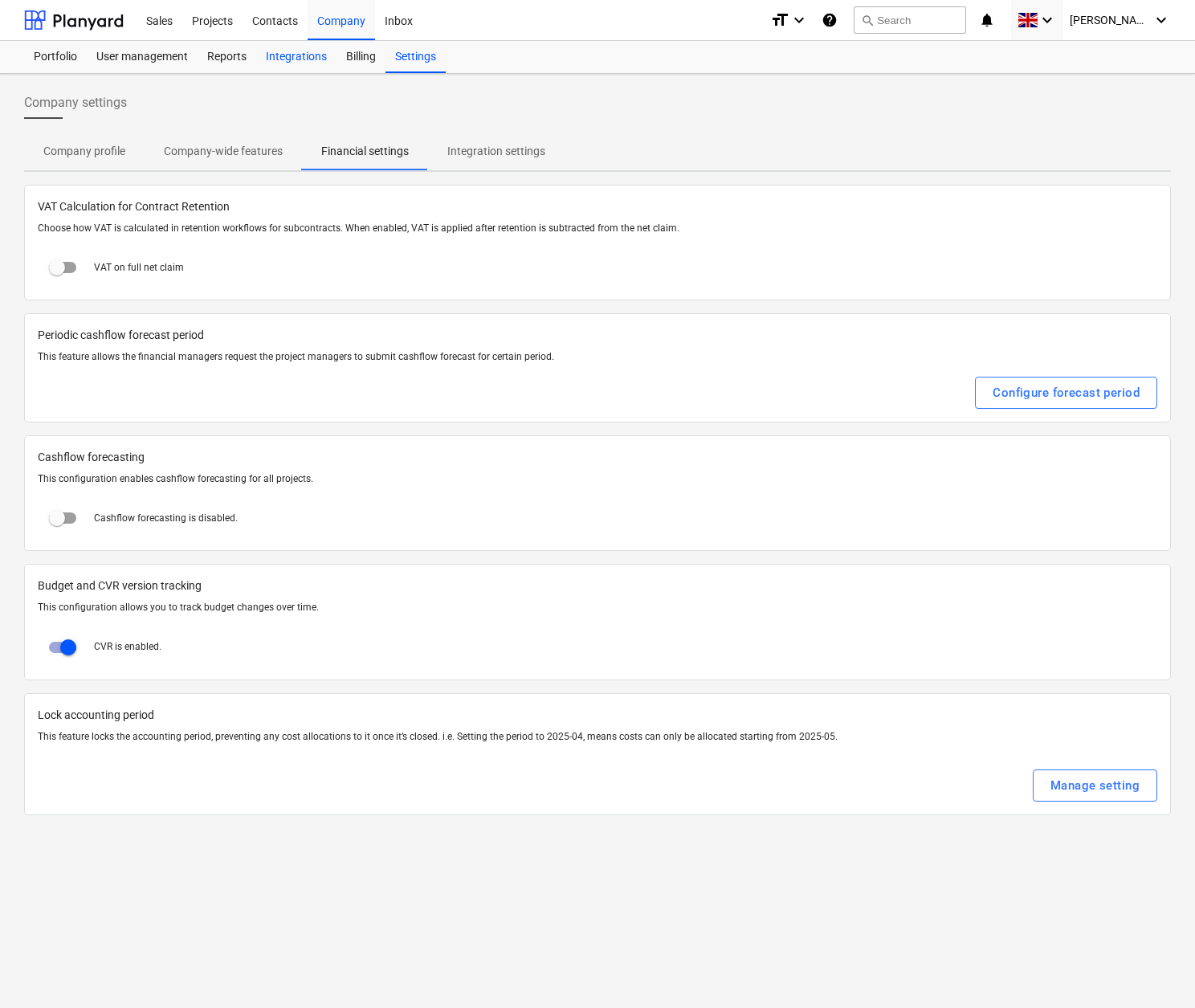
click at [298, 52] on div "Integrations" at bounding box center [296, 56] width 80 height 32
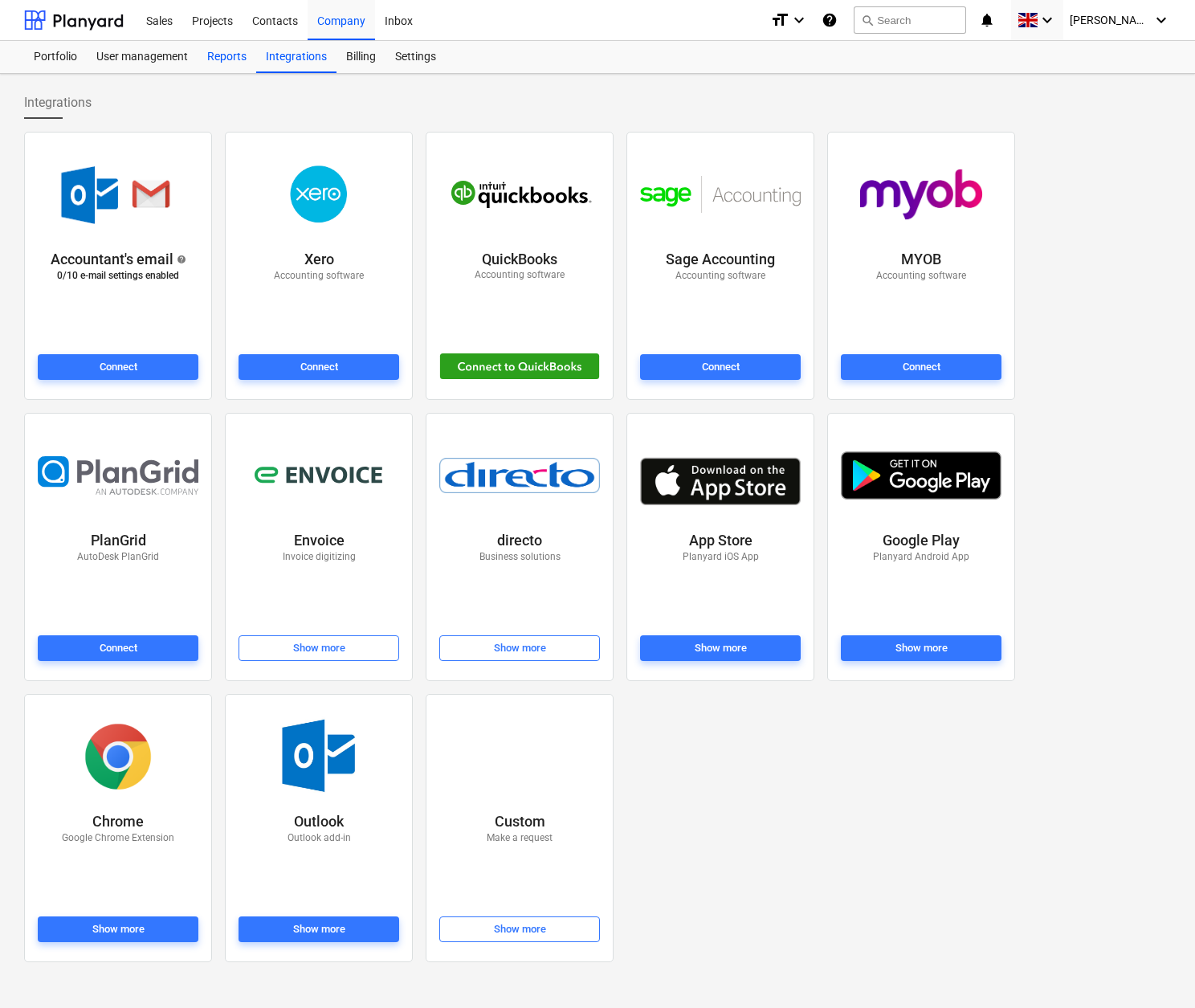
click at [229, 55] on div "Reports" at bounding box center [227, 56] width 59 height 32
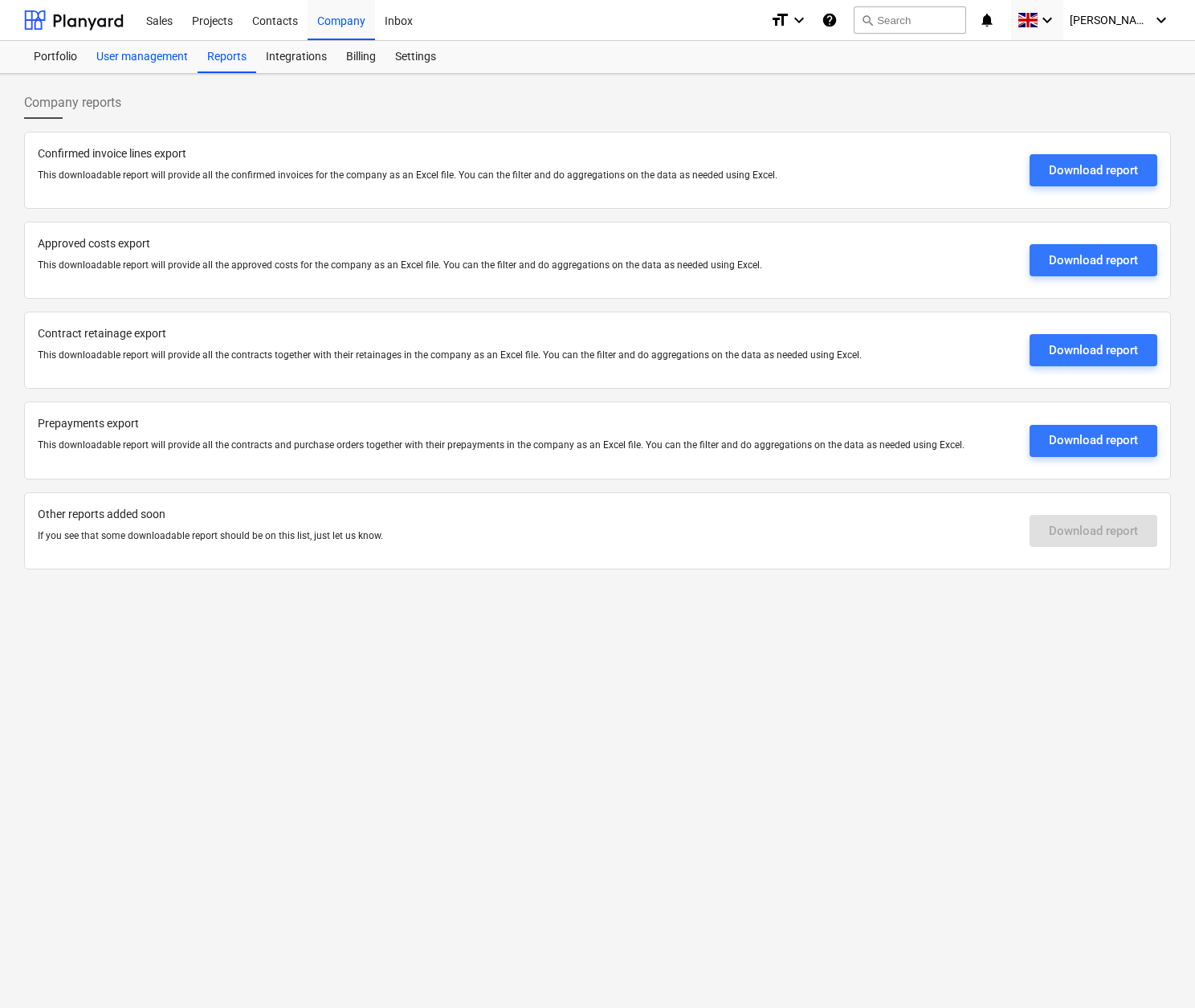
click at [160, 53] on div "User management" at bounding box center [142, 56] width 111 height 32
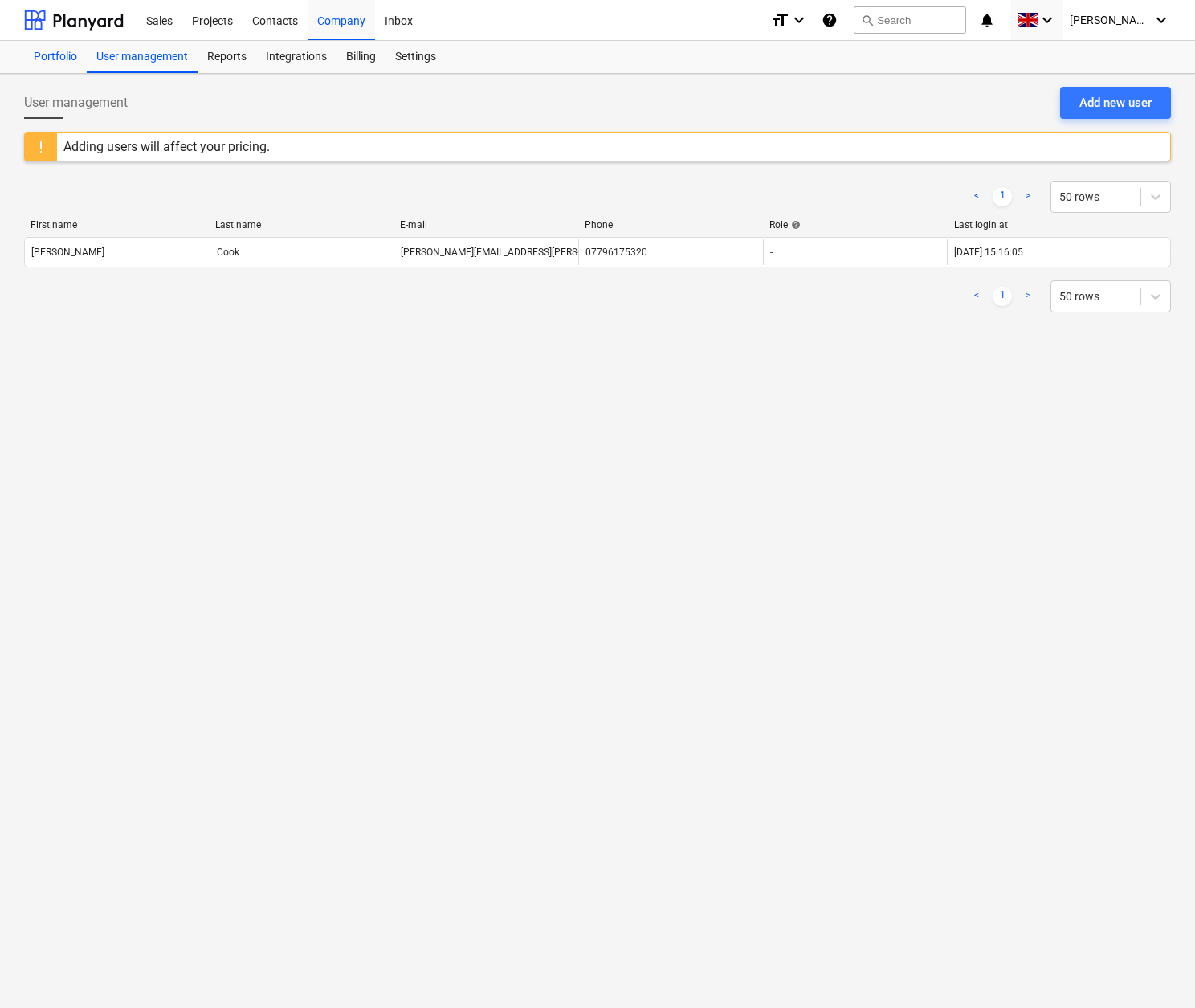
click at [69, 53] on div "Portfolio" at bounding box center [56, 56] width 63 height 32
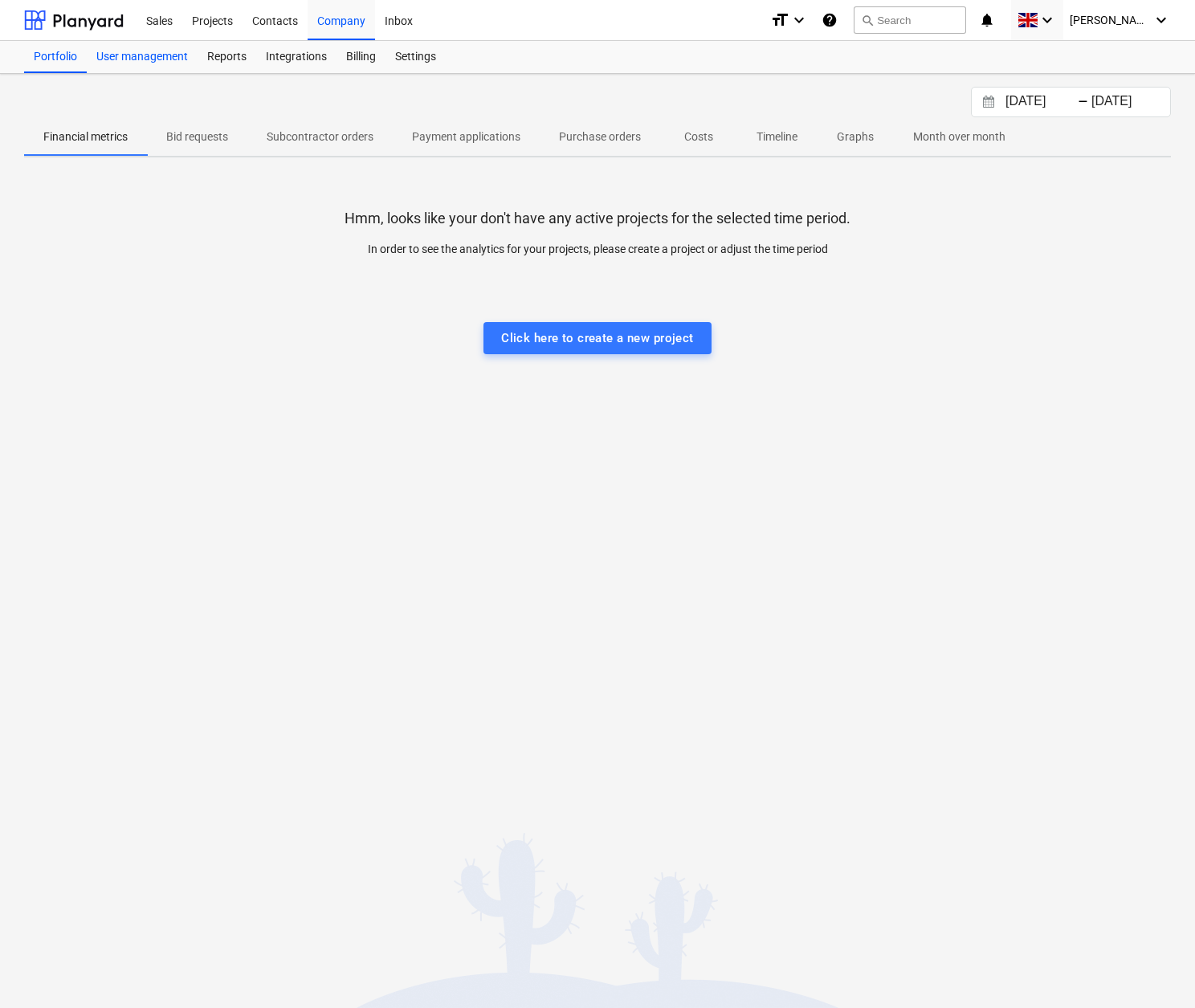
click at [104, 52] on div "User management" at bounding box center [142, 56] width 111 height 32
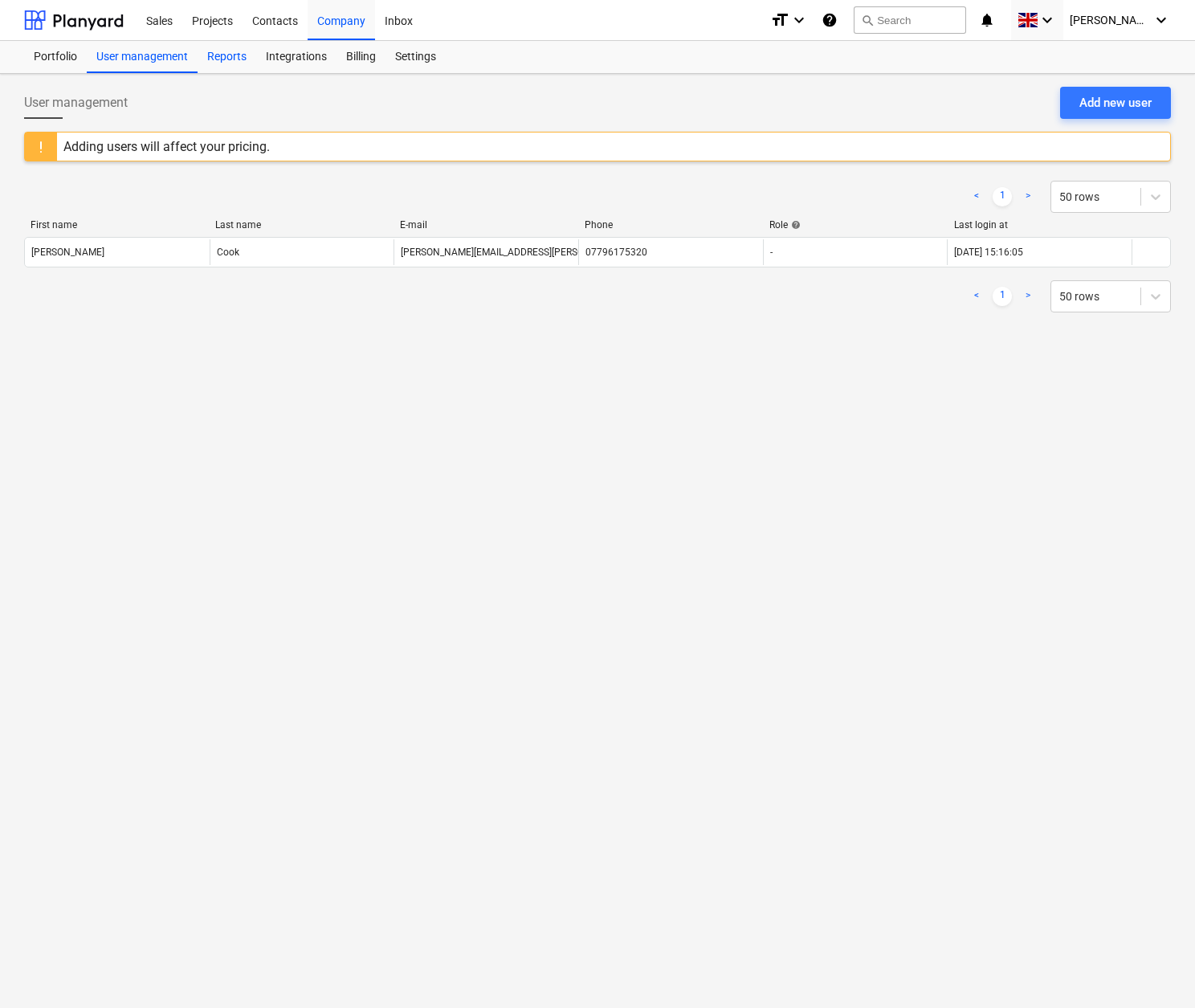
click at [237, 56] on div "Reports" at bounding box center [227, 56] width 59 height 32
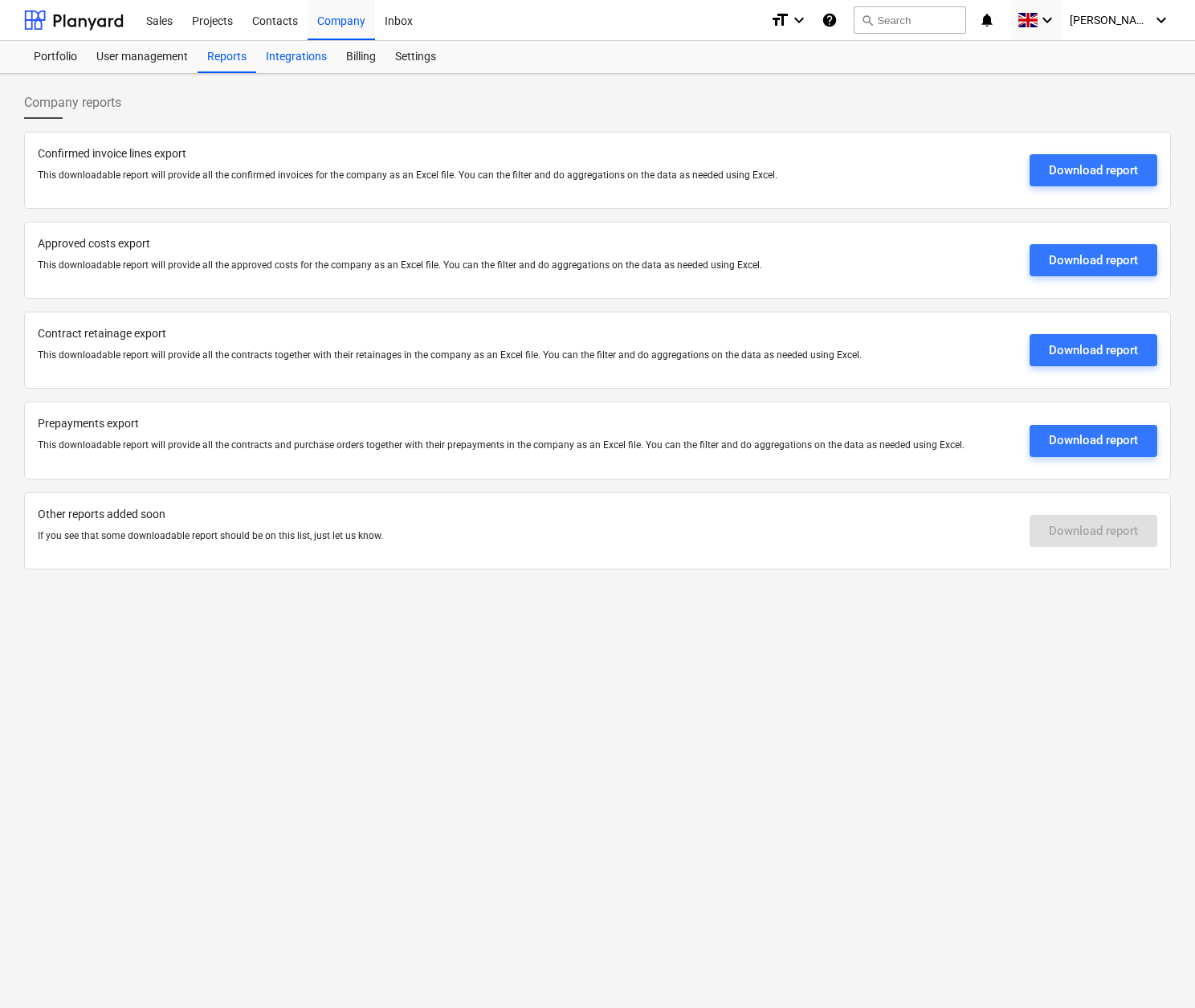
click at [287, 52] on div "Integrations" at bounding box center [296, 56] width 80 height 32
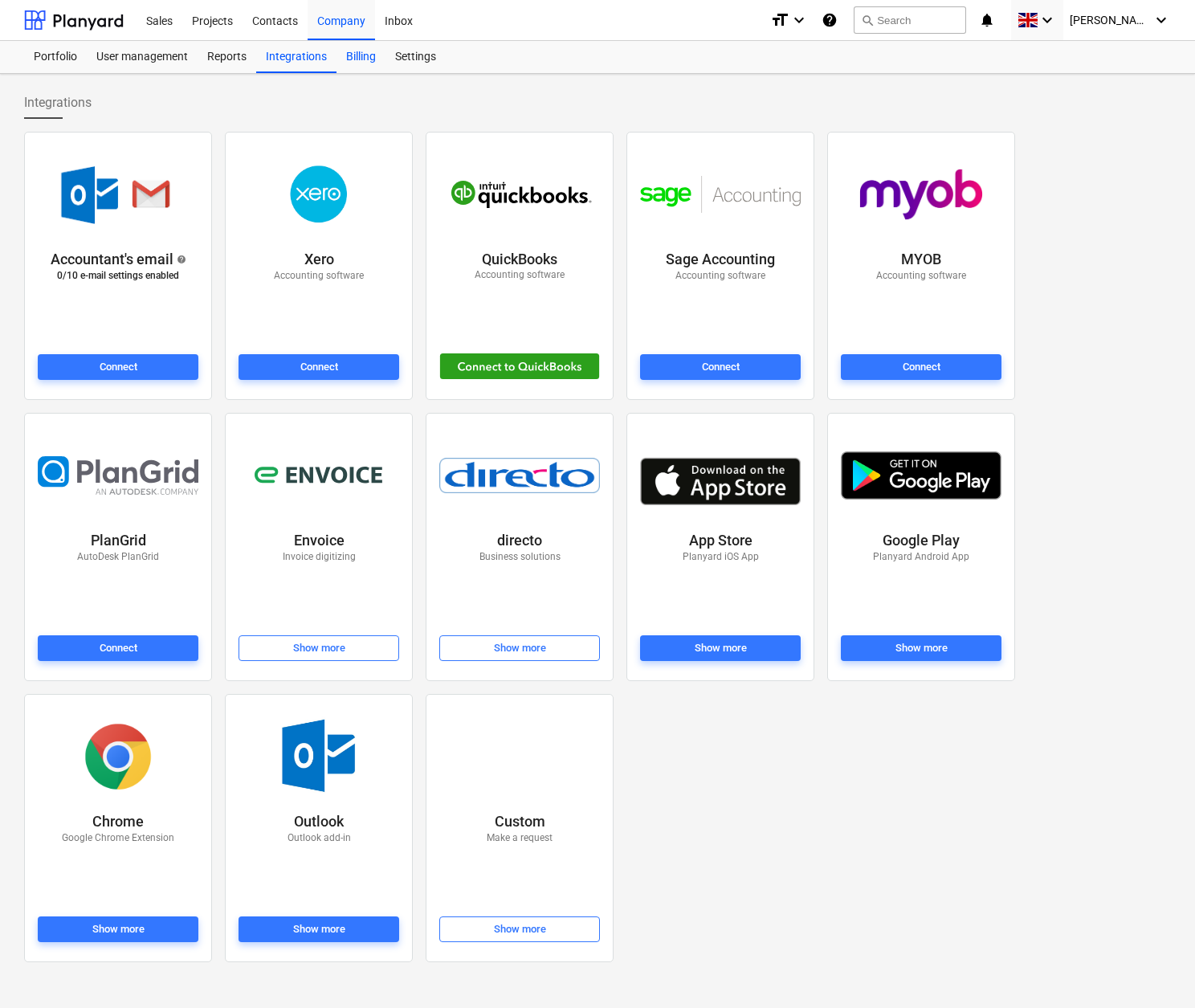
click at [360, 58] on div "Billing" at bounding box center [360, 56] width 49 height 32
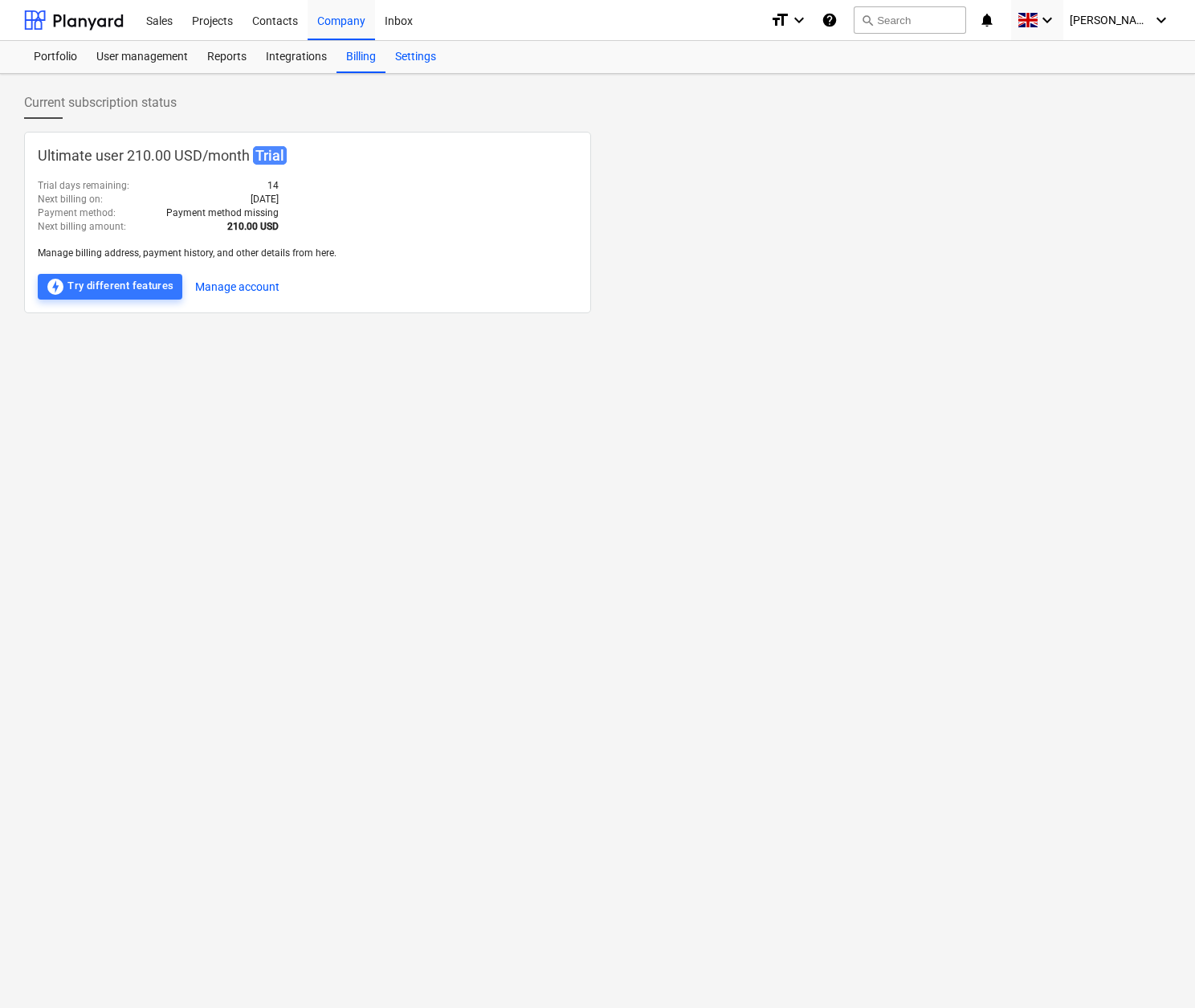
click at [423, 62] on div "Settings" at bounding box center [415, 56] width 60 height 32
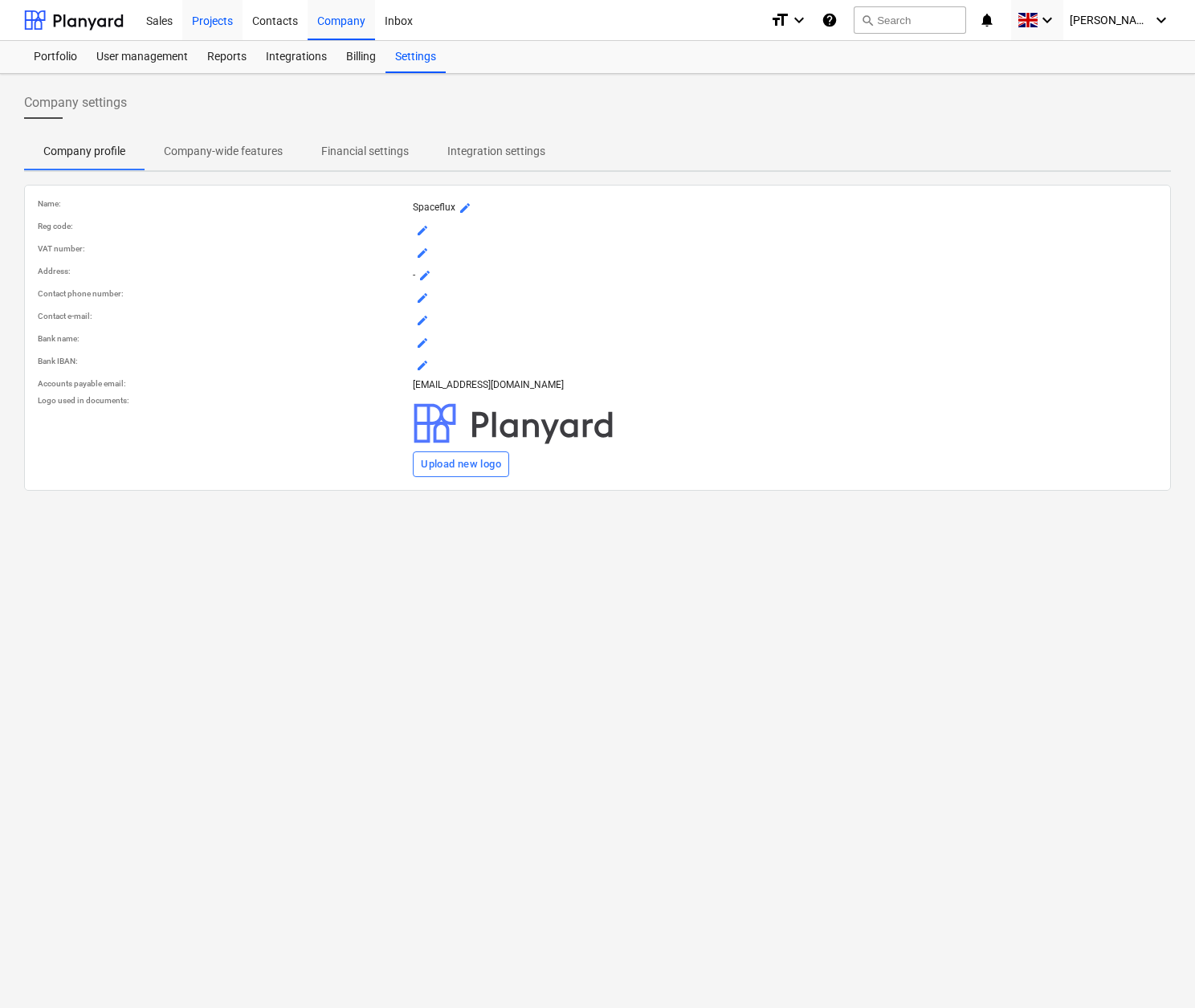
click at [216, 18] on div "Projects" at bounding box center [212, 19] width 60 height 41
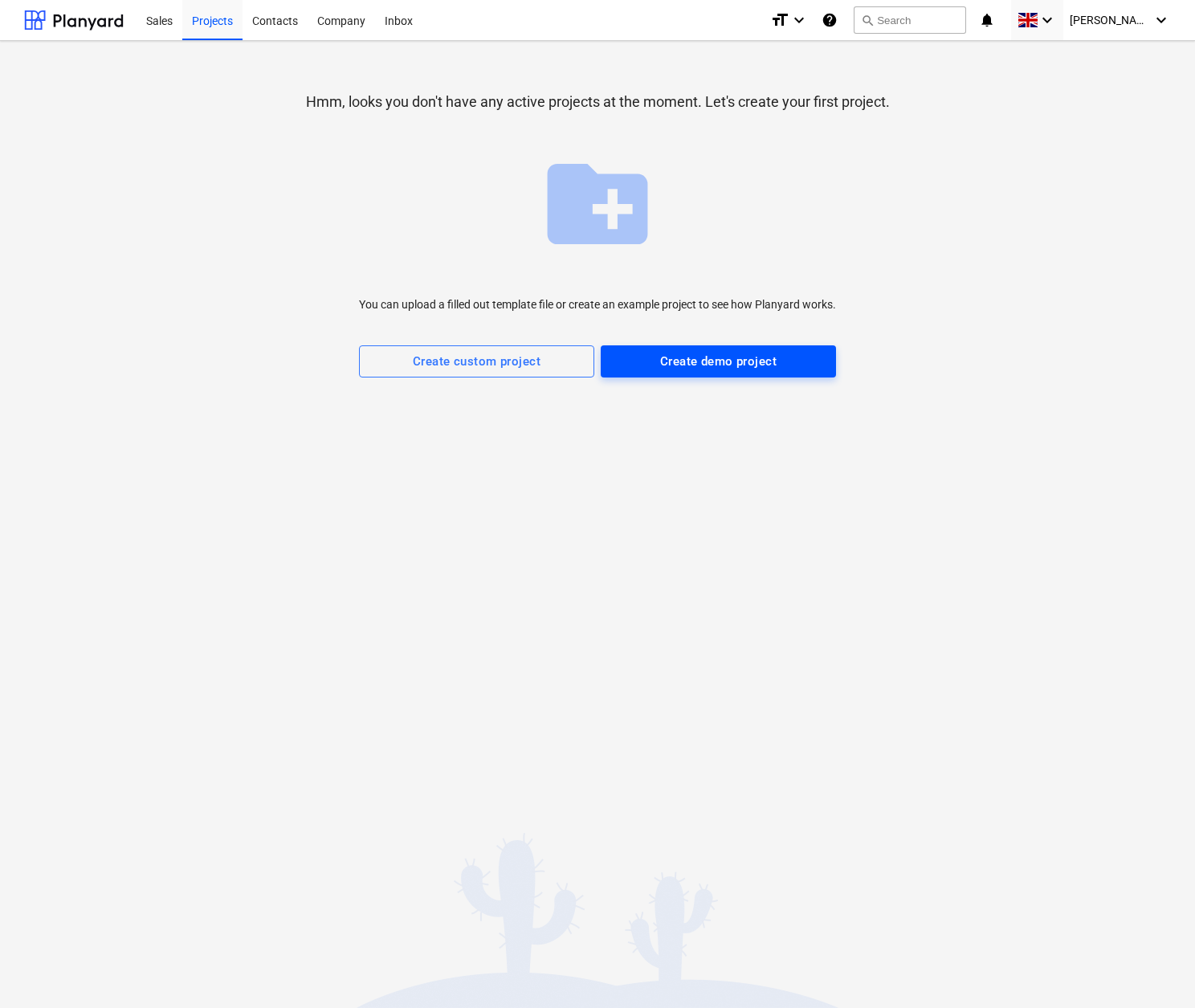
click at [688, 366] on div "Create demo project" at bounding box center [718, 361] width 116 height 21
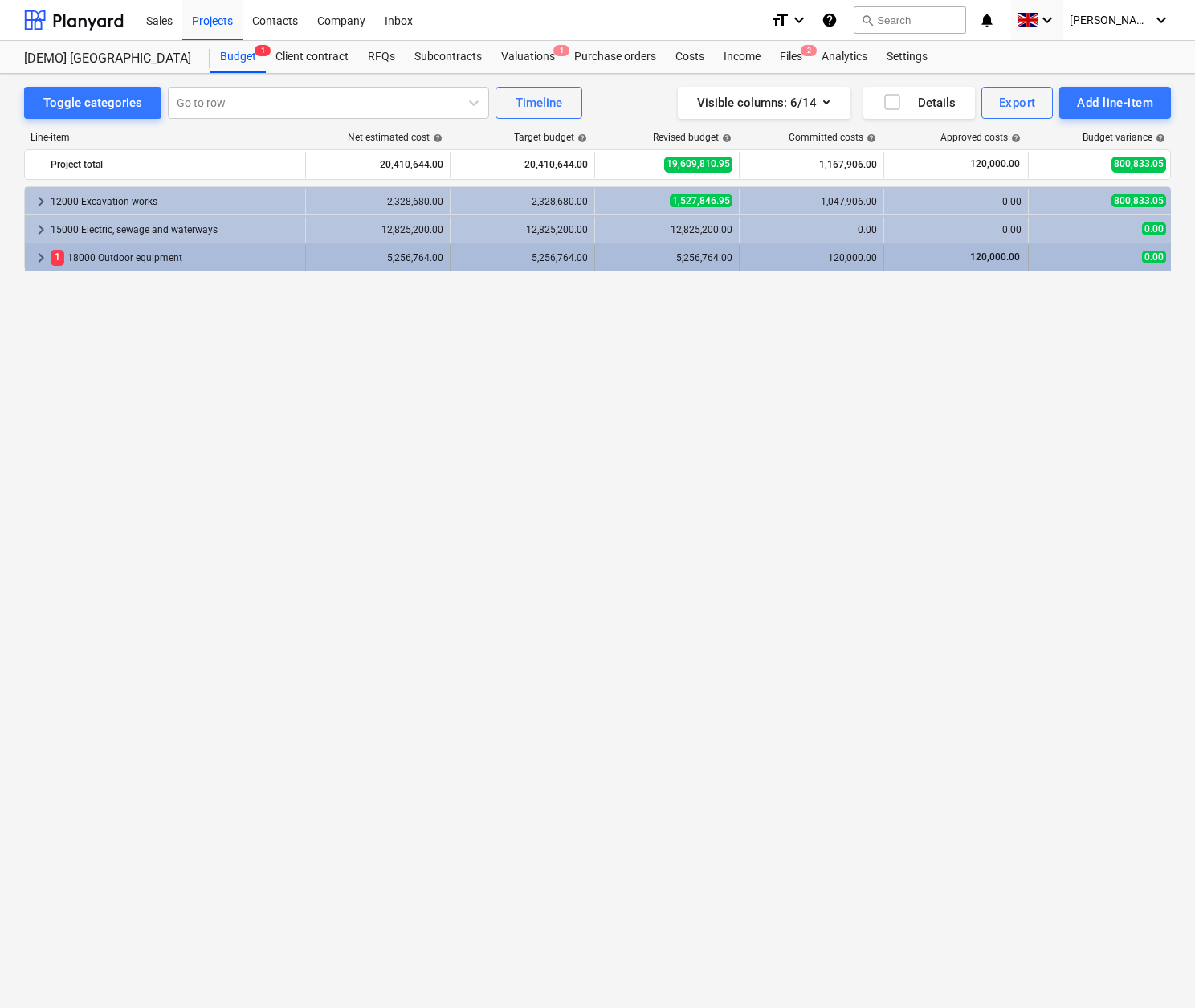
click at [108, 251] on div "1 18000 Outdoor equipment" at bounding box center [175, 258] width 248 height 26
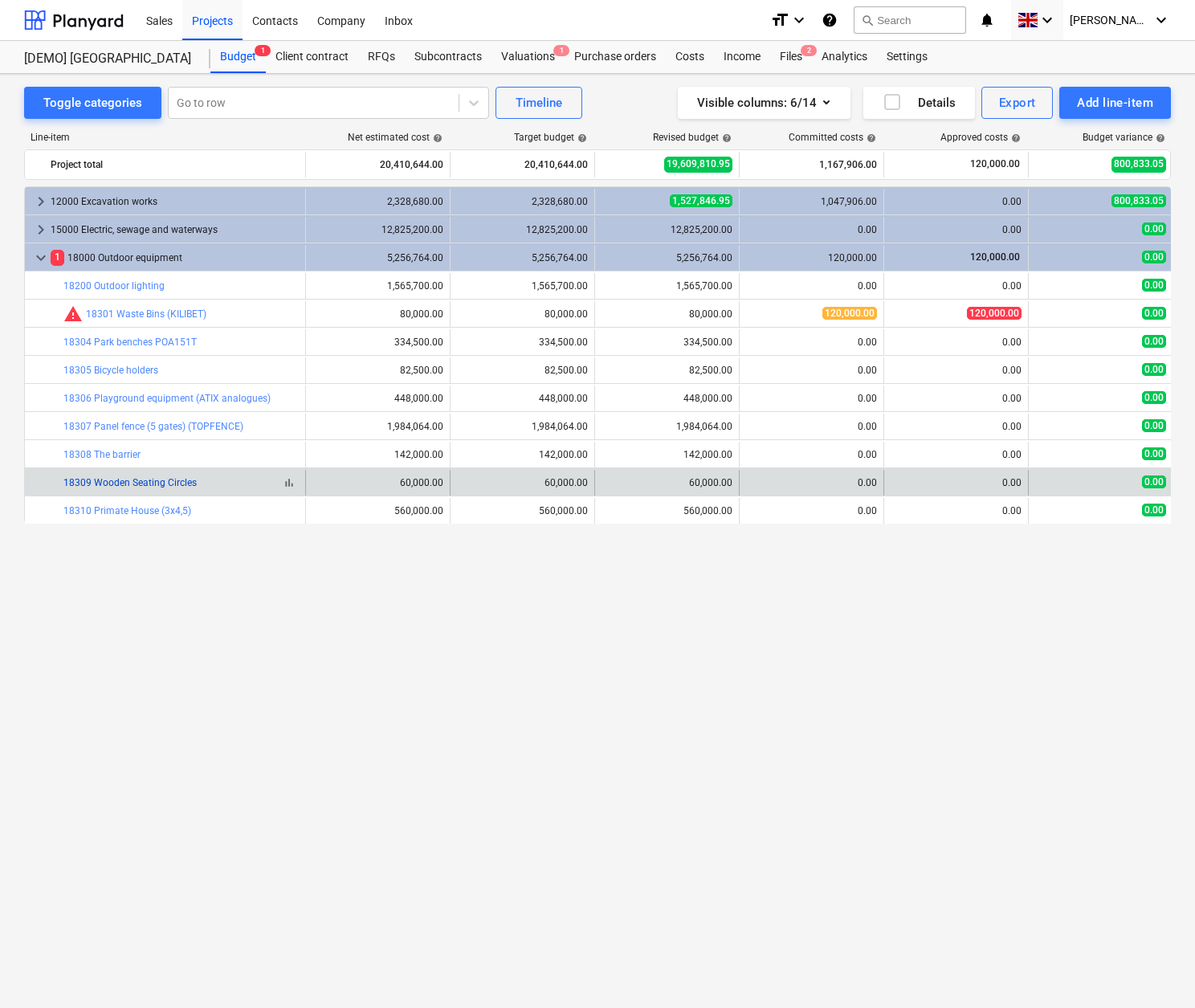
click at [116, 477] on link "18309 Wooden Seating Circles" at bounding box center [130, 482] width 134 height 11
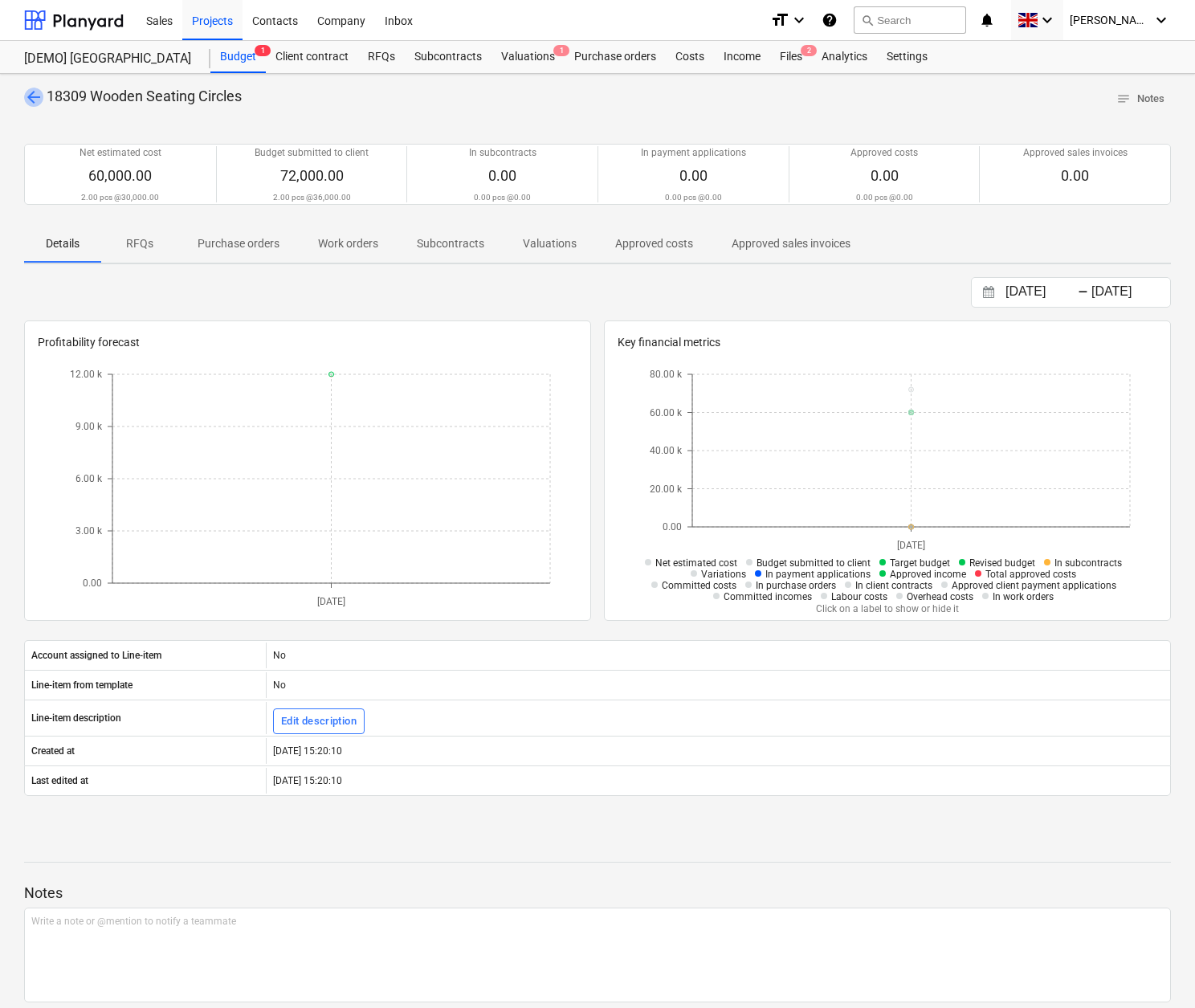
click at [36, 95] on span "arrow_back" at bounding box center [34, 97] width 19 height 19
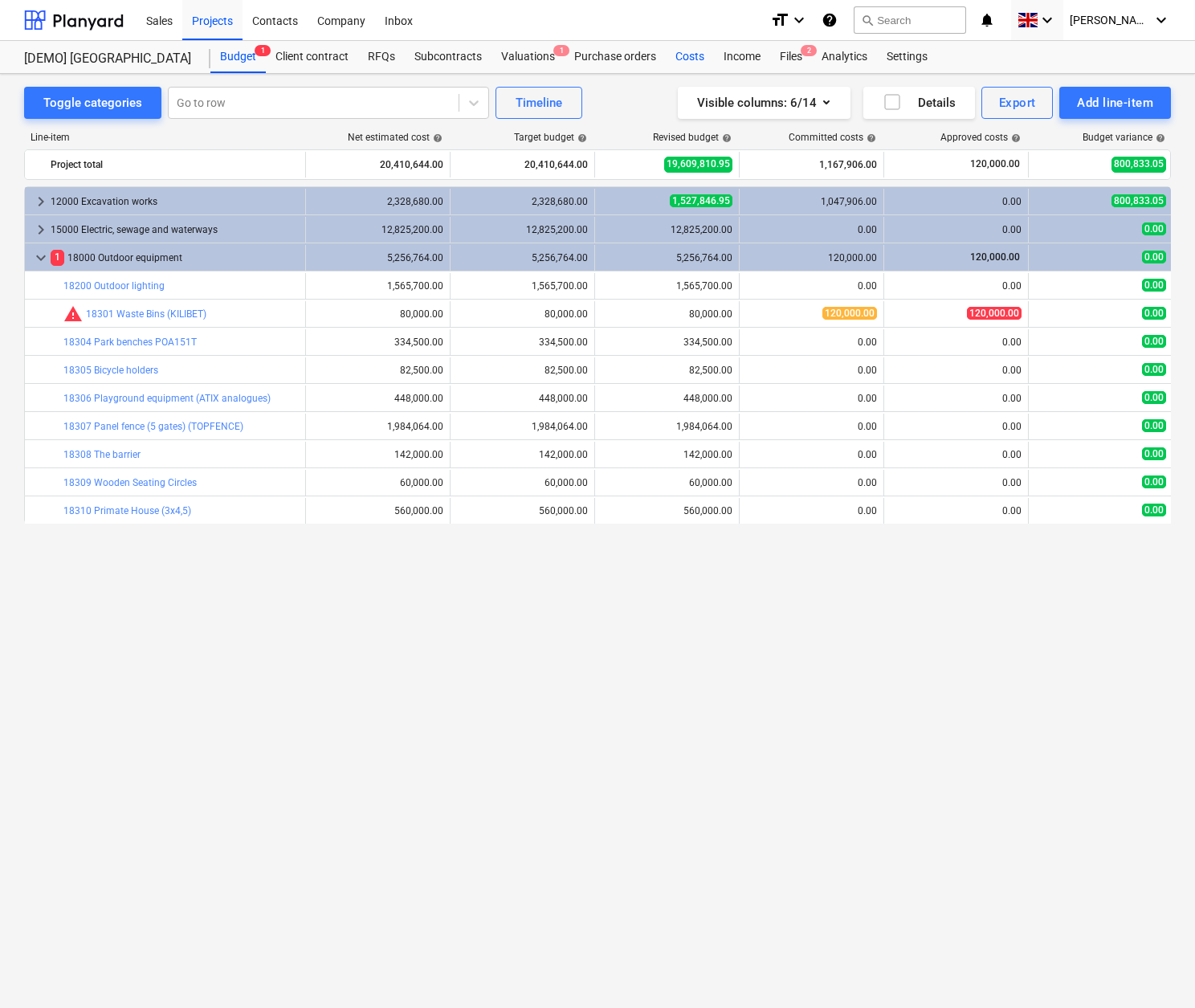
click at [688, 55] on div "Costs" at bounding box center [690, 56] width 48 height 32
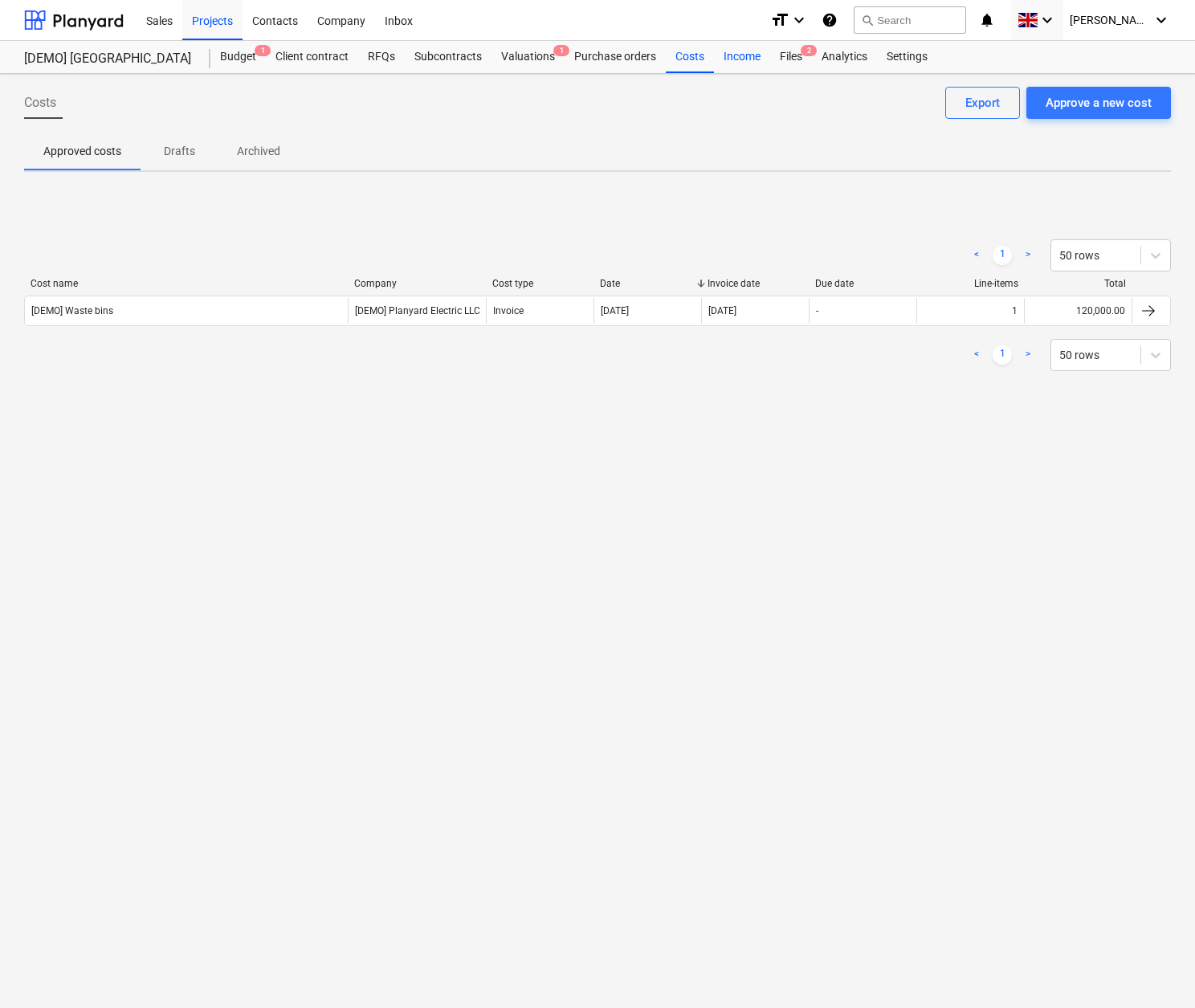
click at [743, 51] on div "Income" at bounding box center [742, 56] width 56 height 32
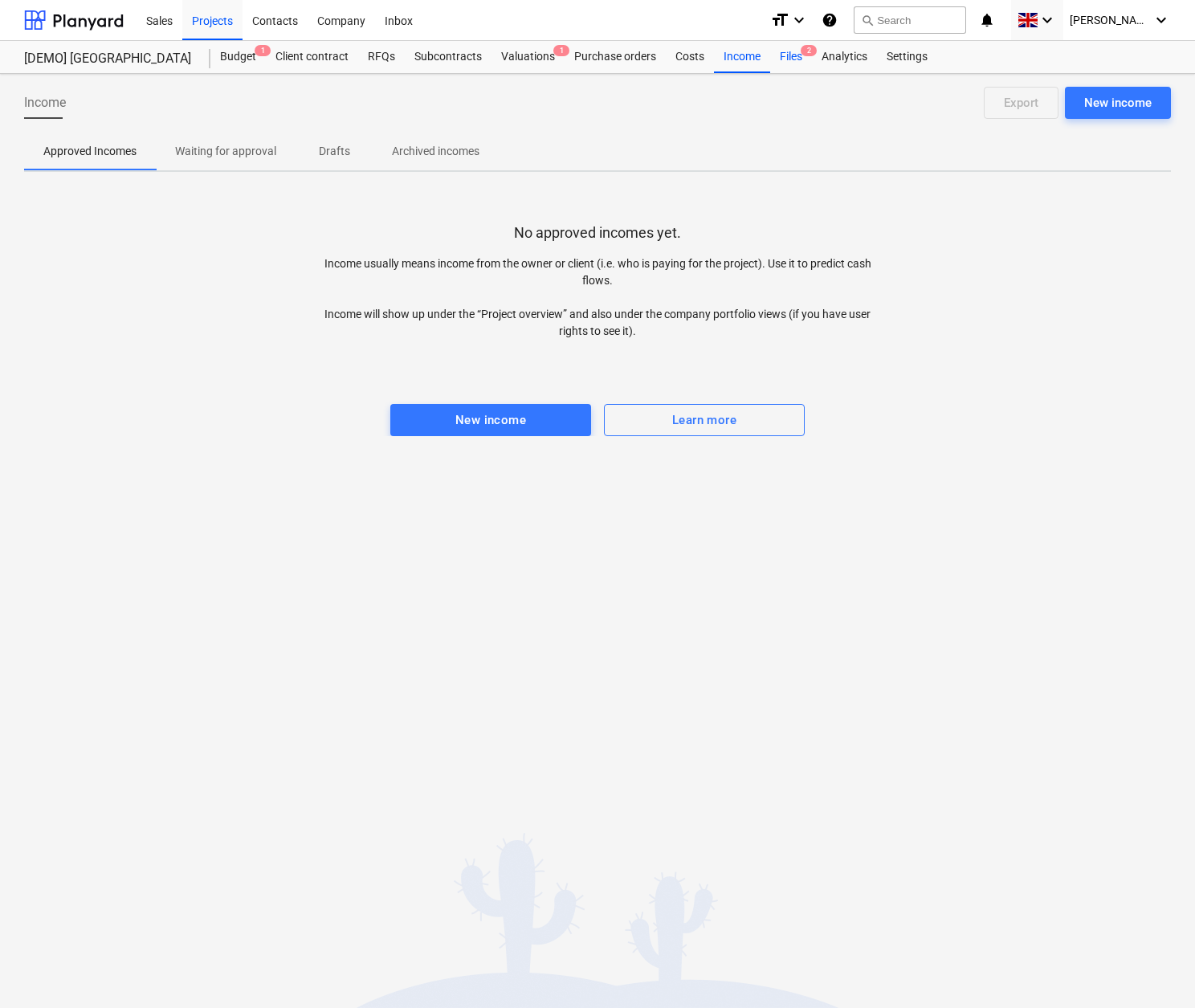
click at [786, 50] on div "Files 2" at bounding box center [791, 56] width 42 height 32
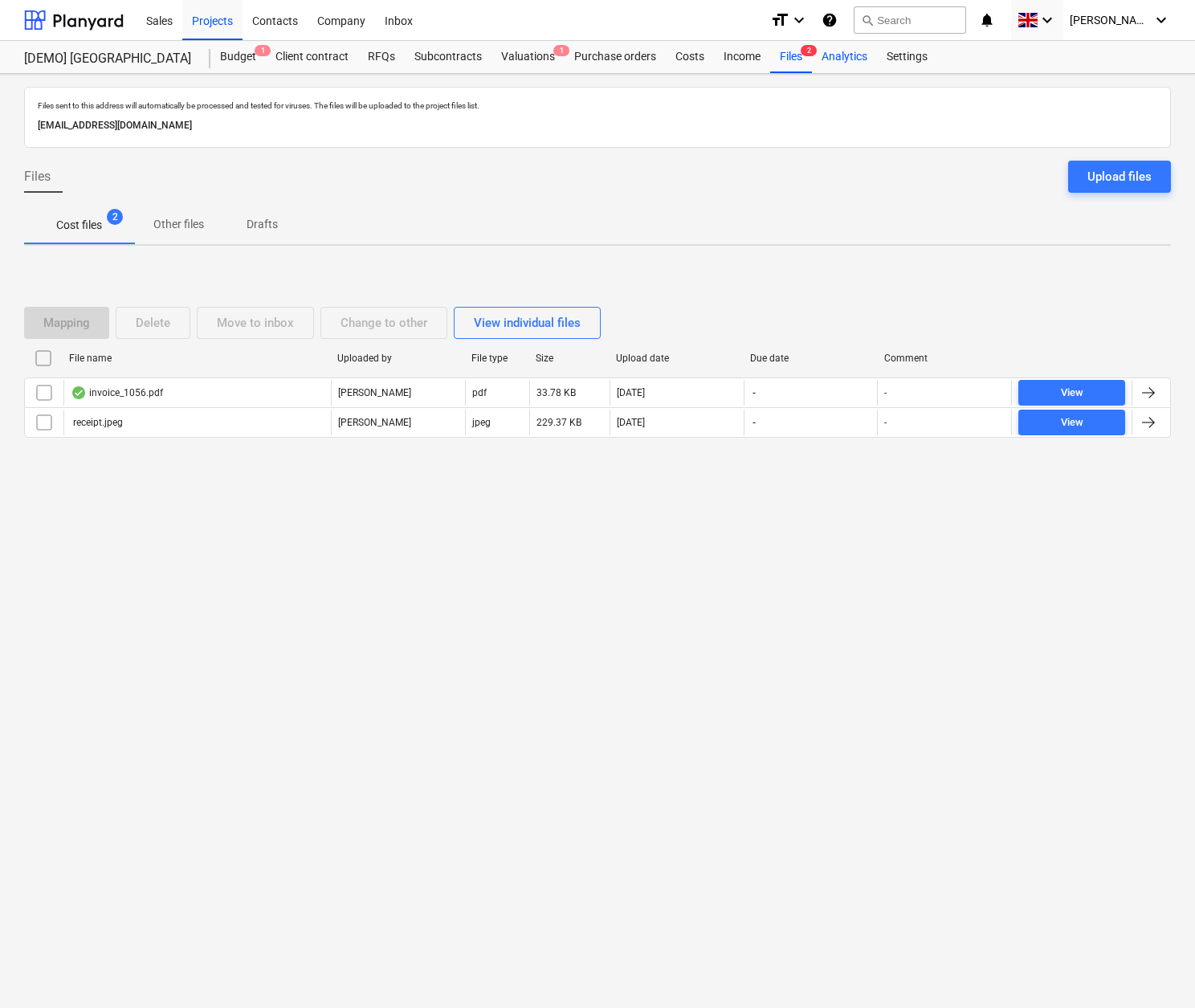
click at [839, 56] on div "Analytics" at bounding box center [844, 56] width 65 height 32
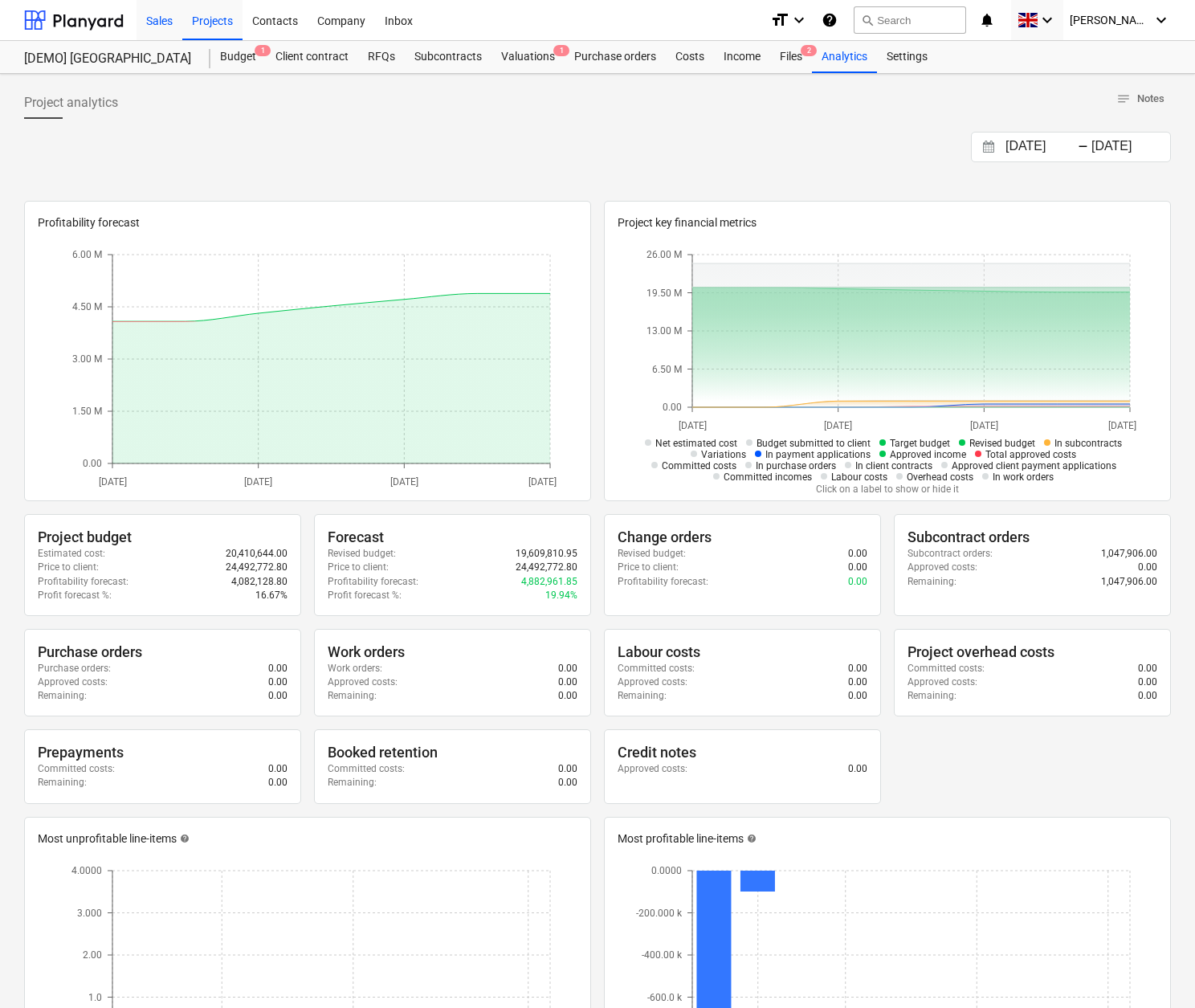
click at [164, 18] on div "Sales" at bounding box center [159, 19] width 46 height 41
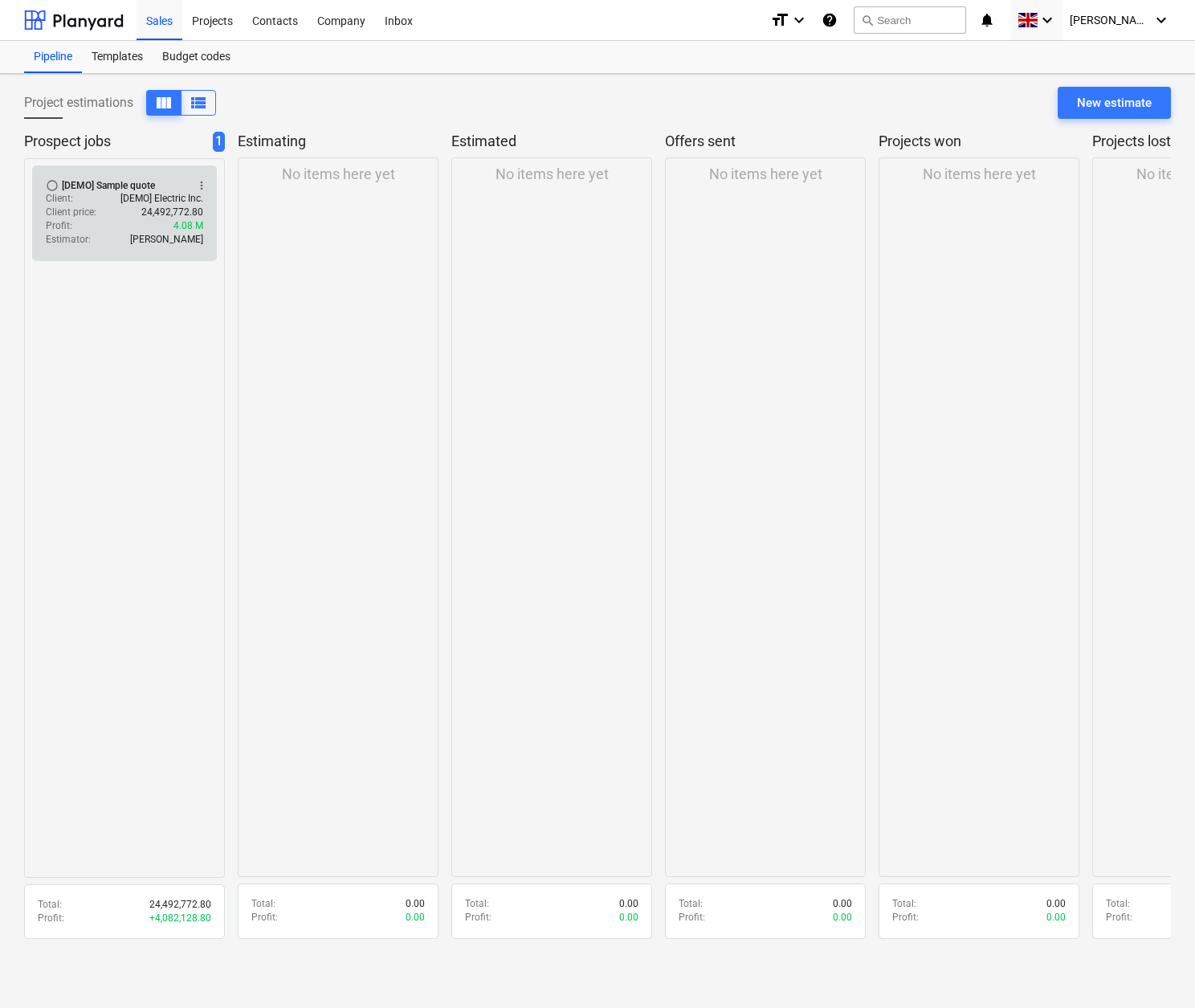
click at [152, 192] on p "[DEMO] Electric Inc." at bounding box center [162, 199] width 83 height 14
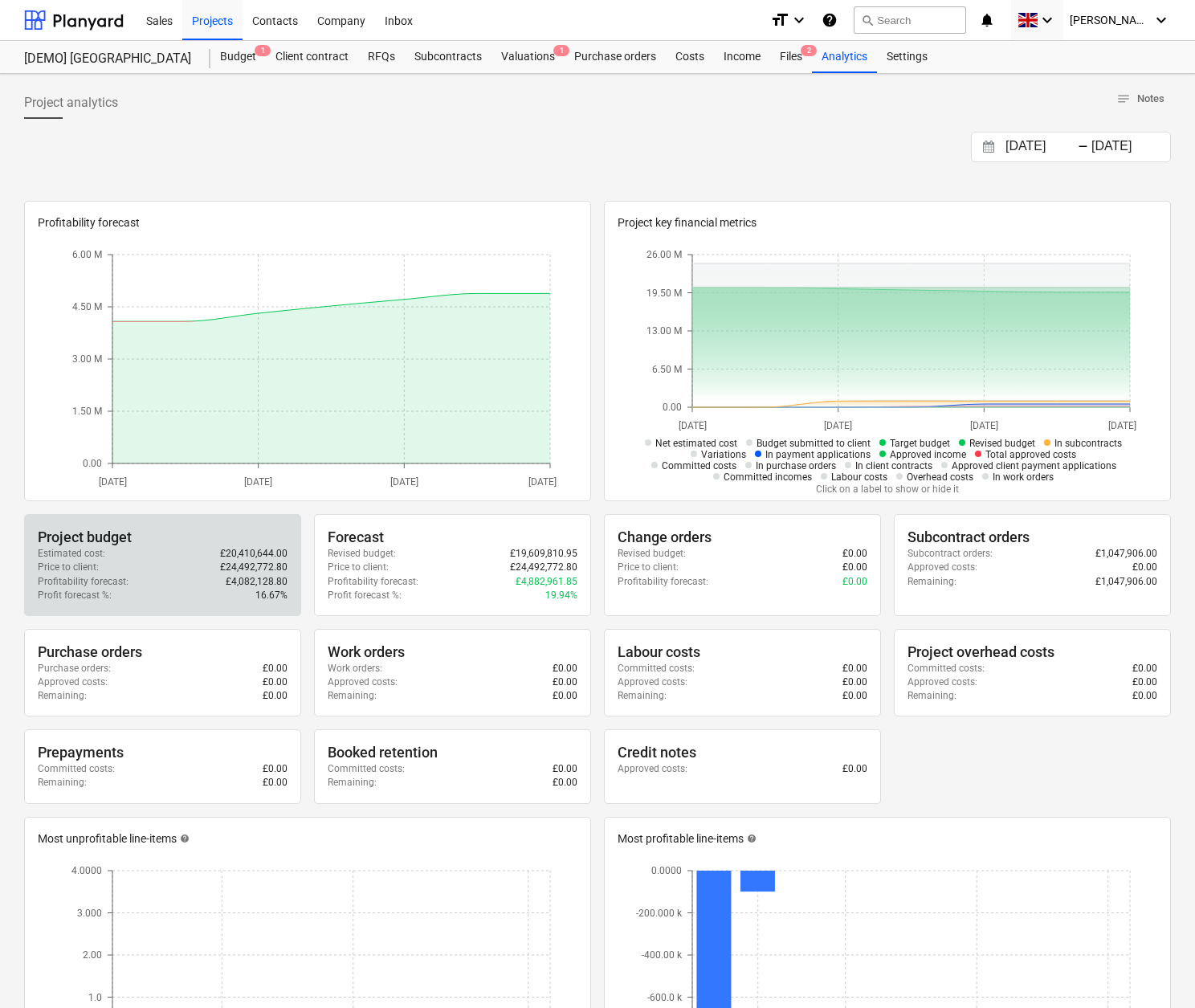
click at [142, 559] on div "Estimated cost : £20,410,644.00" at bounding box center [162, 554] width 250 height 14
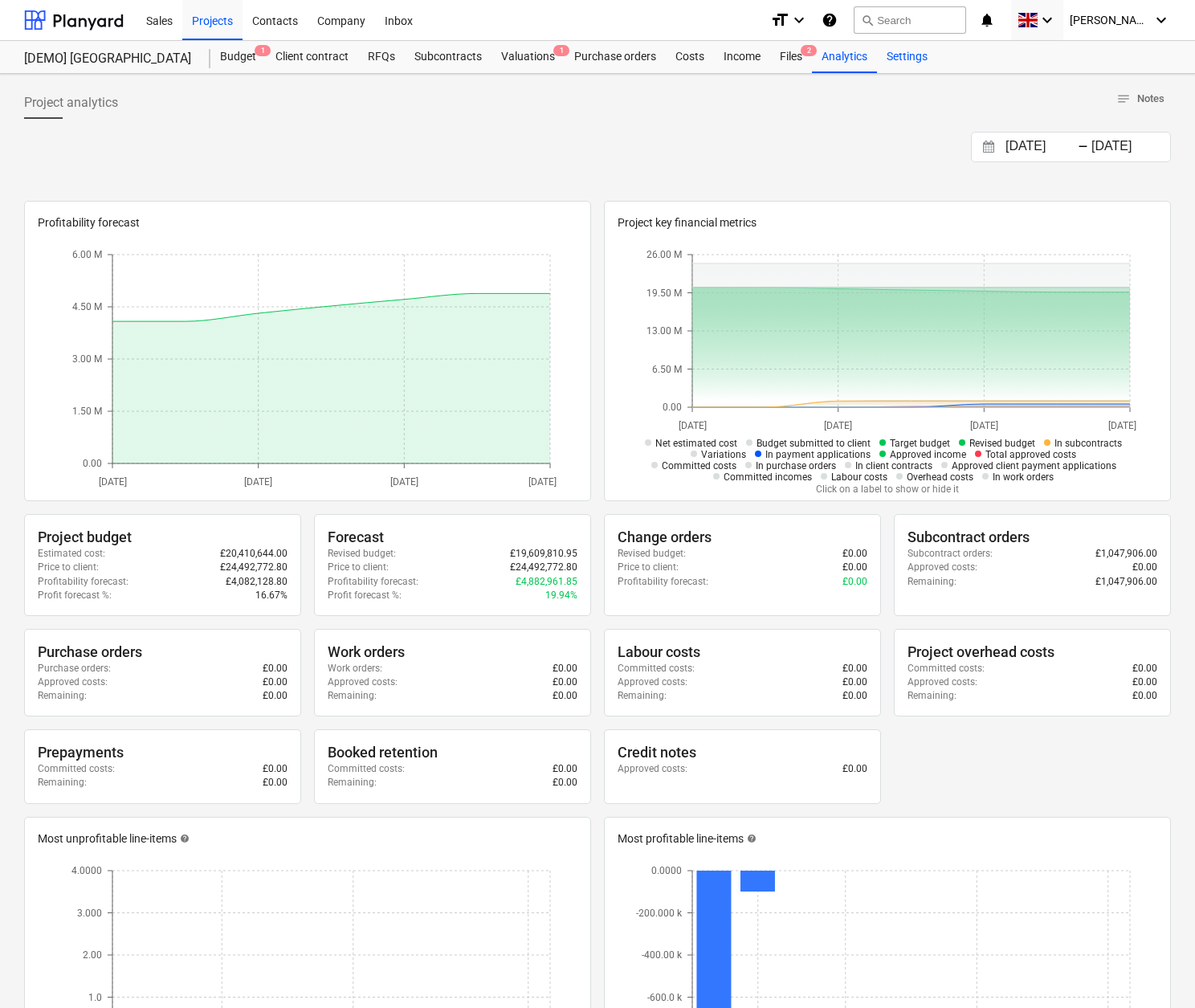
click at [911, 53] on div "Settings" at bounding box center [907, 56] width 60 height 32
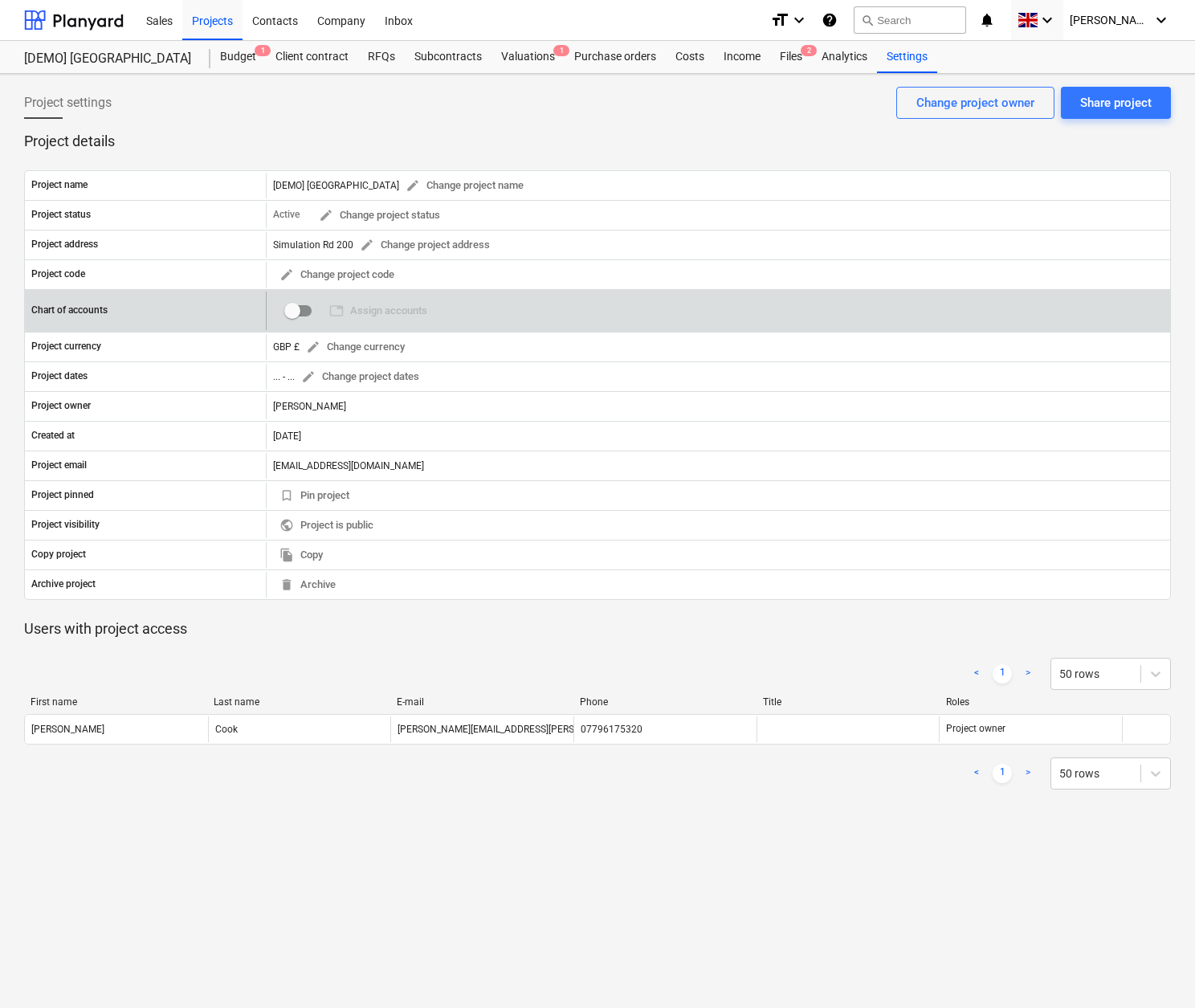
click at [307, 309] on input "checkbox" at bounding box center [292, 311] width 38 height 38
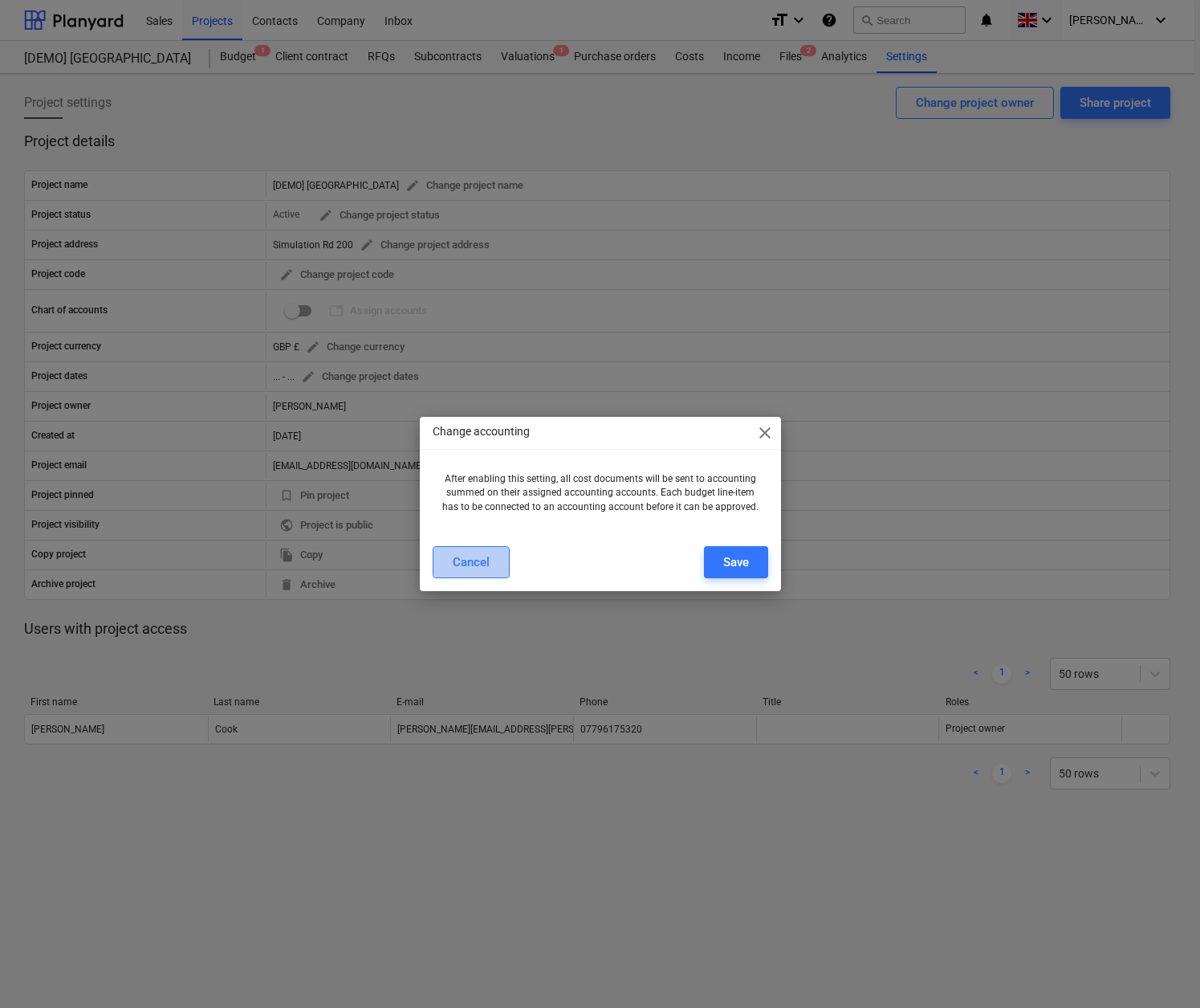
click at [482, 567] on div "Cancel" at bounding box center [471, 562] width 37 height 21
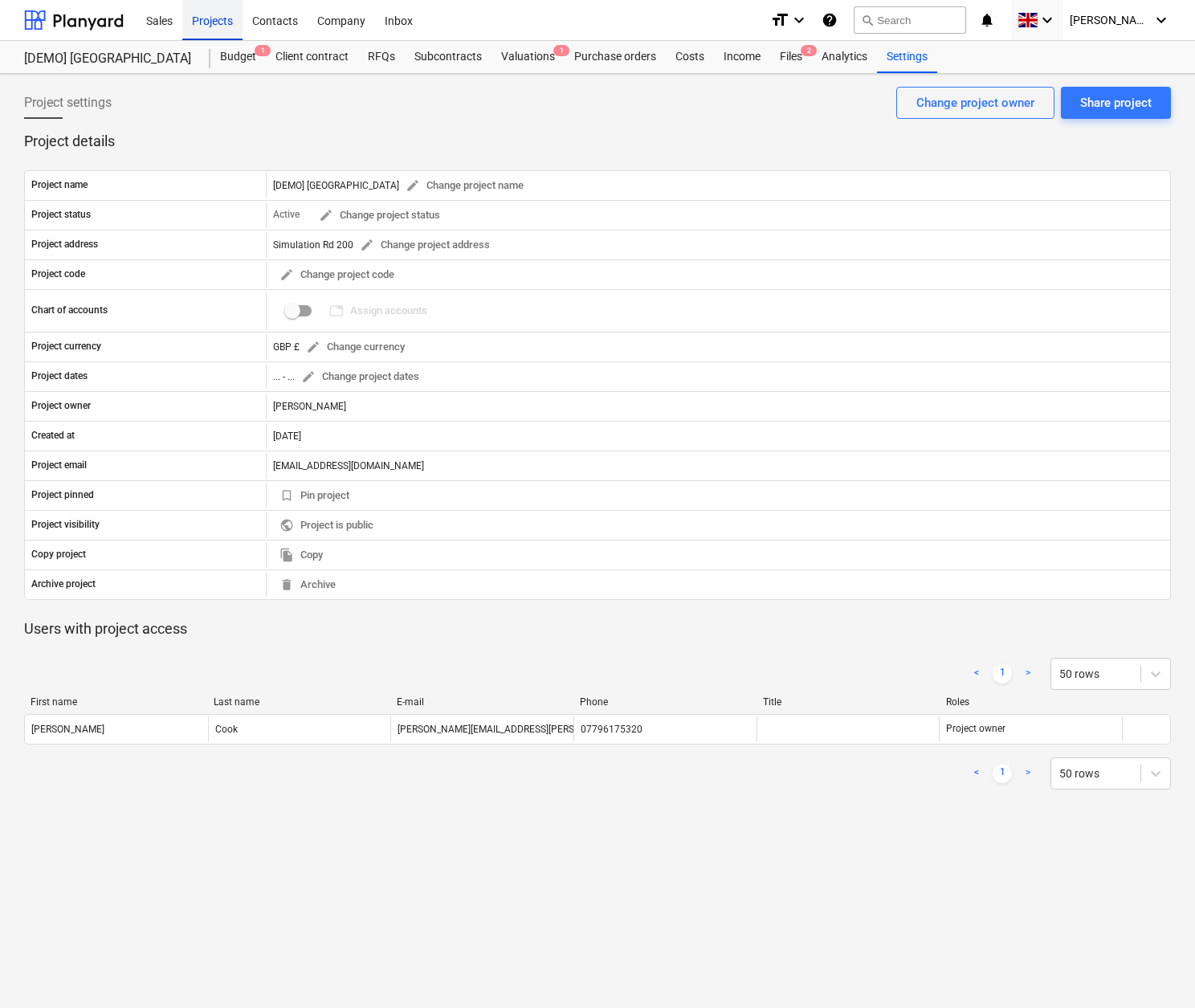
click at [217, 16] on div "Projects" at bounding box center [212, 19] width 60 height 41
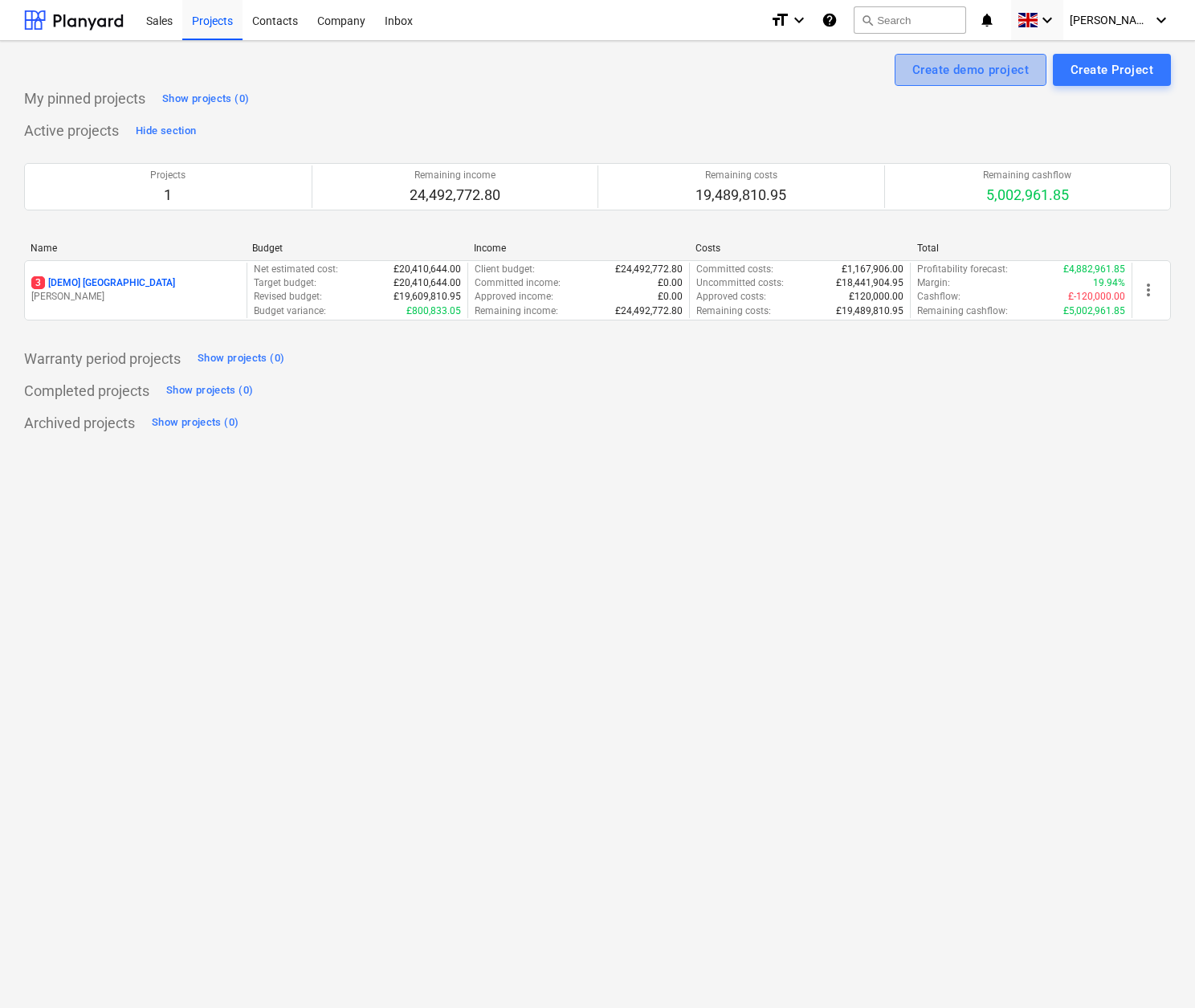
click at [994, 69] on div "Create demo project" at bounding box center [970, 69] width 116 height 21
